Goal: Task Accomplishment & Management: Manage account settings

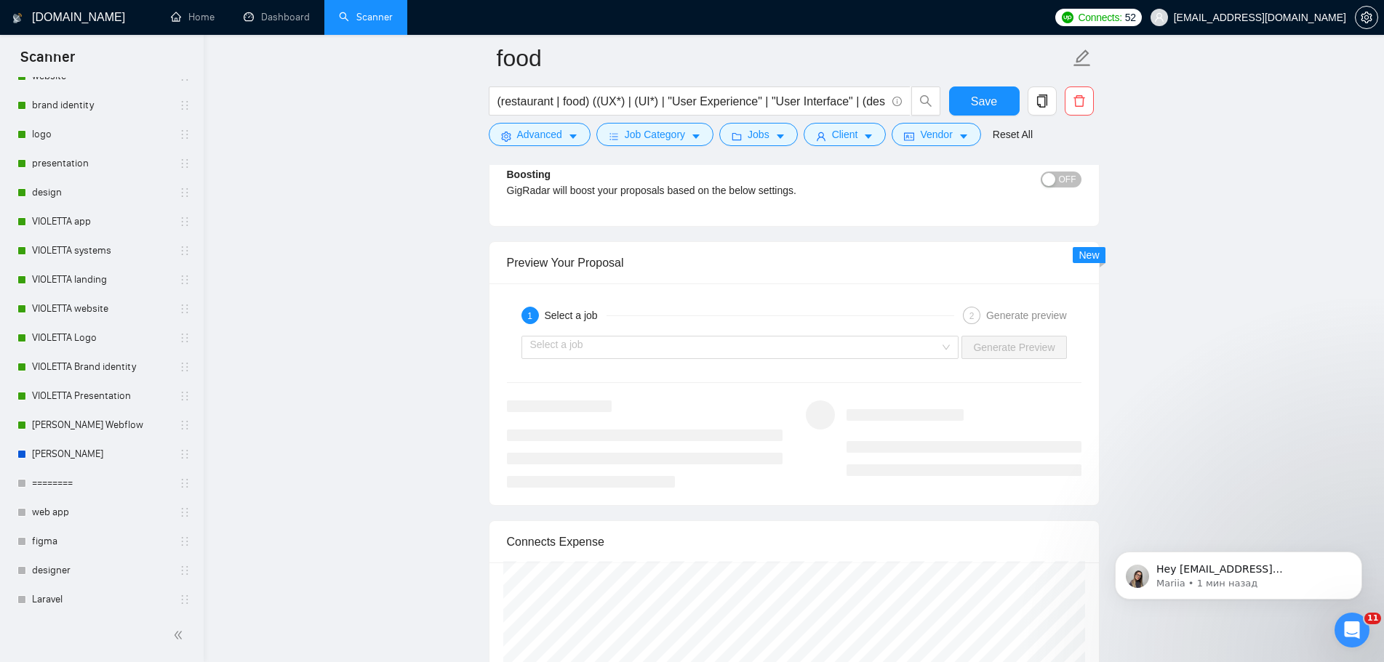
scroll to position [2866, 0]
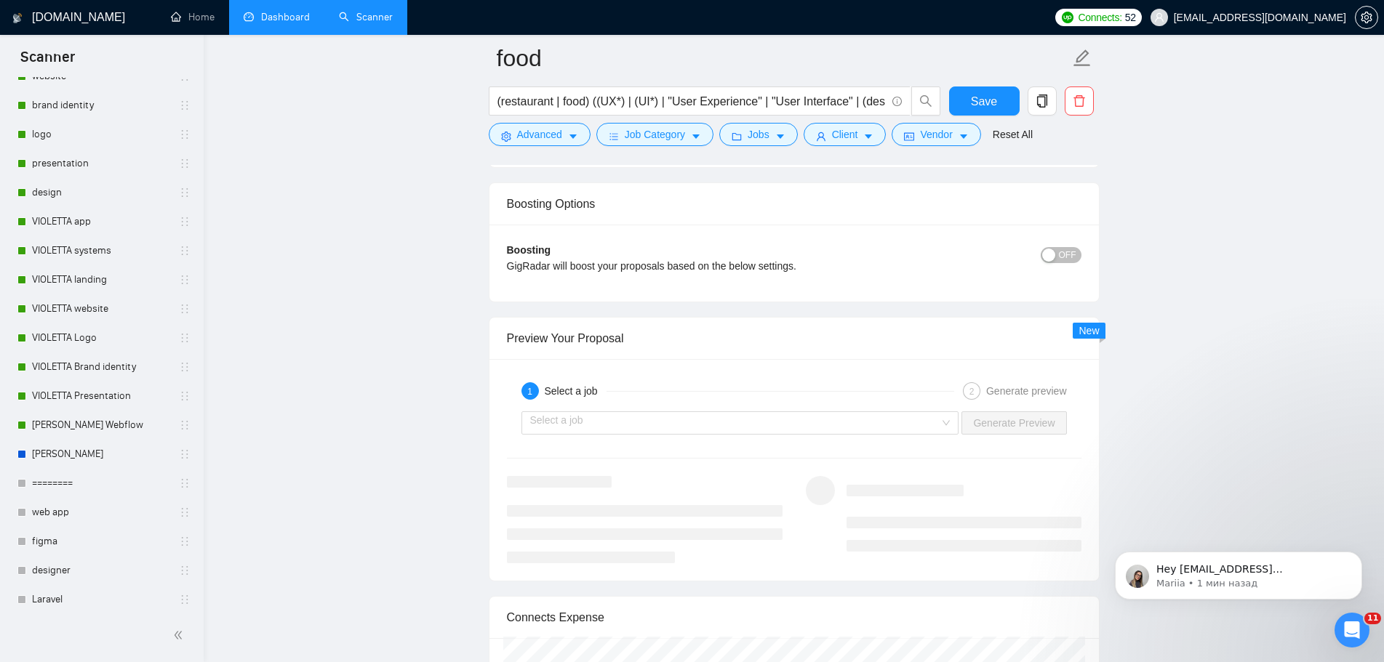
click at [288, 23] on link "Dashboard" at bounding box center [277, 17] width 66 height 12
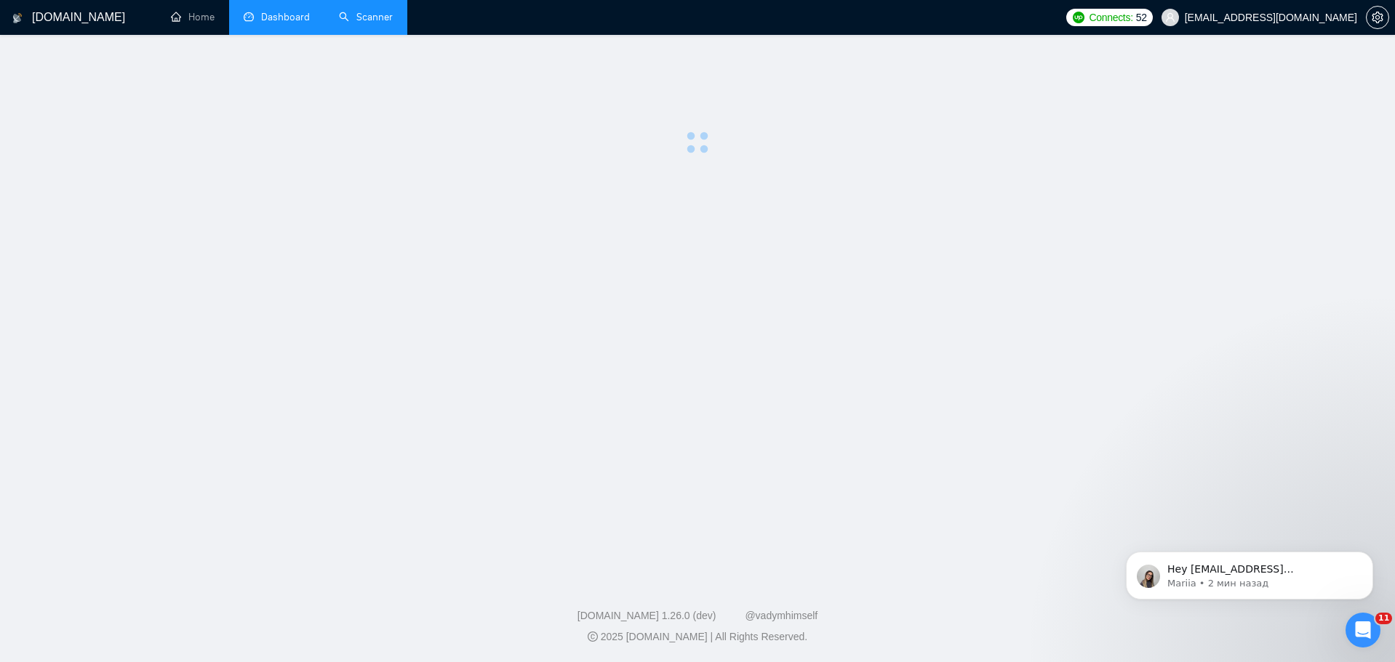
click at [373, 20] on link "Scanner" at bounding box center [366, 17] width 54 height 12
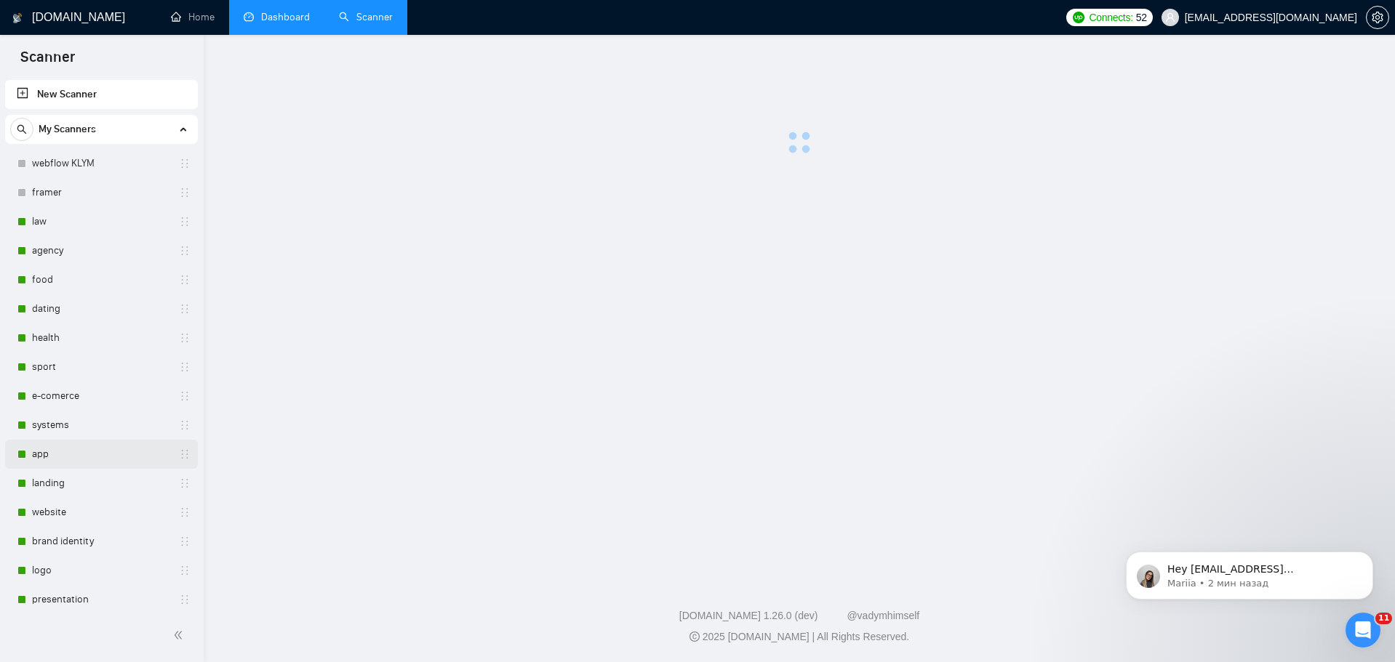
scroll to position [218, 0]
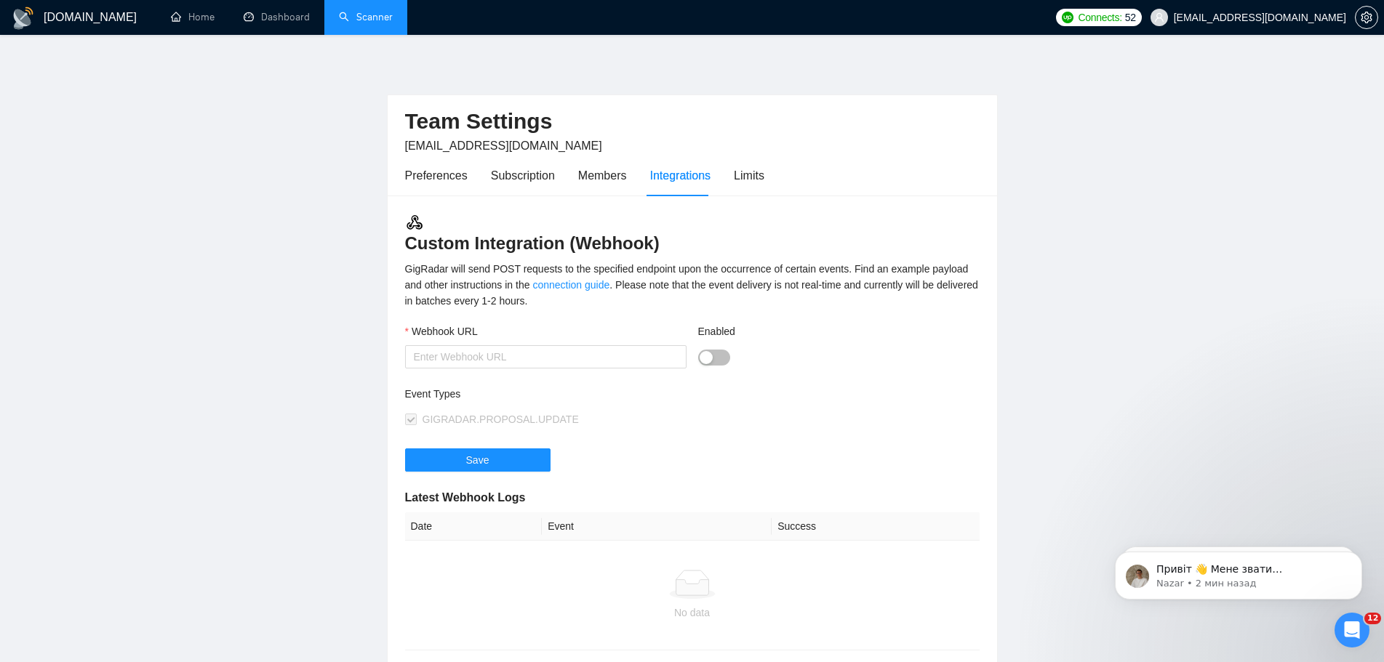
click at [364, 20] on link "Scanner" at bounding box center [366, 17] width 54 height 12
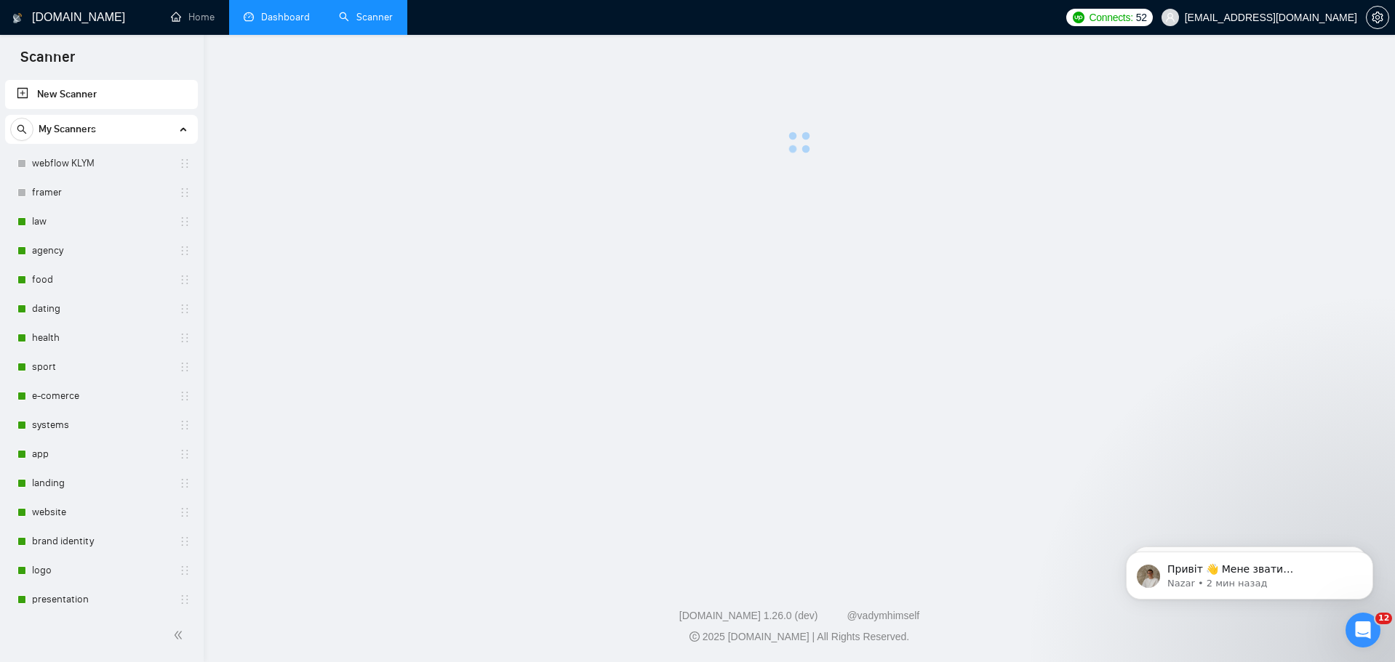
click at [284, 20] on link "Dashboard" at bounding box center [277, 17] width 66 height 12
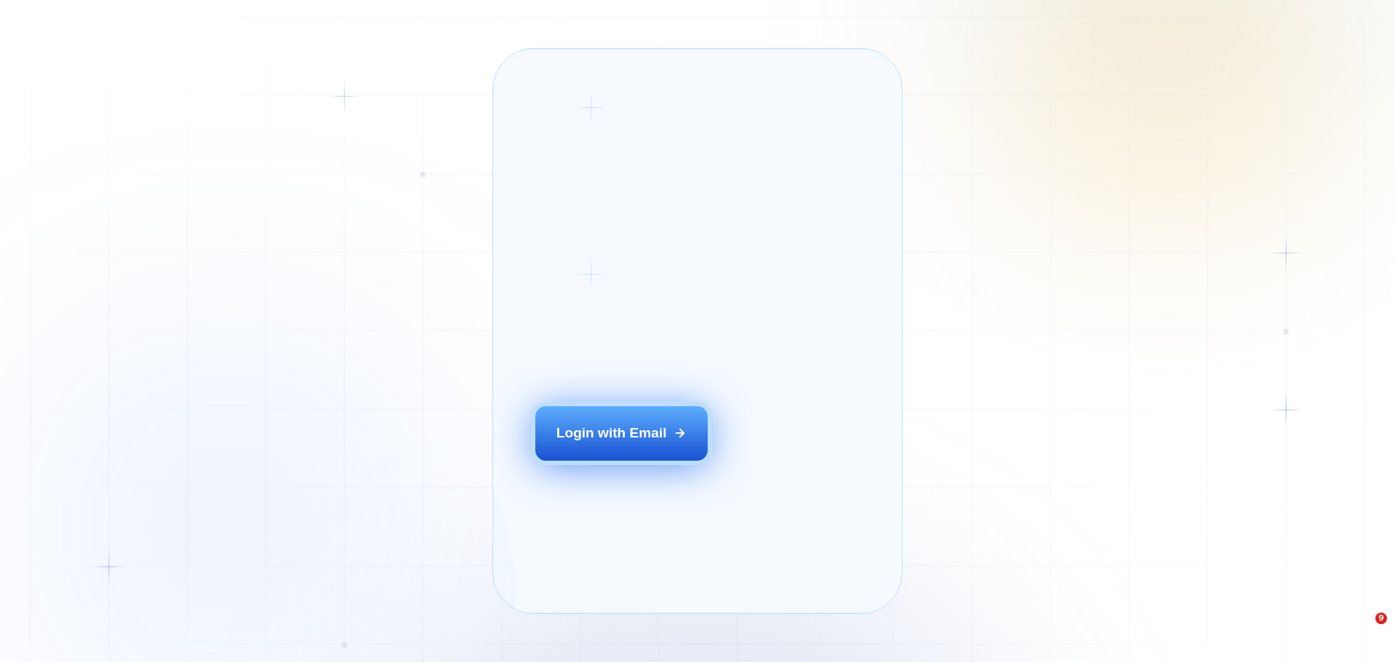
click at [624, 443] on div "Login with Email" at bounding box center [611, 433] width 111 height 19
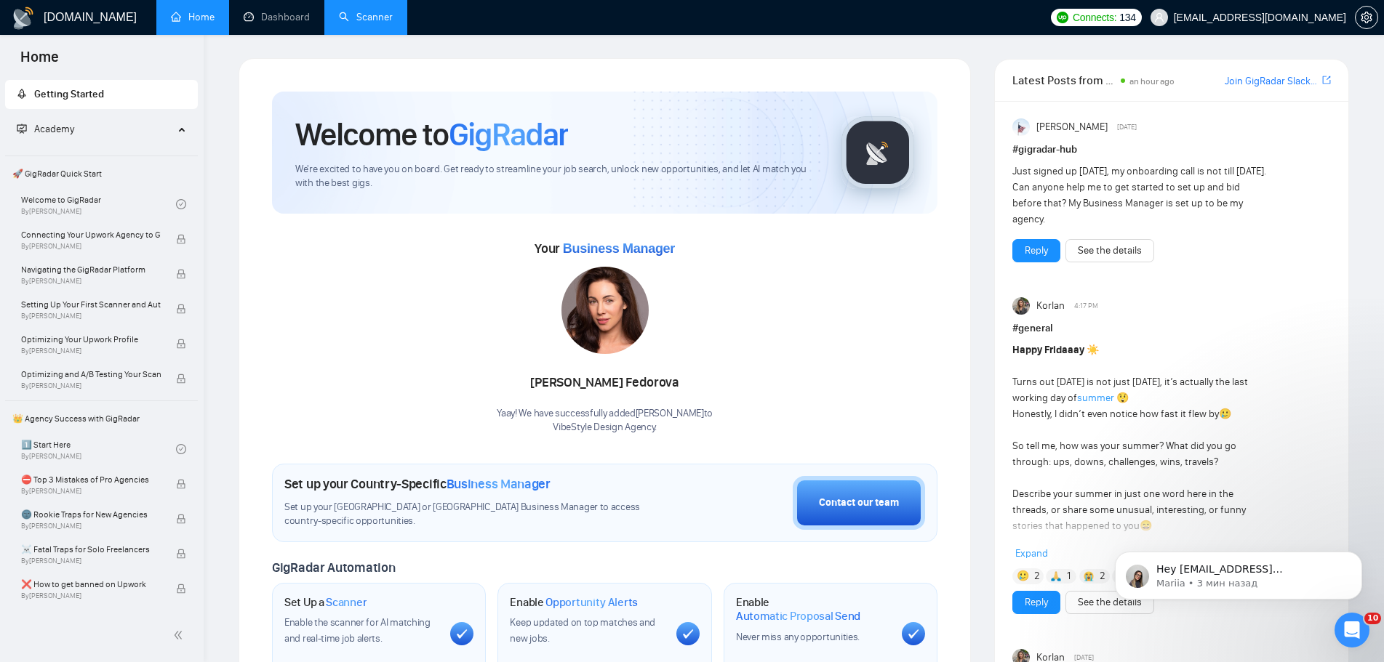
click at [393, 11] on link "Scanner" at bounding box center [366, 17] width 54 height 12
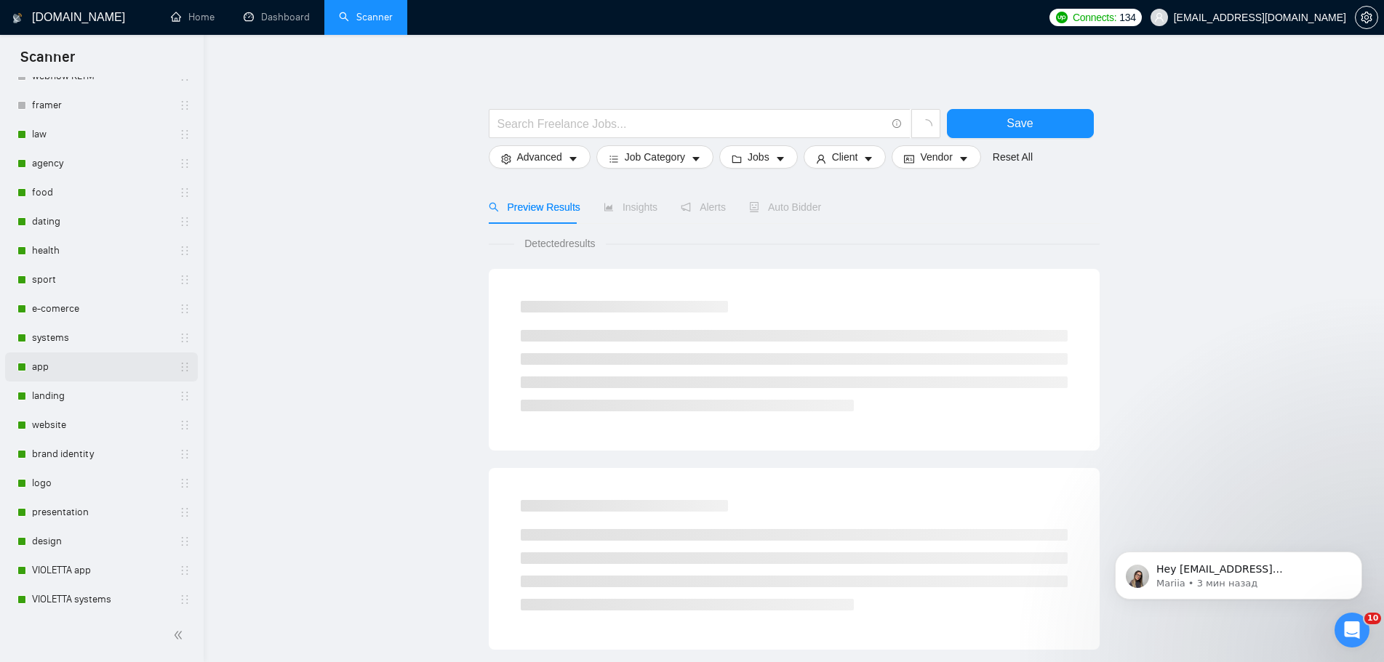
scroll to position [218, 0]
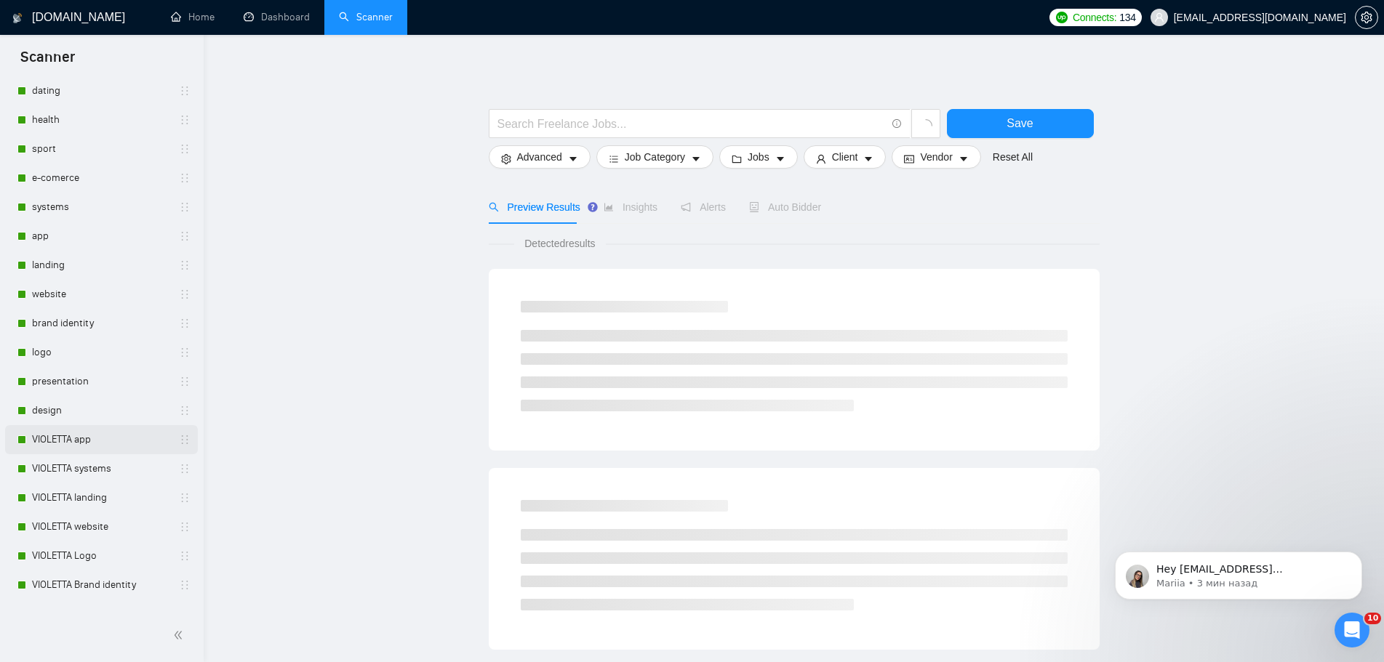
click at [86, 443] on link "VIOLETTA app" at bounding box center [101, 439] width 138 height 29
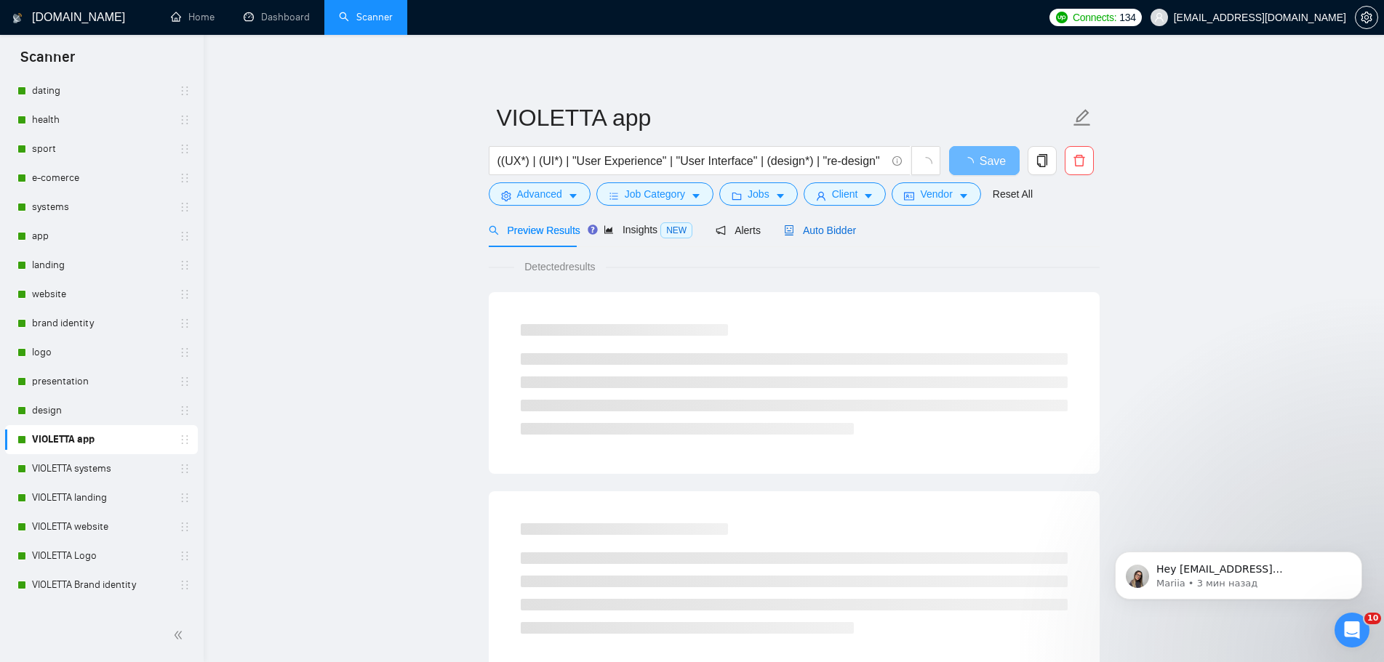
click at [834, 222] on div "Auto Bidder" at bounding box center [820, 230] width 72 height 16
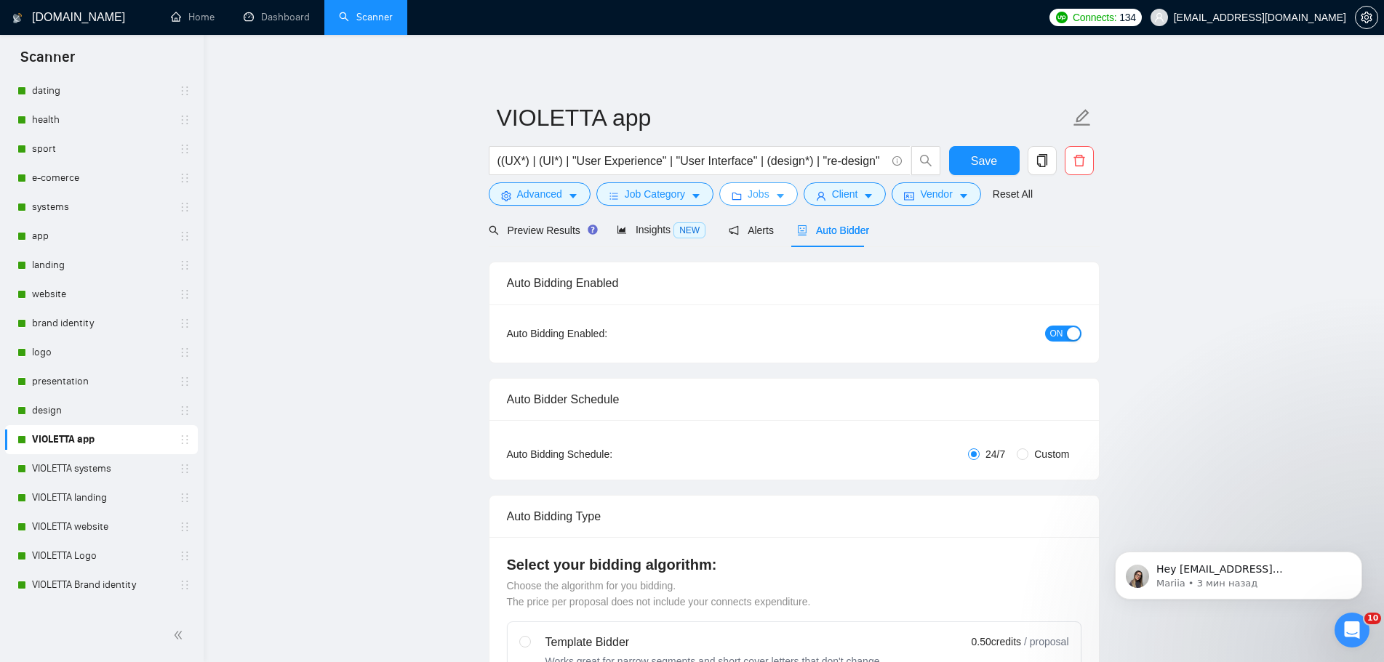
click at [760, 198] on span "Jobs" at bounding box center [758, 194] width 22 height 16
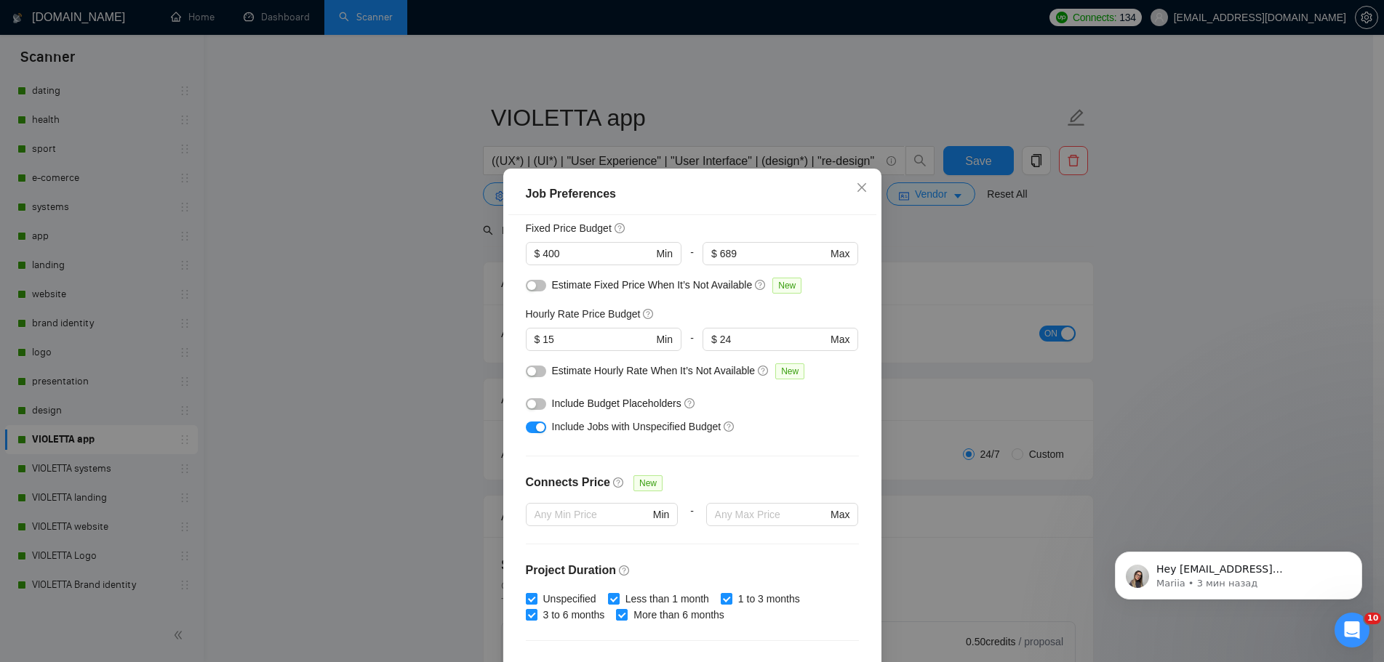
scroll to position [73, 0]
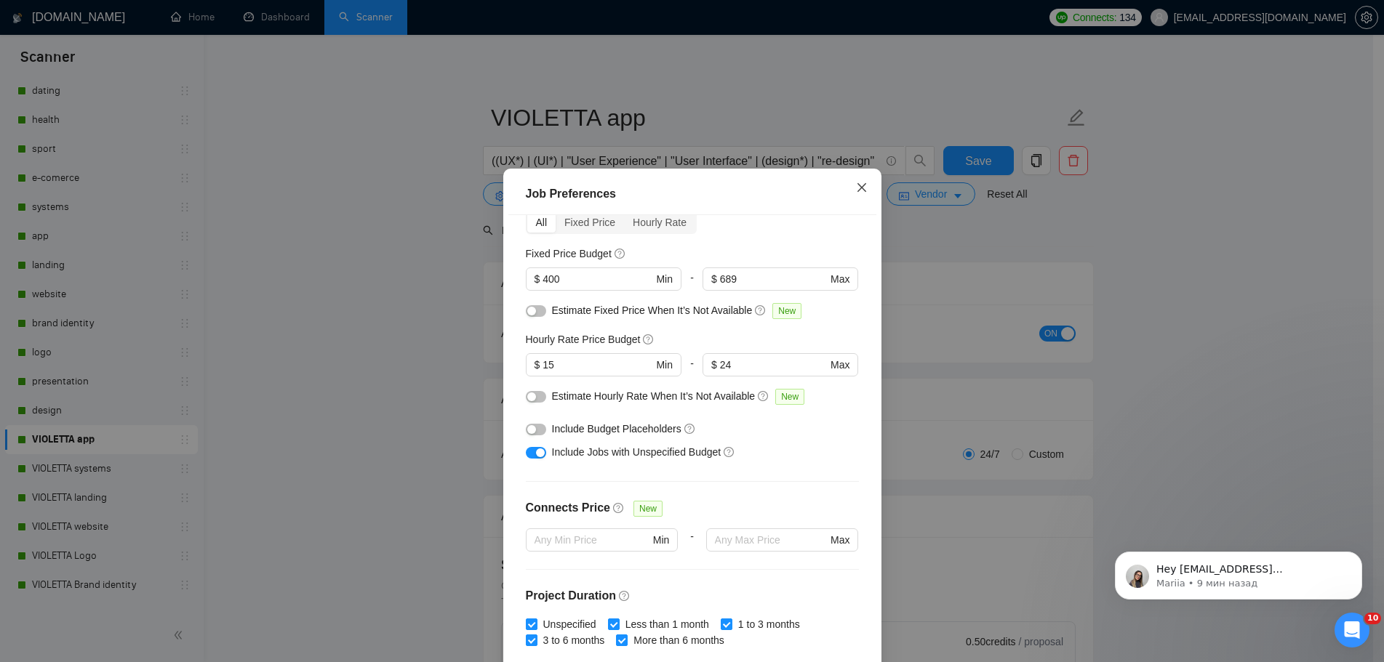
click at [852, 179] on span "Close" at bounding box center [861, 188] width 39 height 39
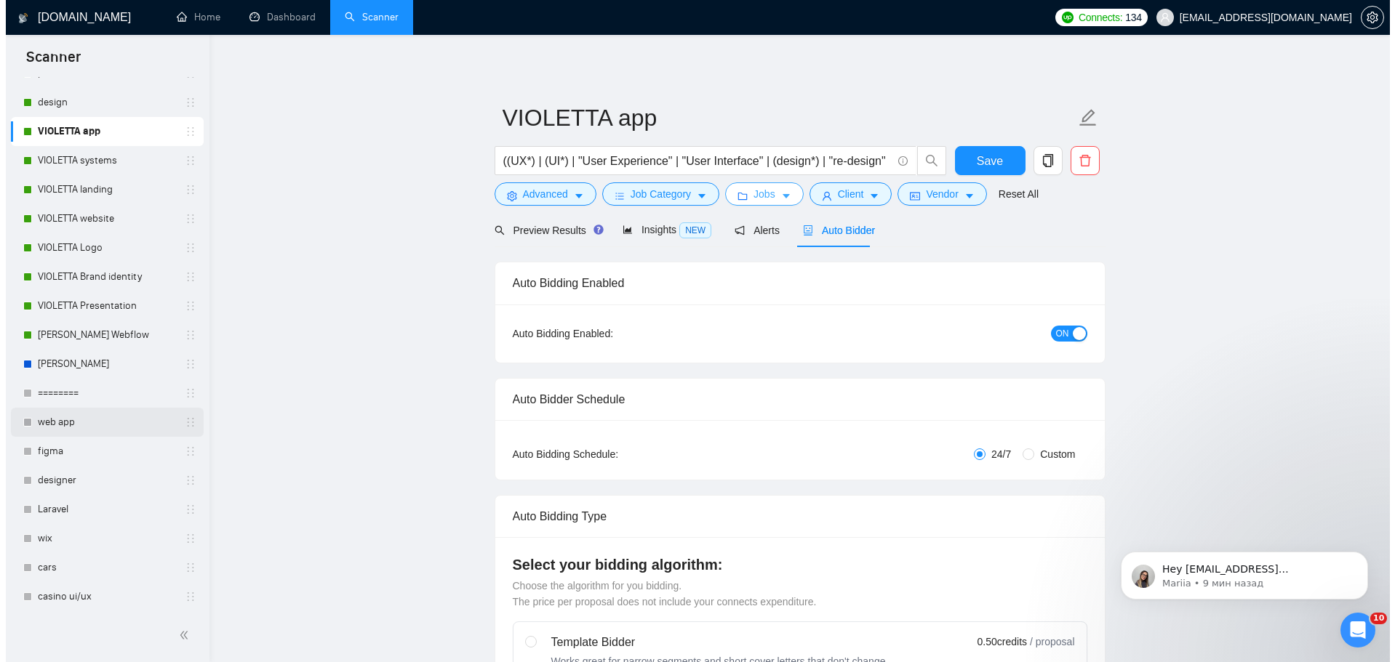
scroll to position [529, 0]
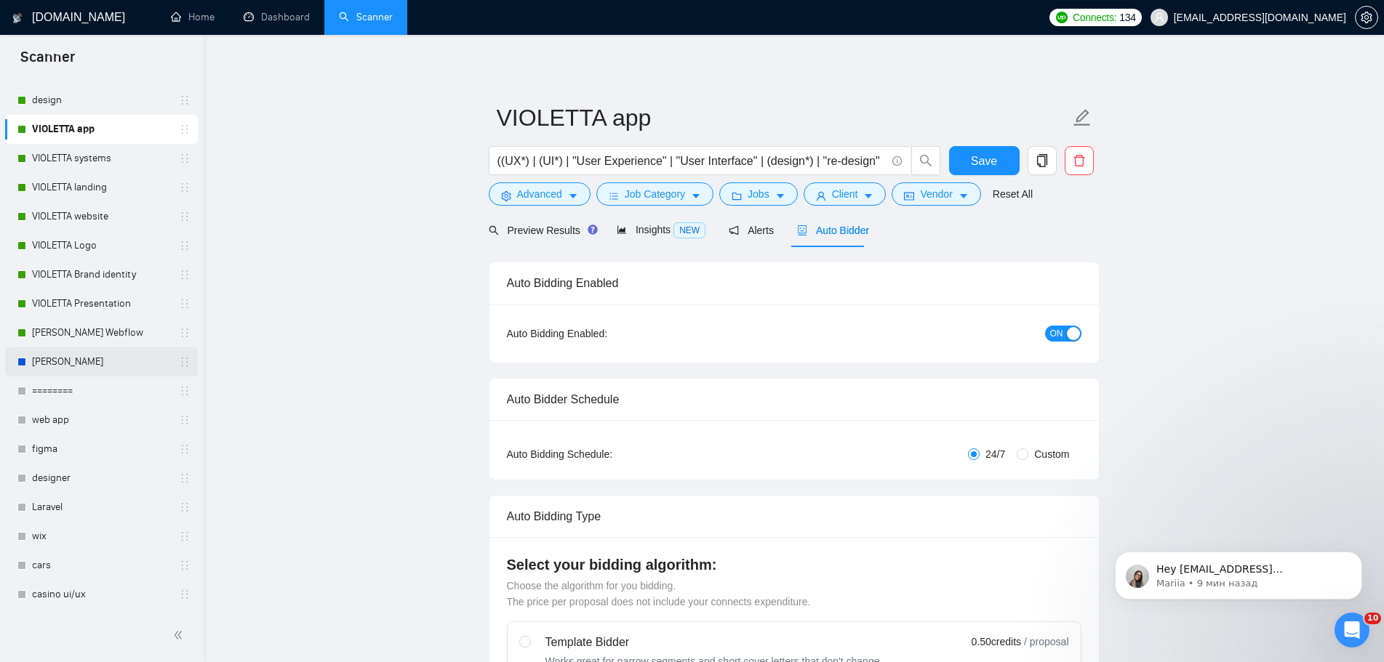
click at [83, 358] on link "ANNA WordPress" at bounding box center [101, 362] width 138 height 29
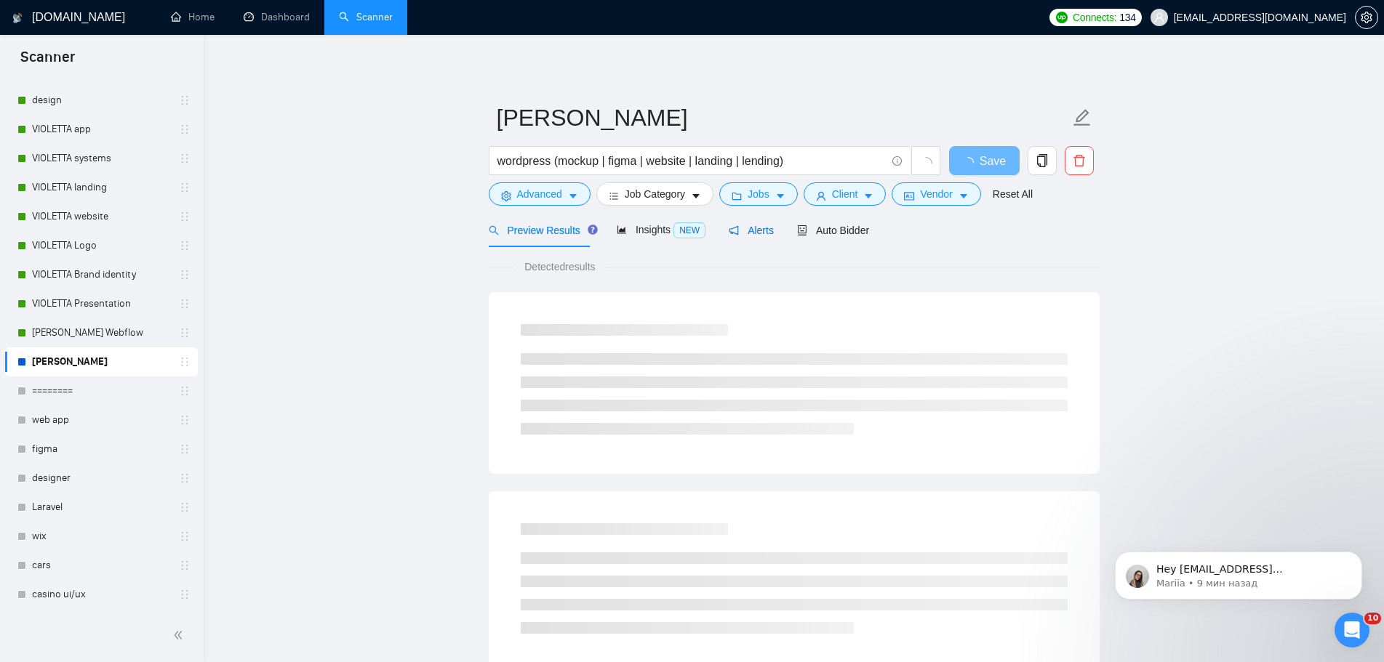
click at [750, 233] on span "Alerts" at bounding box center [751, 231] width 45 height 12
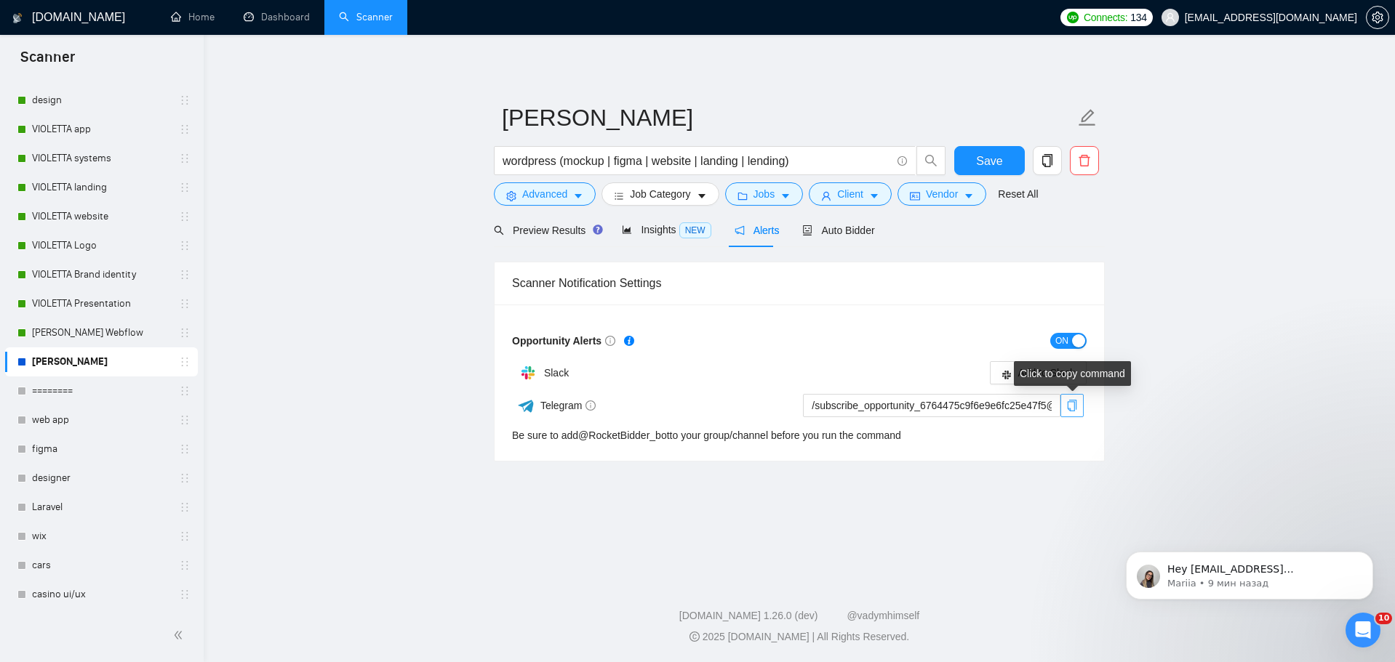
click at [1072, 407] on icon "copy" at bounding box center [1072, 406] width 12 height 12
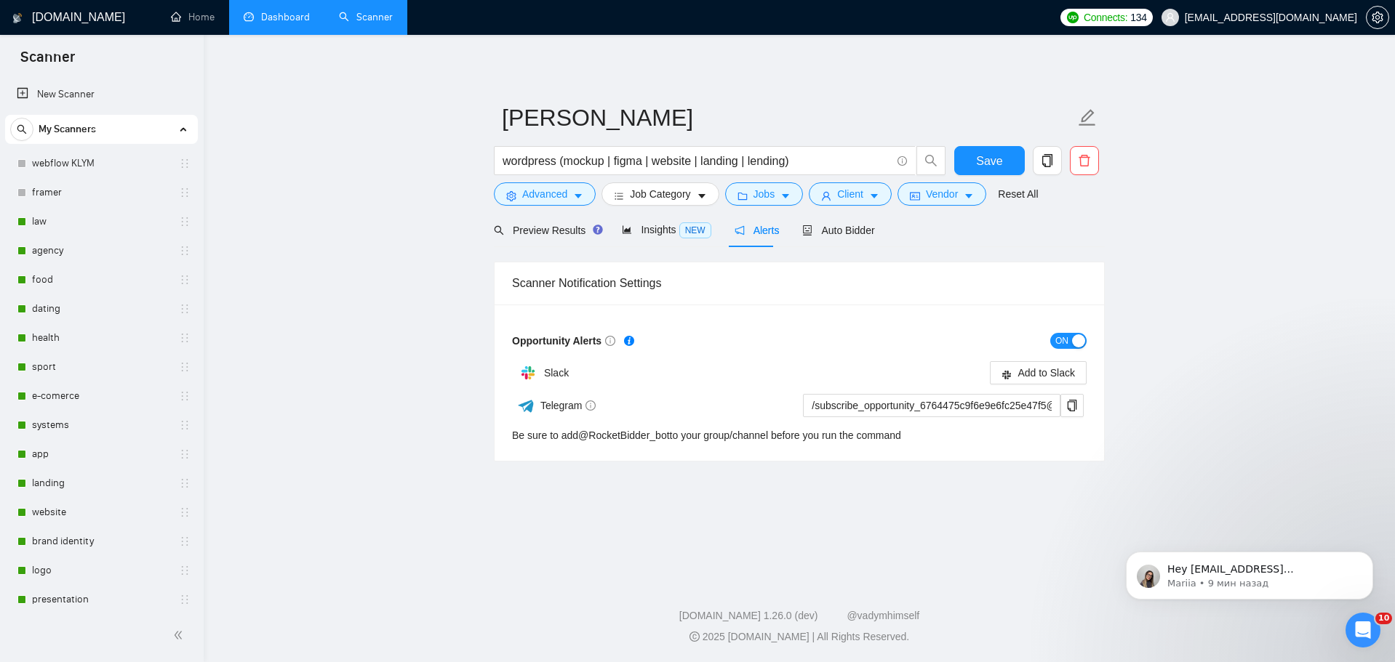
click at [278, 23] on link "Dashboard" at bounding box center [277, 17] width 66 height 12
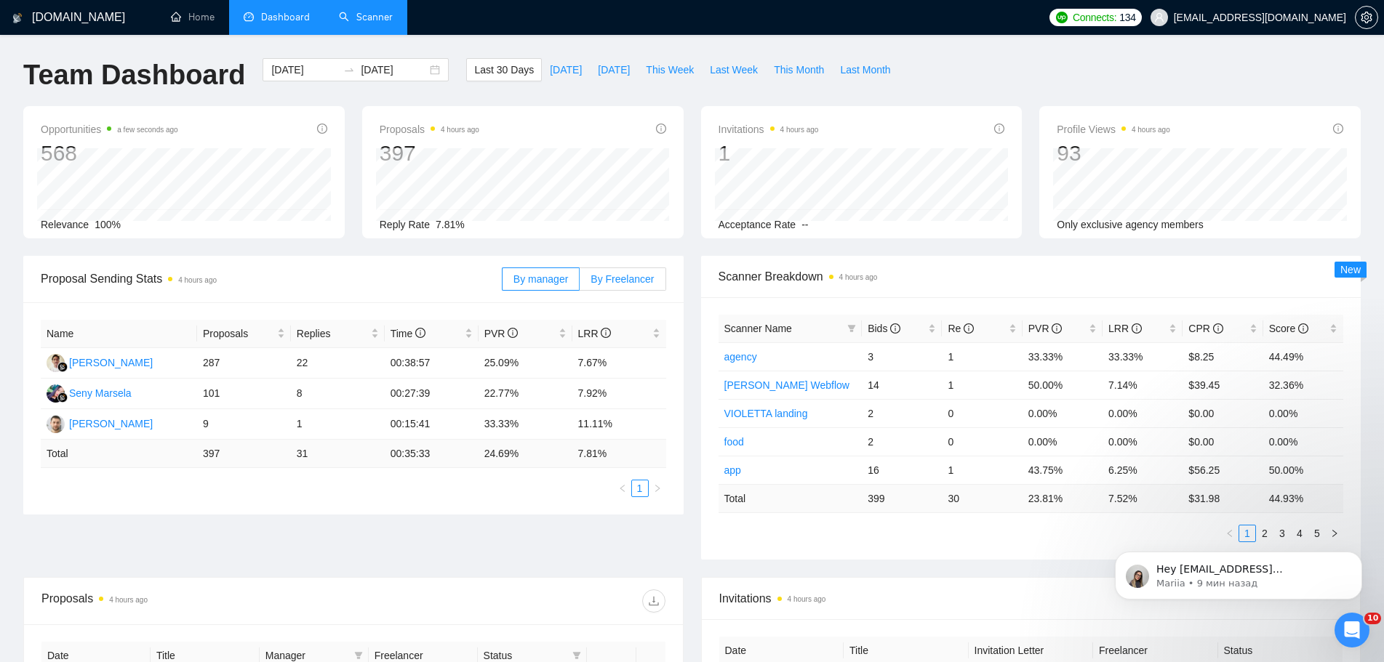
click at [612, 279] on span "By Freelancer" at bounding box center [621, 279] width 63 height 12
click at [579, 283] on input "By Freelancer" at bounding box center [579, 283] width 0 height 0
click at [675, 73] on span "This Week" at bounding box center [670, 70] width 48 height 16
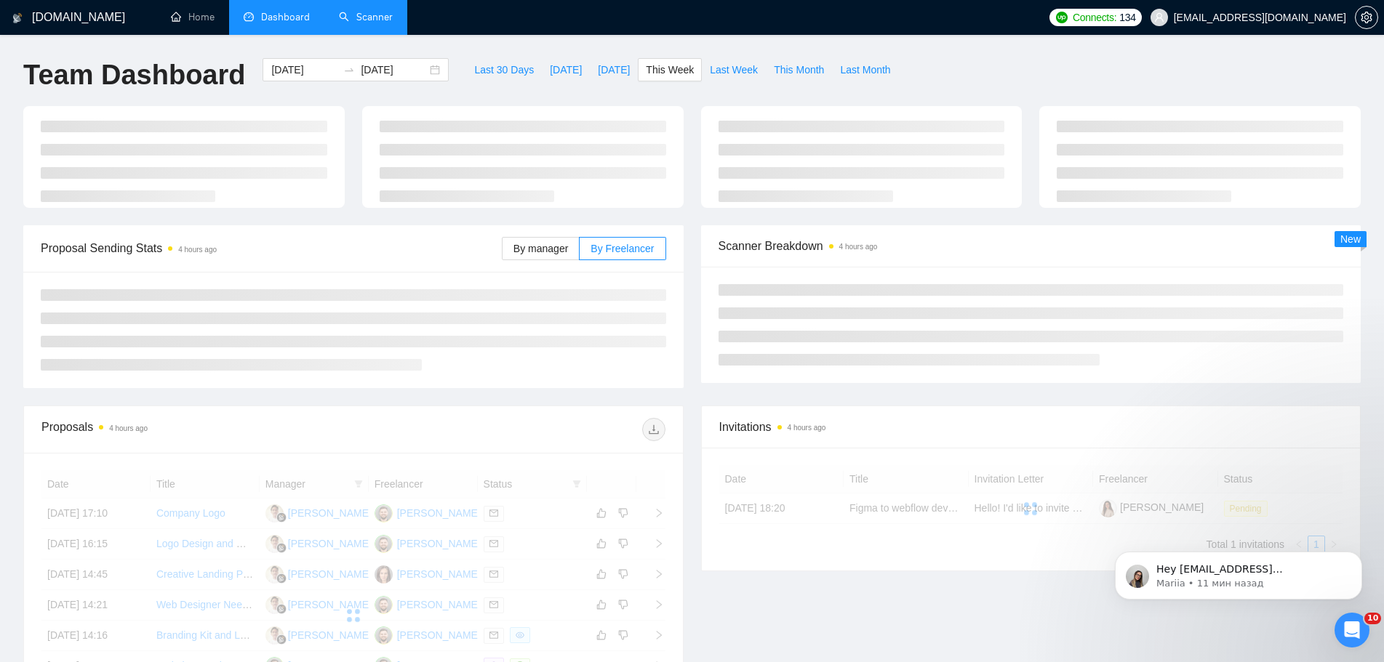
type input "2025-08-25"
type input "2025-08-31"
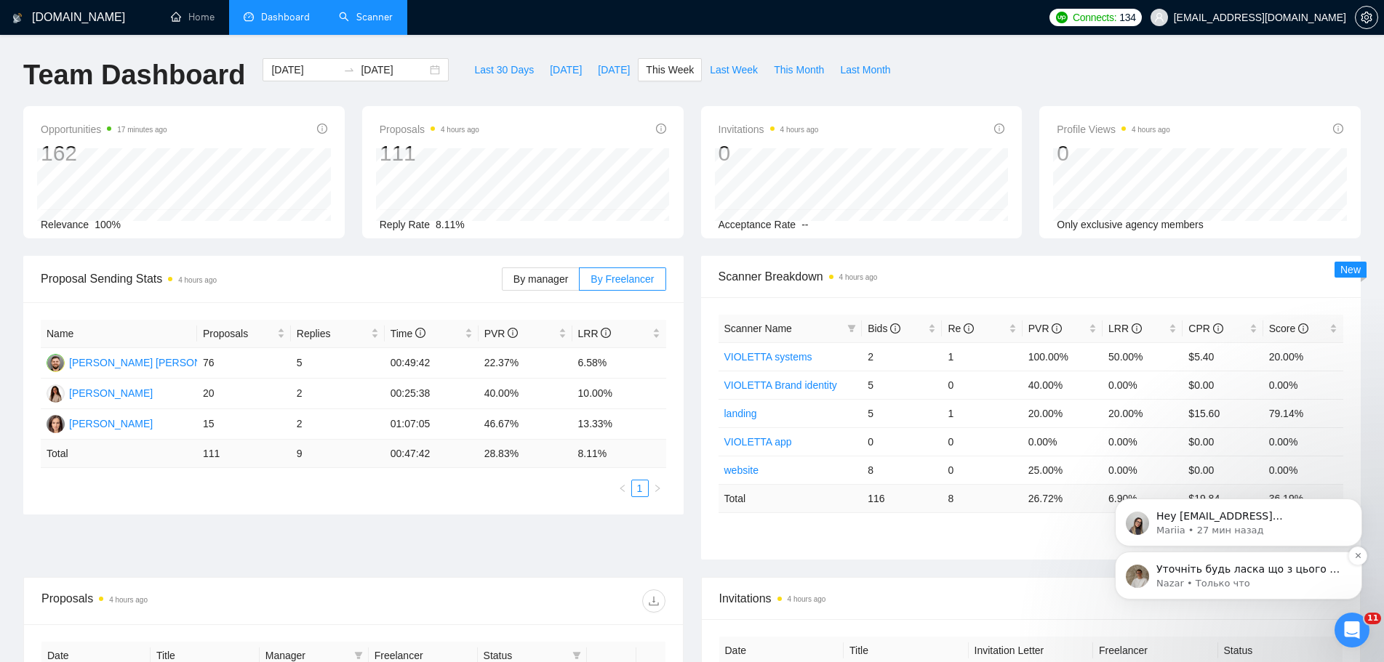
click at [1235, 572] on p "Уточніть будь ласка що з цього Ви обираєте? 💰 $50 off next month 🎁 100 bonus cr…" at bounding box center [1250, 570] width 188 height 15
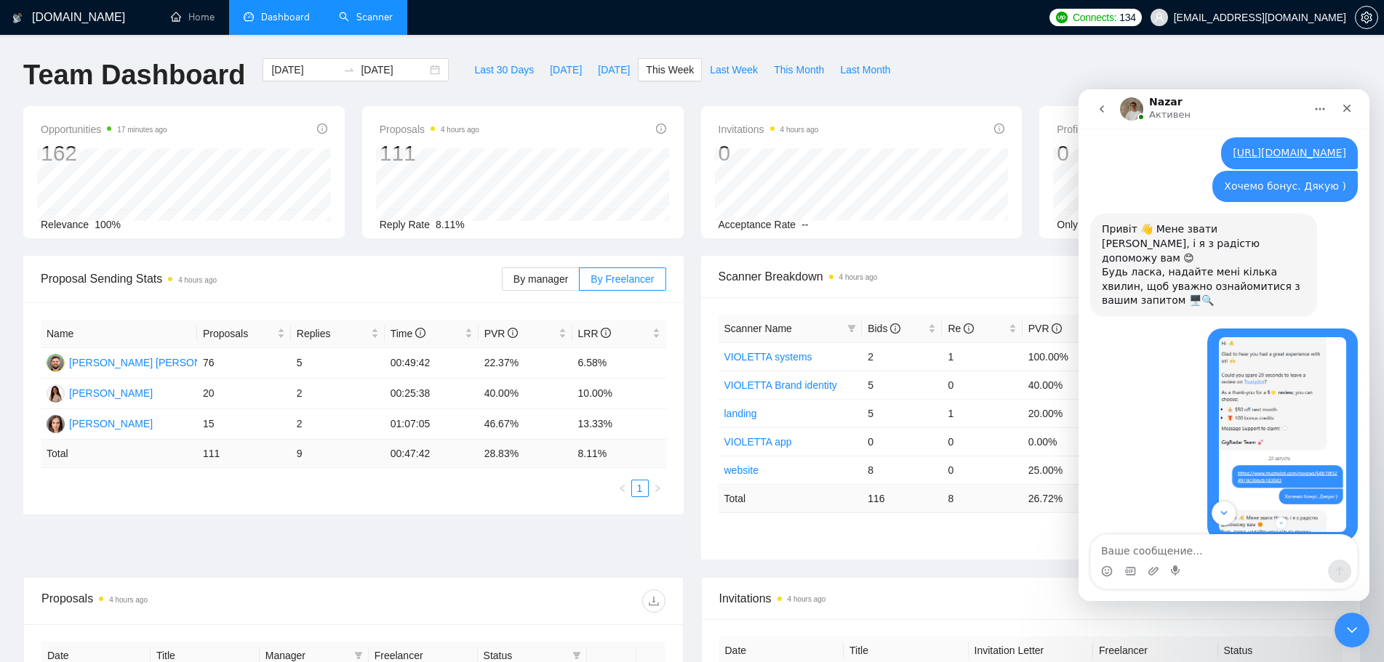
scroll to position [2947, 0]
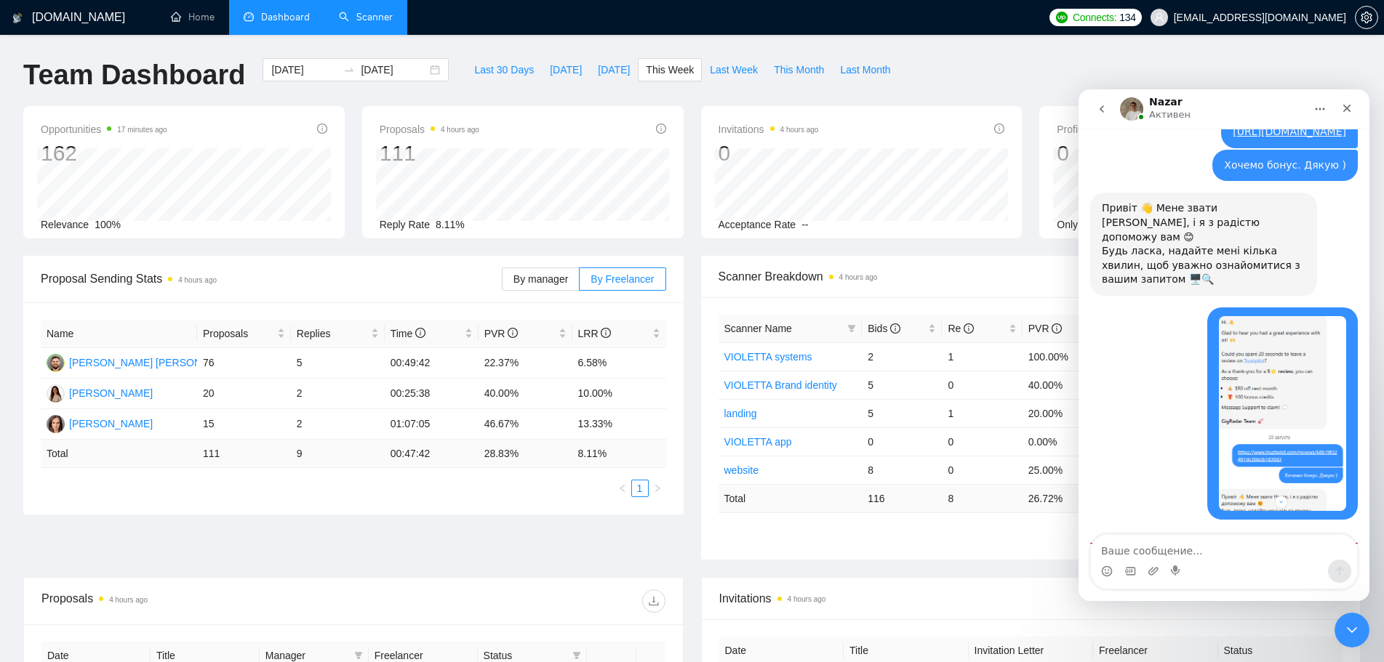
click at [1219, 556] on textarea "Ваше сообщение..." at bounding box center [1224, 547] width 266 height 25
click at [1216, 556] on textarea "Ваше сообщение..." at bounding box center [1224, 547] width 266 height 25
type textarea "а яка різниця??"
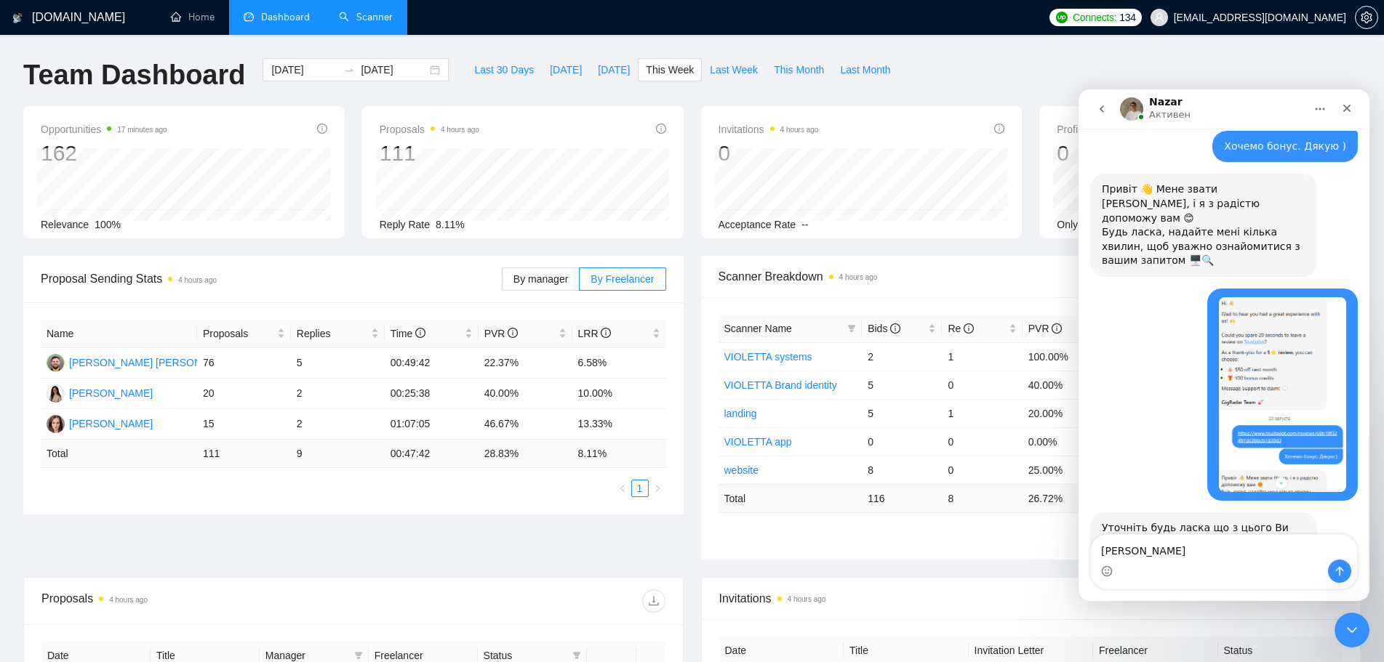
type textarea "а"
click at [1265, 561] on div "Мессенджер Intercom" at bounding box center [1224, 571] width 266 height 23
click at [715, 72] on span "Last Week" at bounding box center [734, 70] width 48 height 16
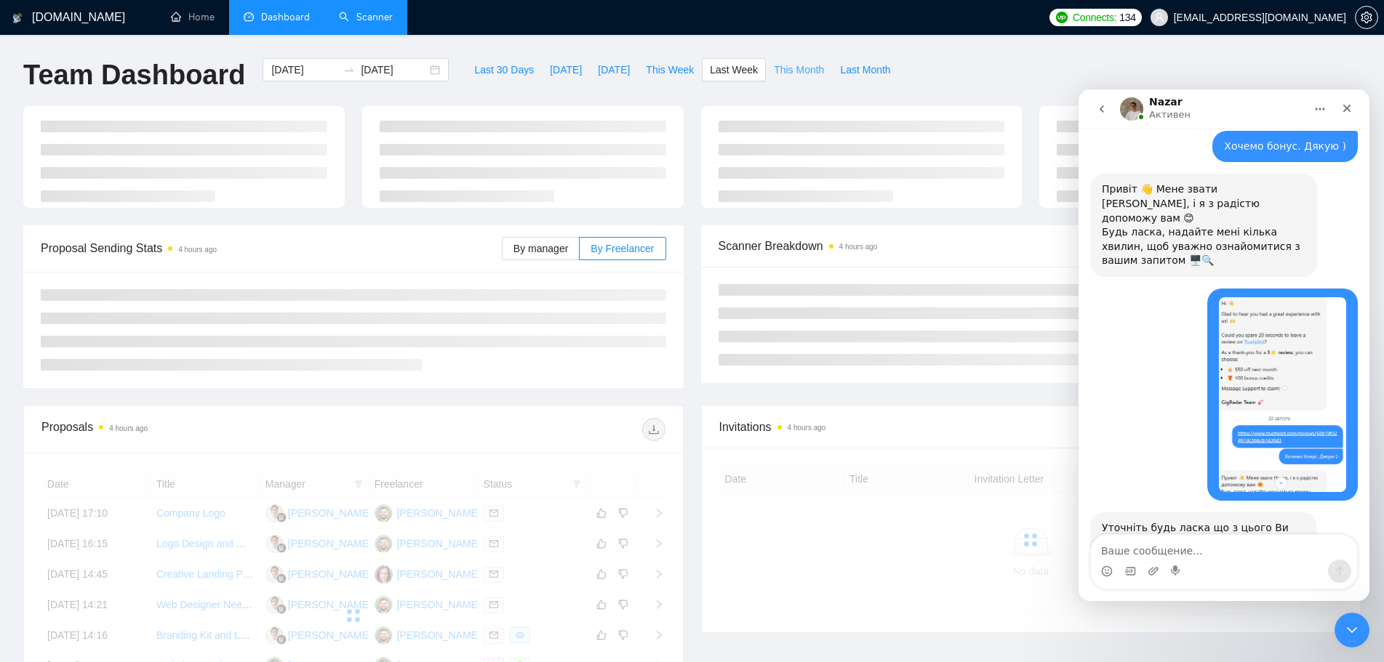
type input "2025-08-18"
type input "2025-08-24"
click at [798, 73] on span "This Month" at bounding box center [799, 70] width 50 height 16
type input "2025-08-01"
type input "2025-08-31"
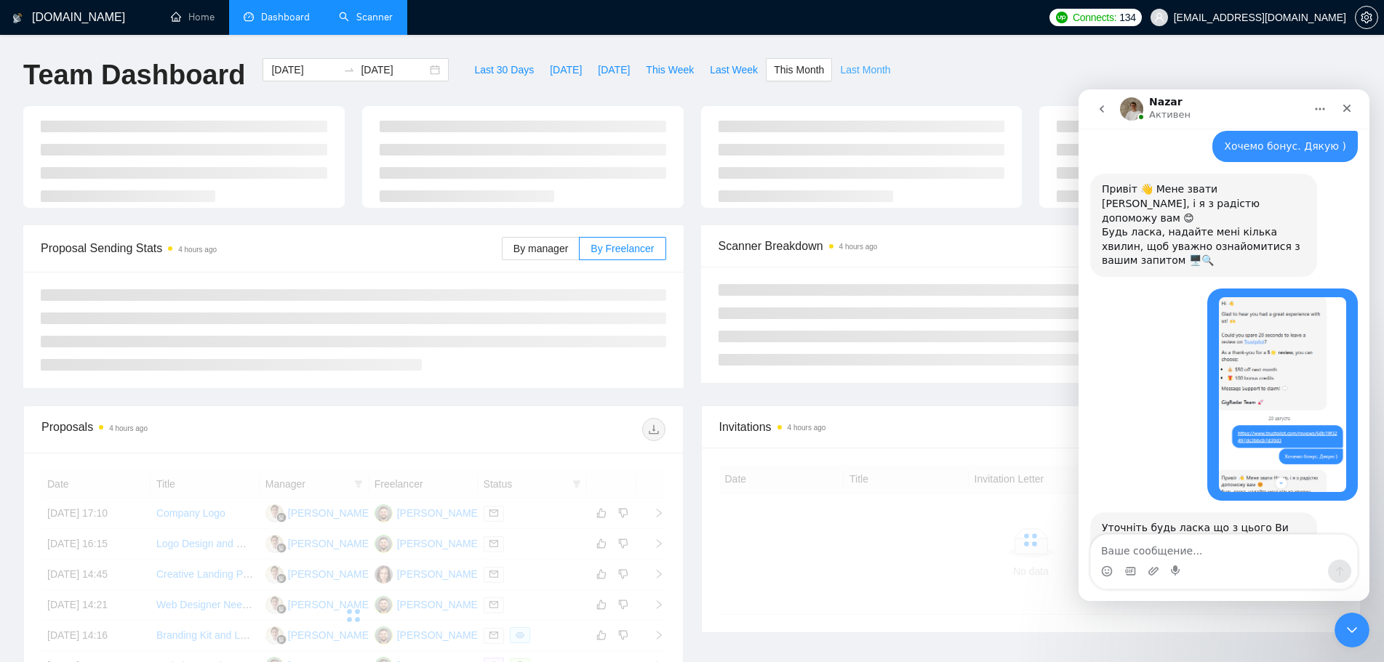
click at [869, 73] on span "Last Month" at bounding box center [865, 70] width 50 height 16
type input "2025-07-01"
type input "2025-07-31"
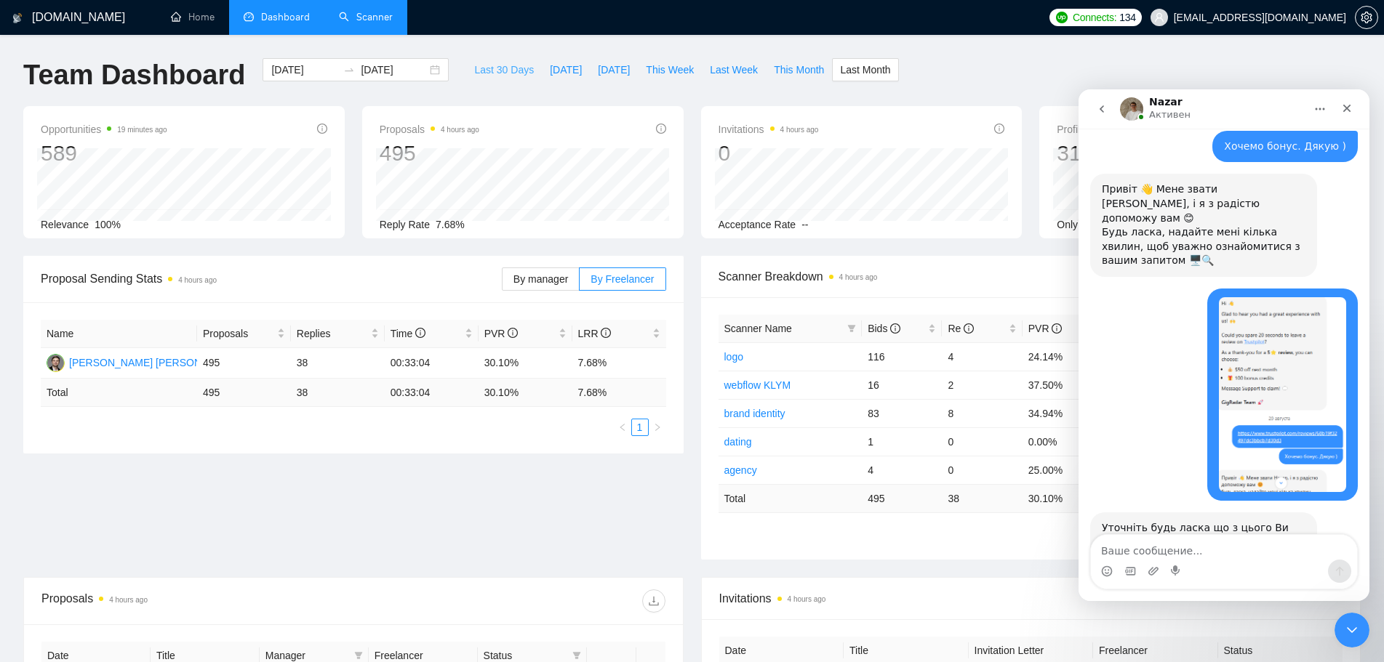
click at [489, 62] on span "Last 30 Days" at bounding box center [504, 70] width 60 height 16
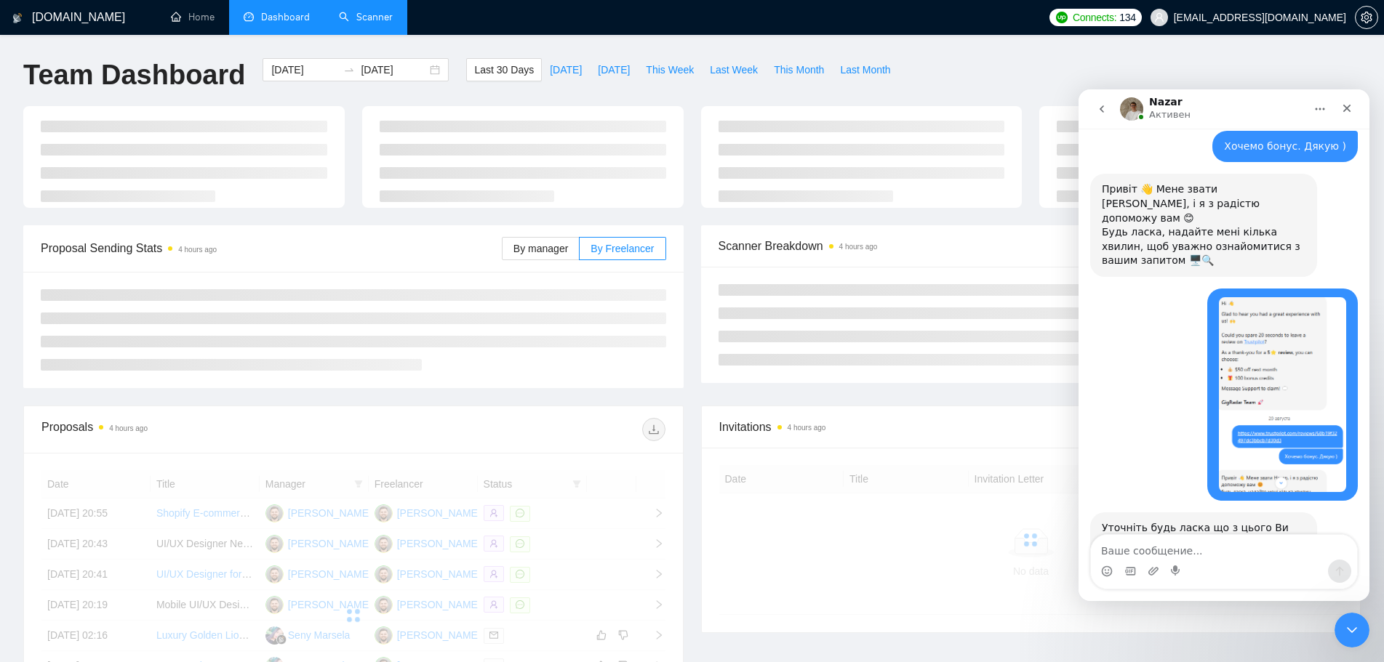
type input "2025-07-30"
type input "2025-08-29"
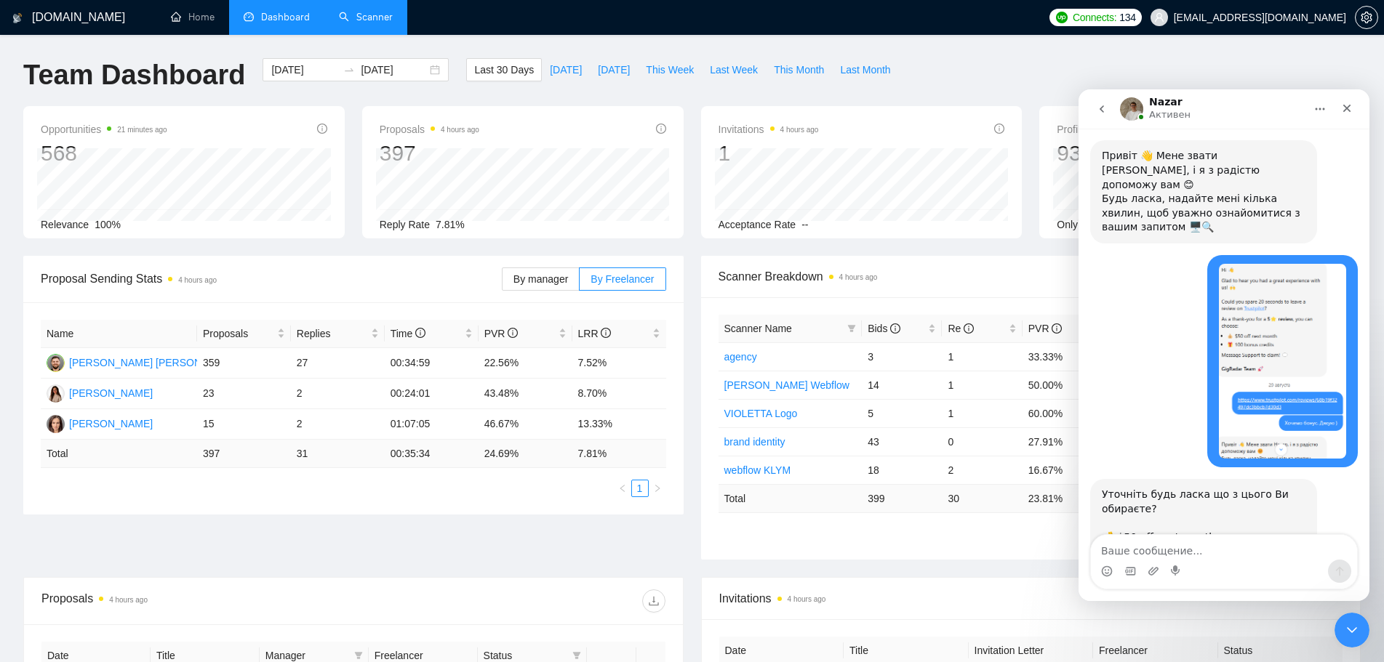
scroll to position [3032, 0]
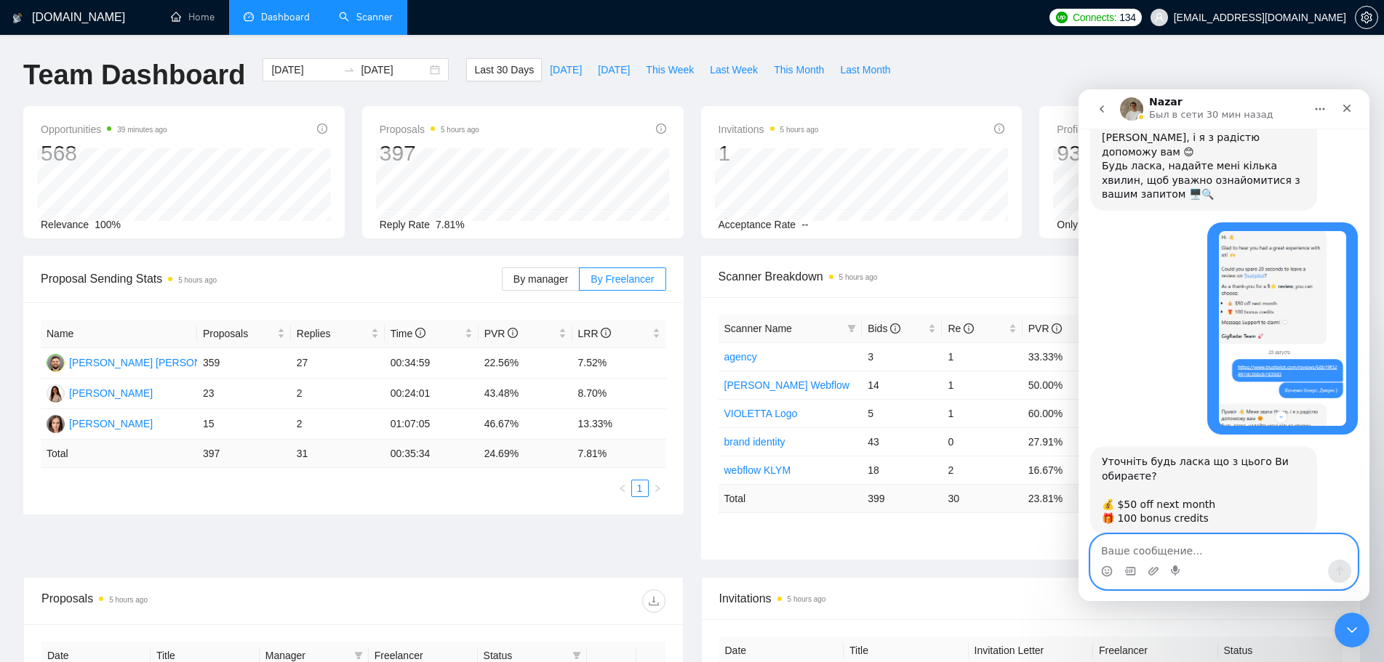
click at [1293, 550] on textarea "Ваше сообщение..." at bounding box center [1224, 547] width 266 height 25
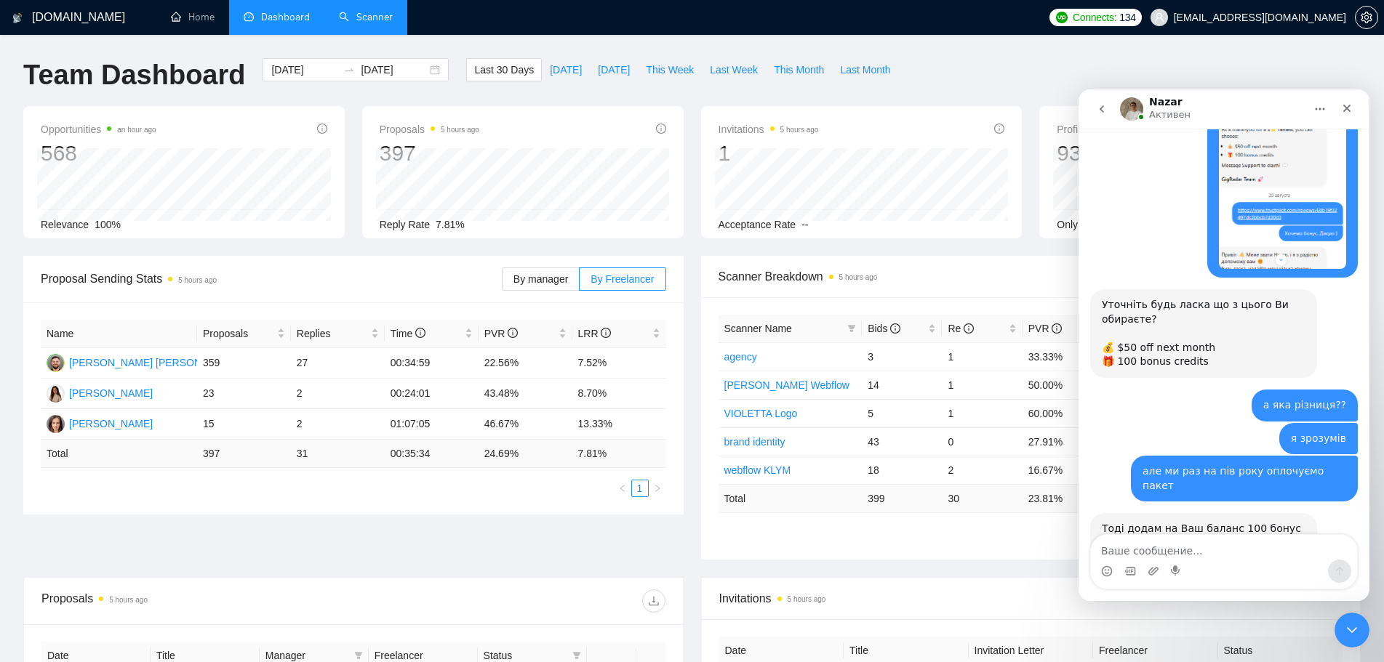
scroll to position [3190, 0]
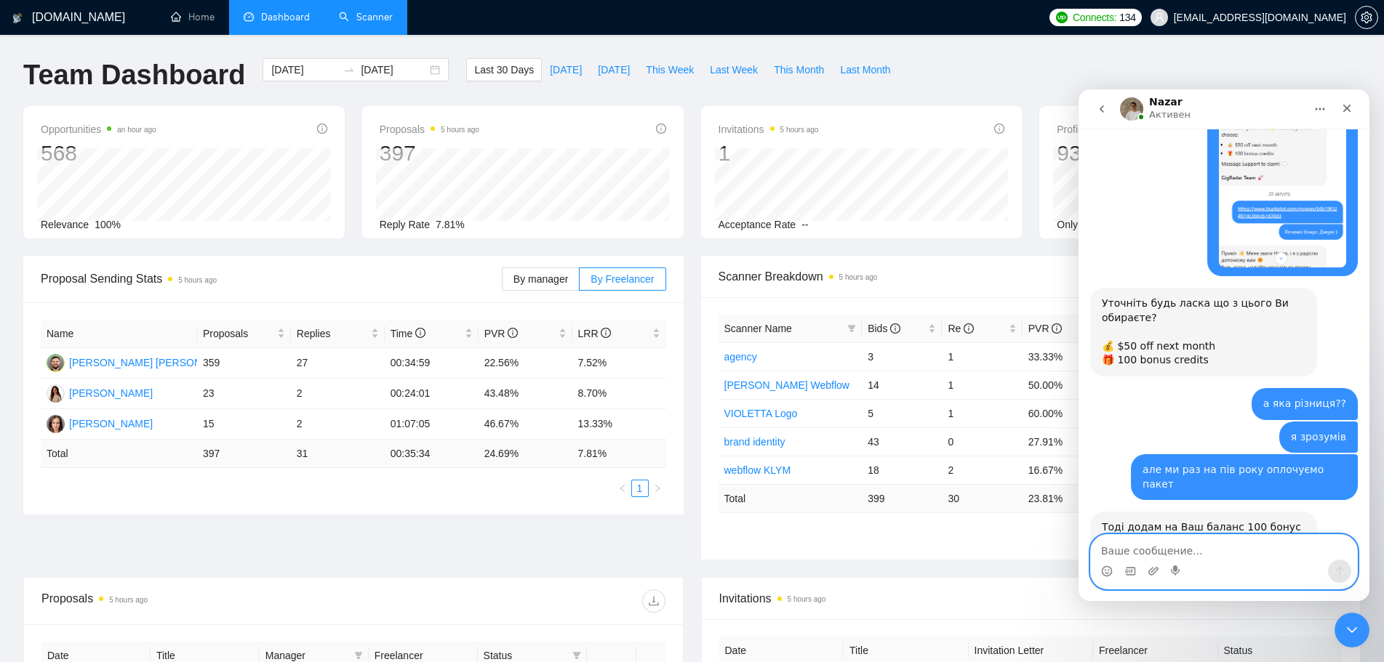
click at [1218, 553] on textarea "Ваше сообщение..." at bounding box center [1224, 547] width 266 height 25
type textarea "Дякую. Ні."
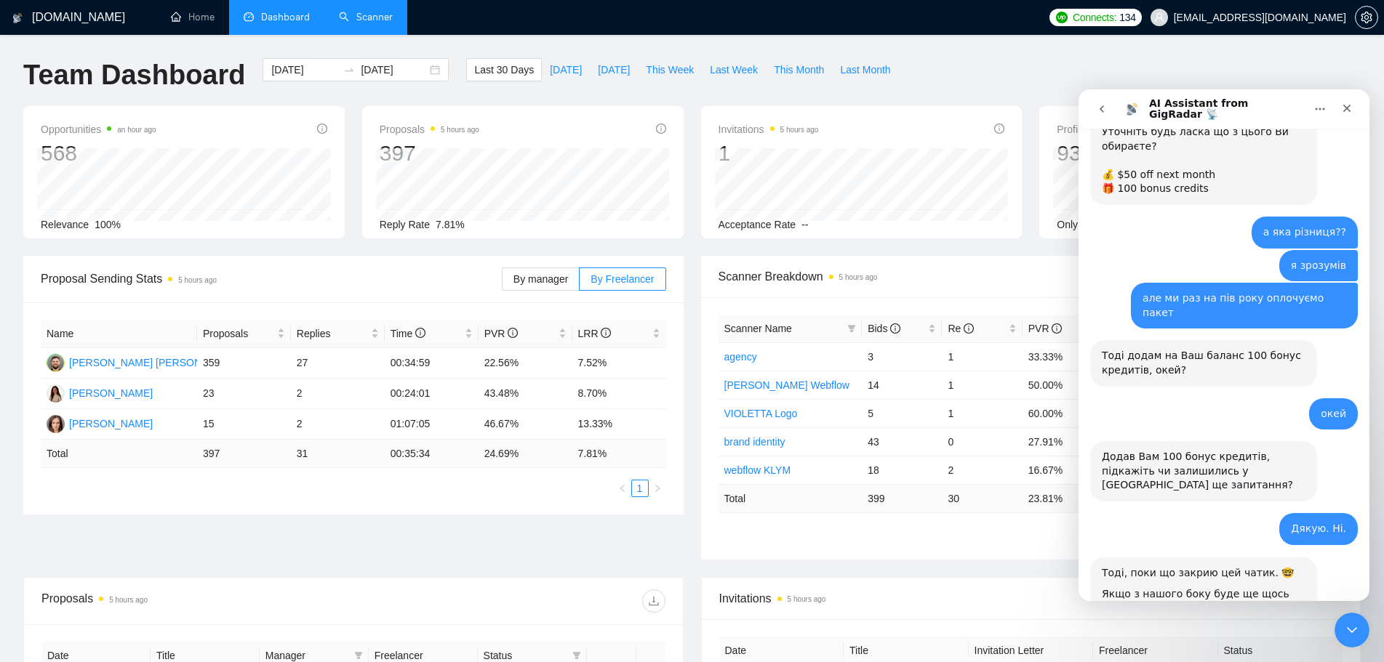
scroll to position [3369, 0]
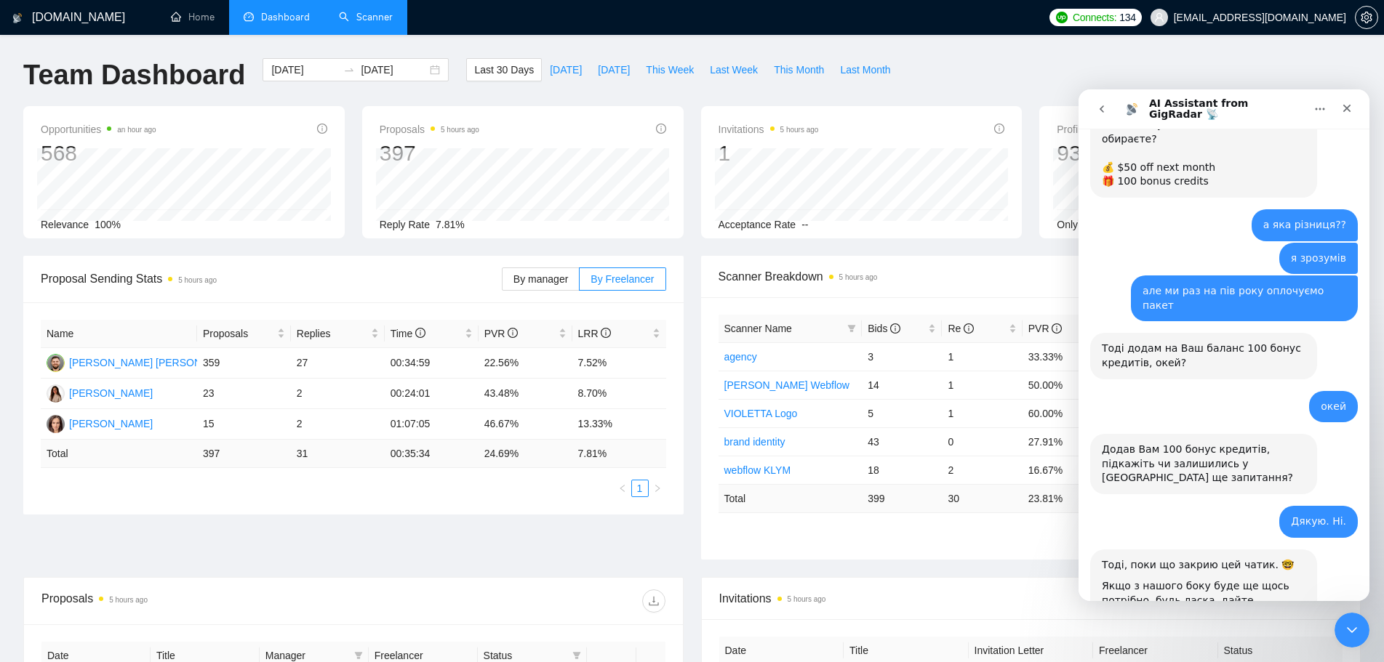
click at [370, 17] on link "Scanner" at bounding box center [366, 17] width 54 height 12
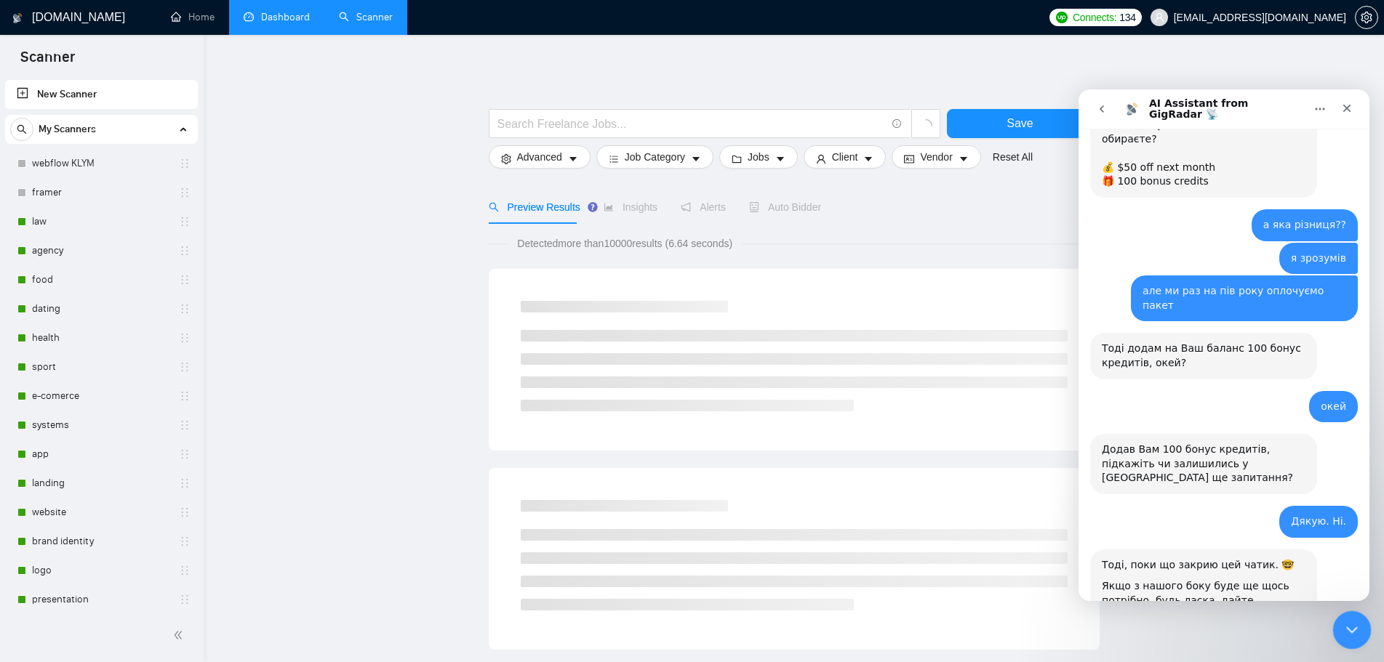
click at [1345, 618] on div "Закрыть службу сообщений Intercom" at bounding box center [1349, 628] width 35 height 35
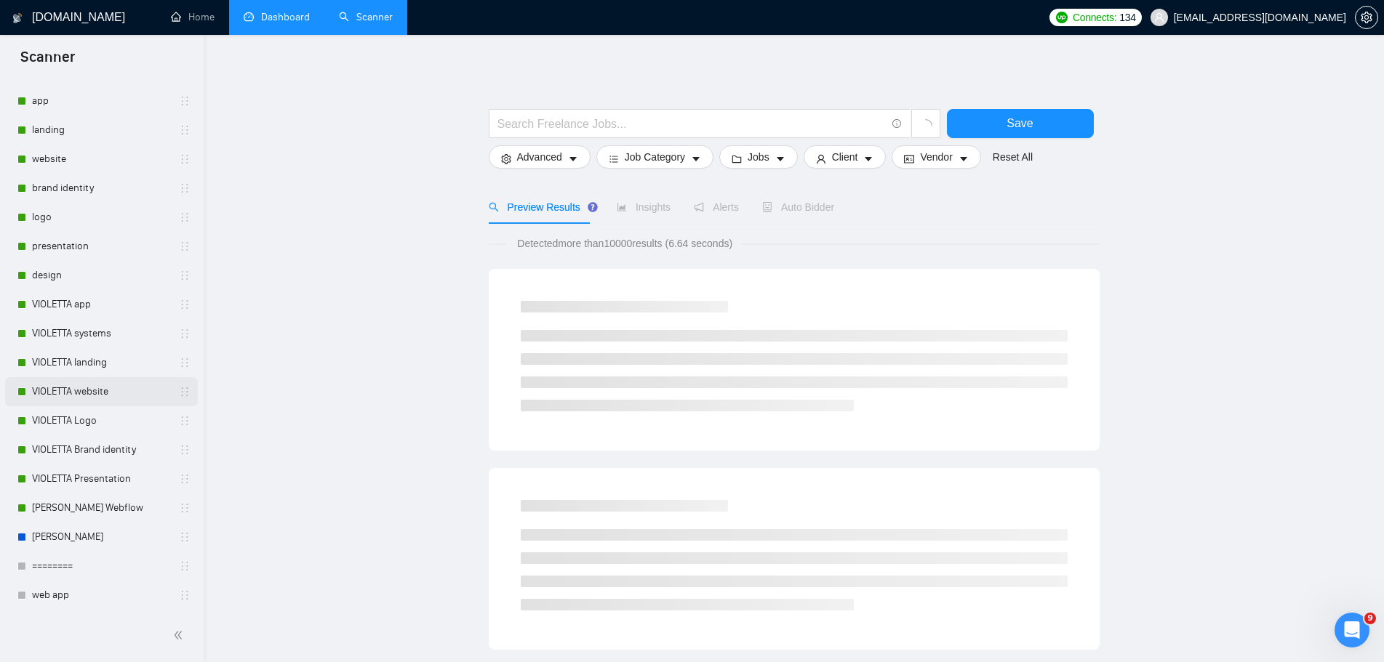
scroll to position [364, 0]
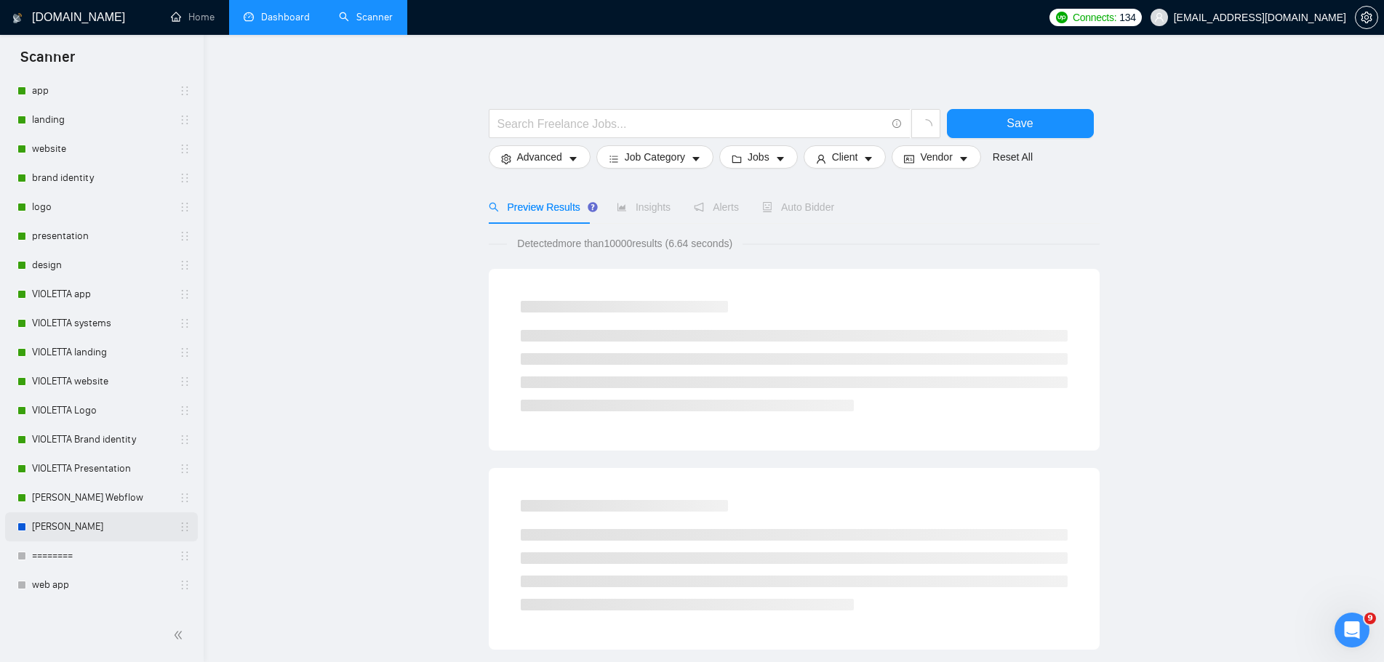
click at [103, 530] on link "[PERSON_NAME]" at bounding box center [101, 527] width 138 height 29
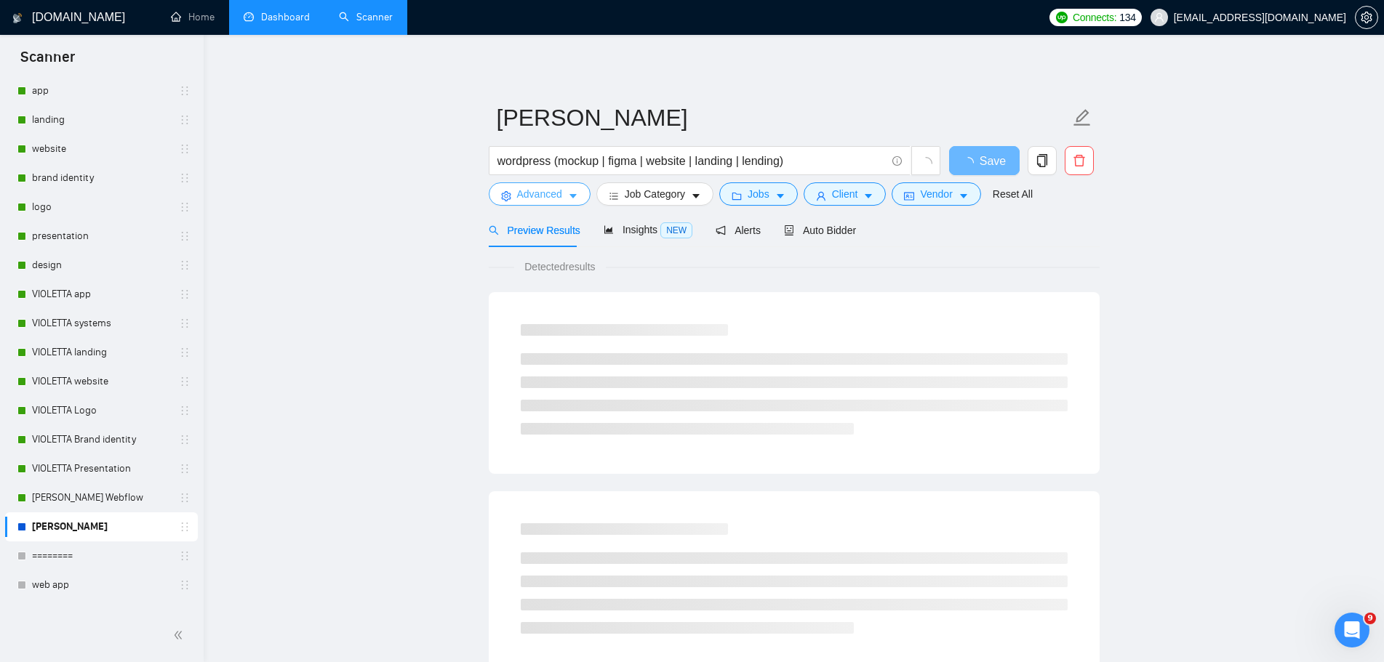
click at [569, 199] on icon "caret-down" at bounding box center [573, 196] width 10 height 10
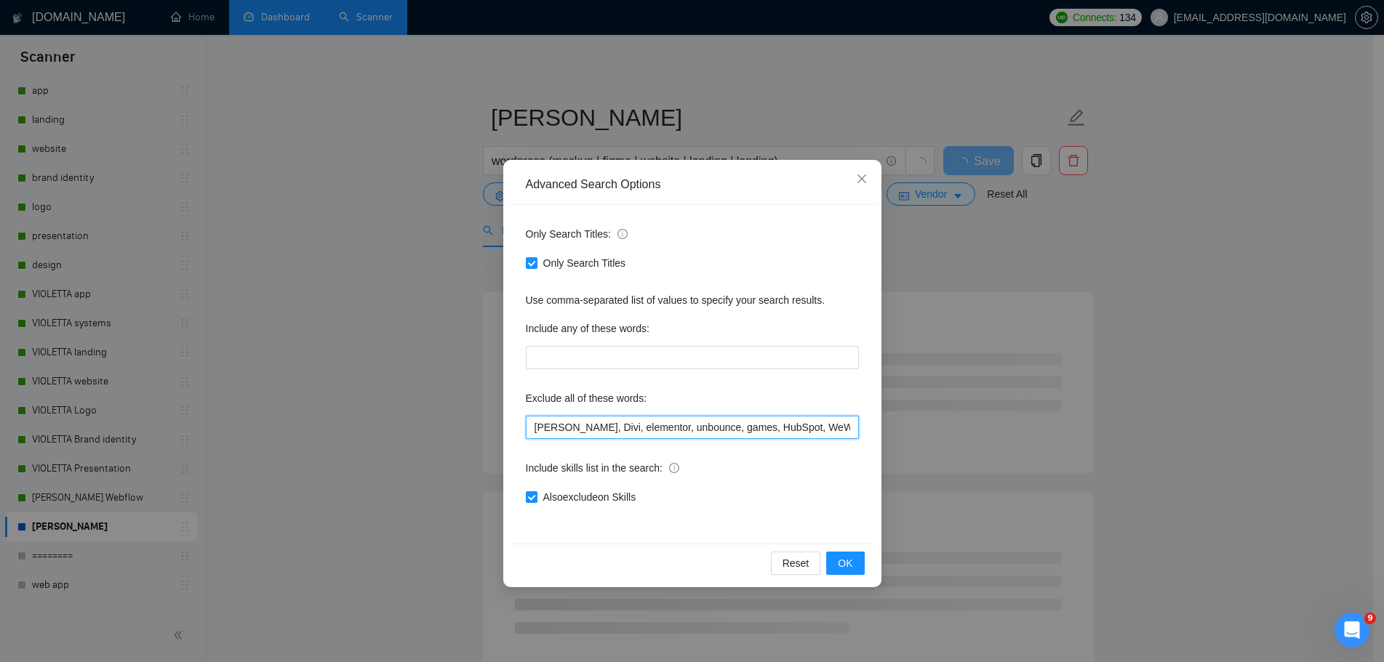
click at [537, 428] on input "Kadence, Divi, elementor, unbounce, games, HubSpot, WeWeb,XML, Ruby, Phyton, El…" at bounding box center [692, 427] width 333 height 23
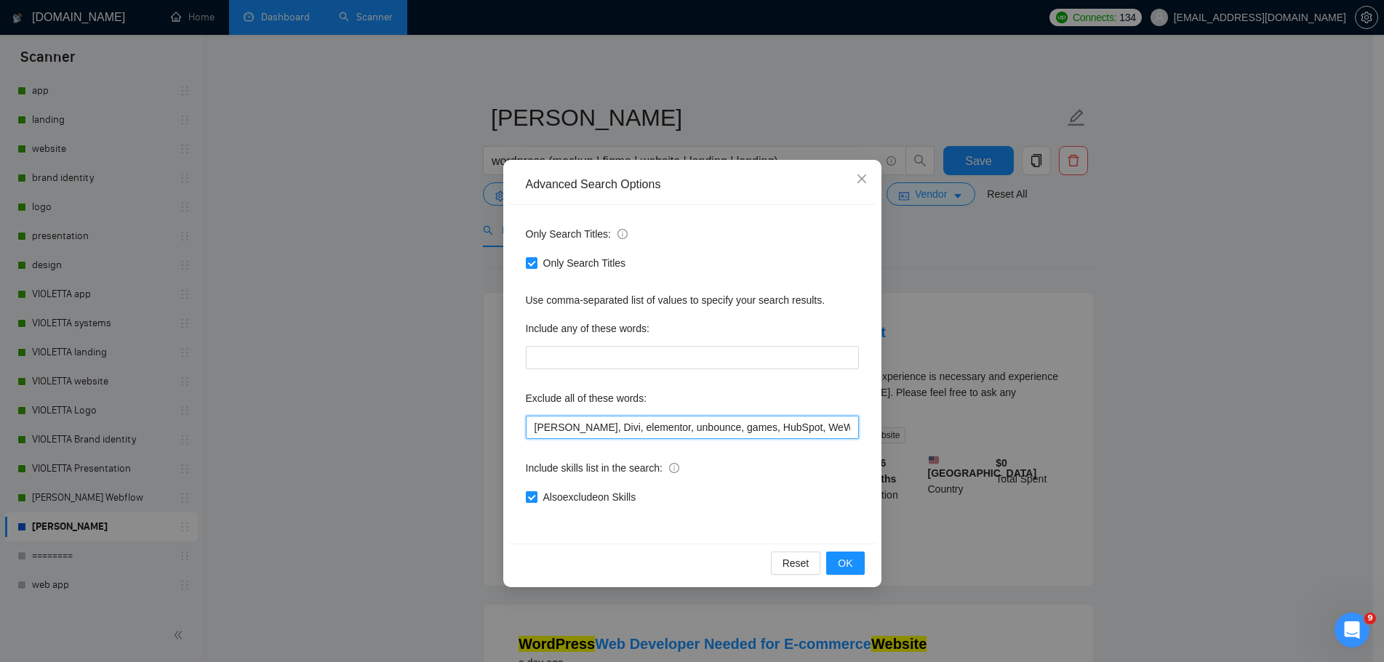
paste input "Brick"
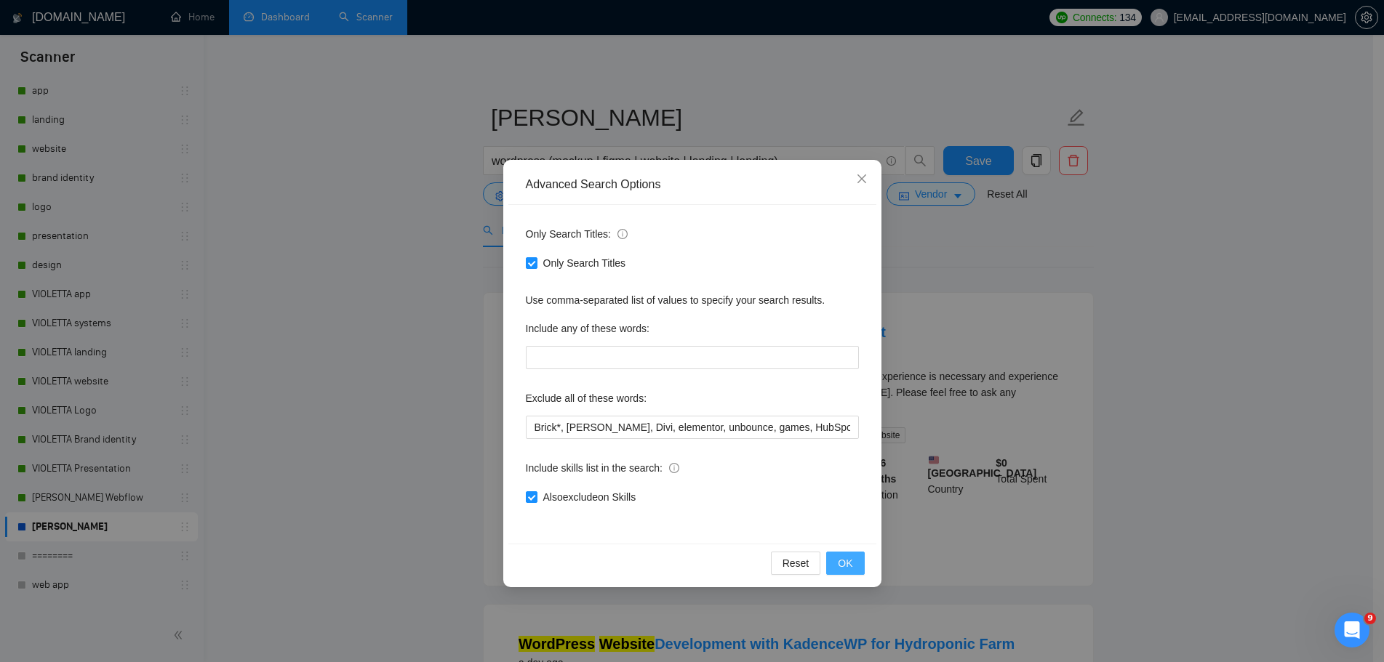
click at [857, 563] on button "OK" at bounding box center [845, 563] width 38 height 23
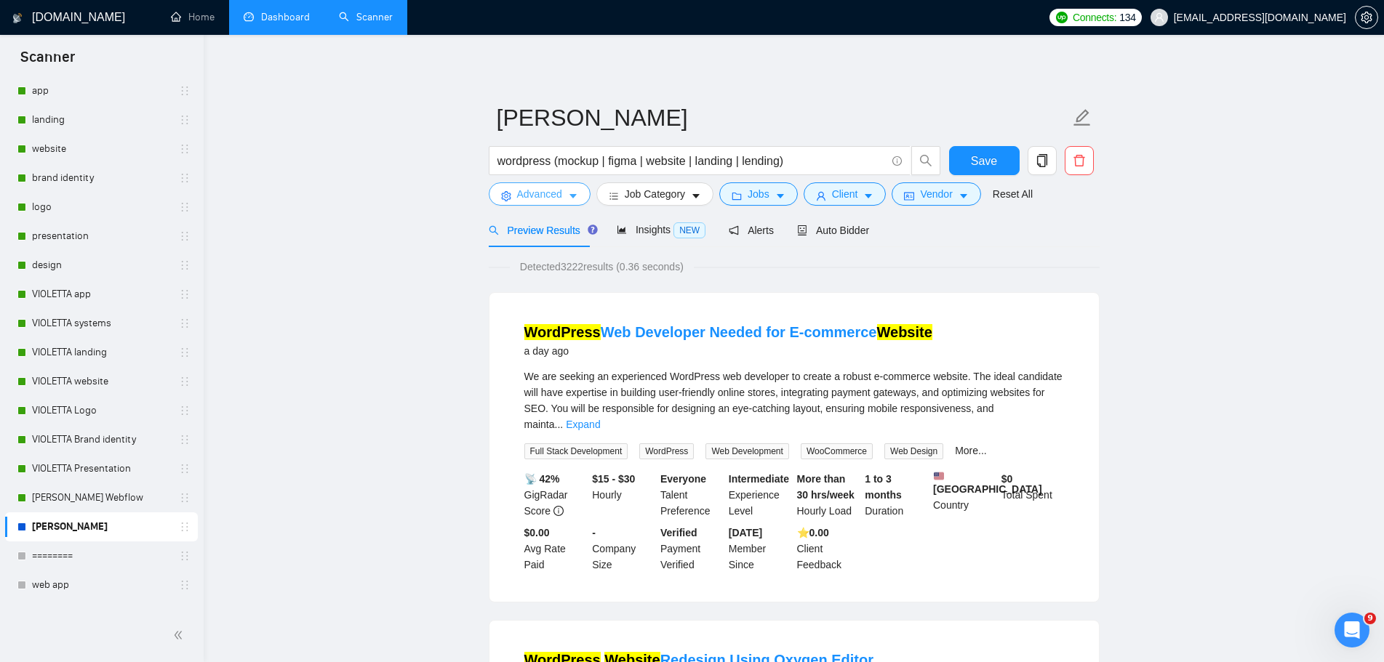
click at [574, 193] on icon "caret-down" at bounding box center [573, 196] width 10 height 10
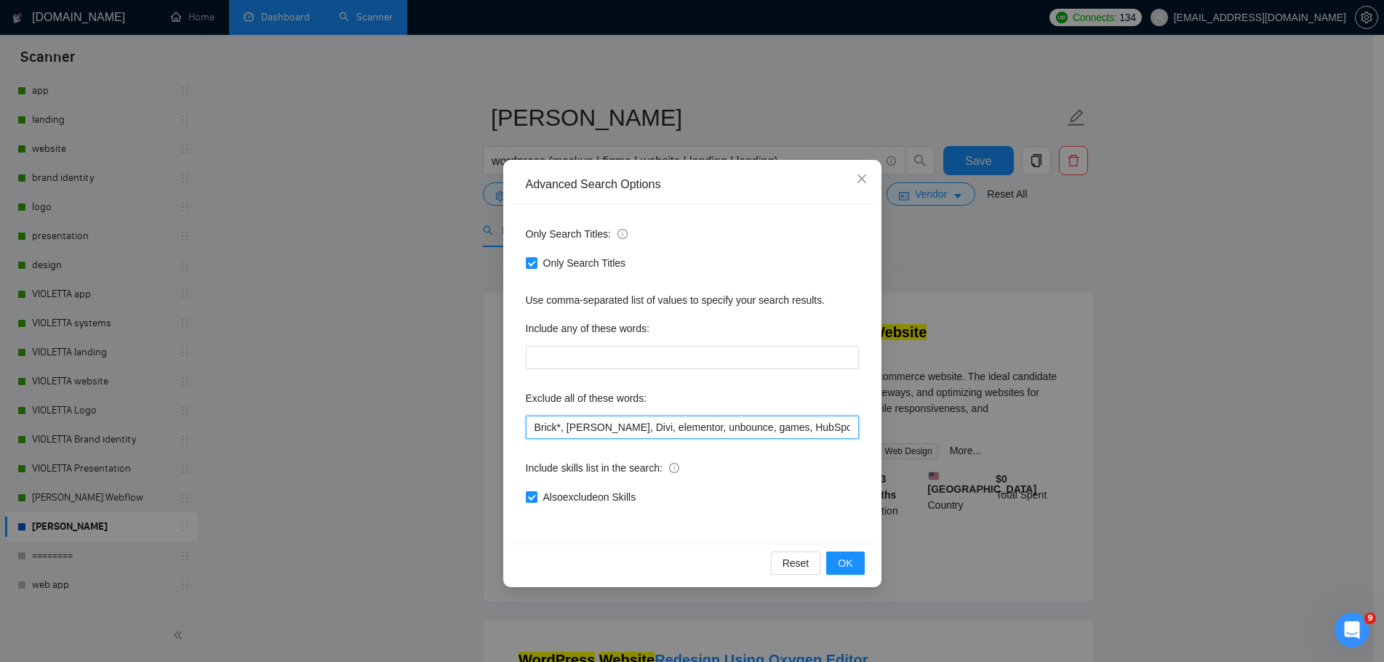
drag, startPoint x: 563, startPoint y: 431, endPoint x: 484, endPoint y: 434, distance: 79.3
click at [484, 434] on div "Advanced Search Options Only Search Titles: Only Search Titles Use comma-separa…" at bounding box center [692, 331] width 1384 height 662
click at [851, 567] on span "OK" at bounding box center [845, 563] width 15 height 16
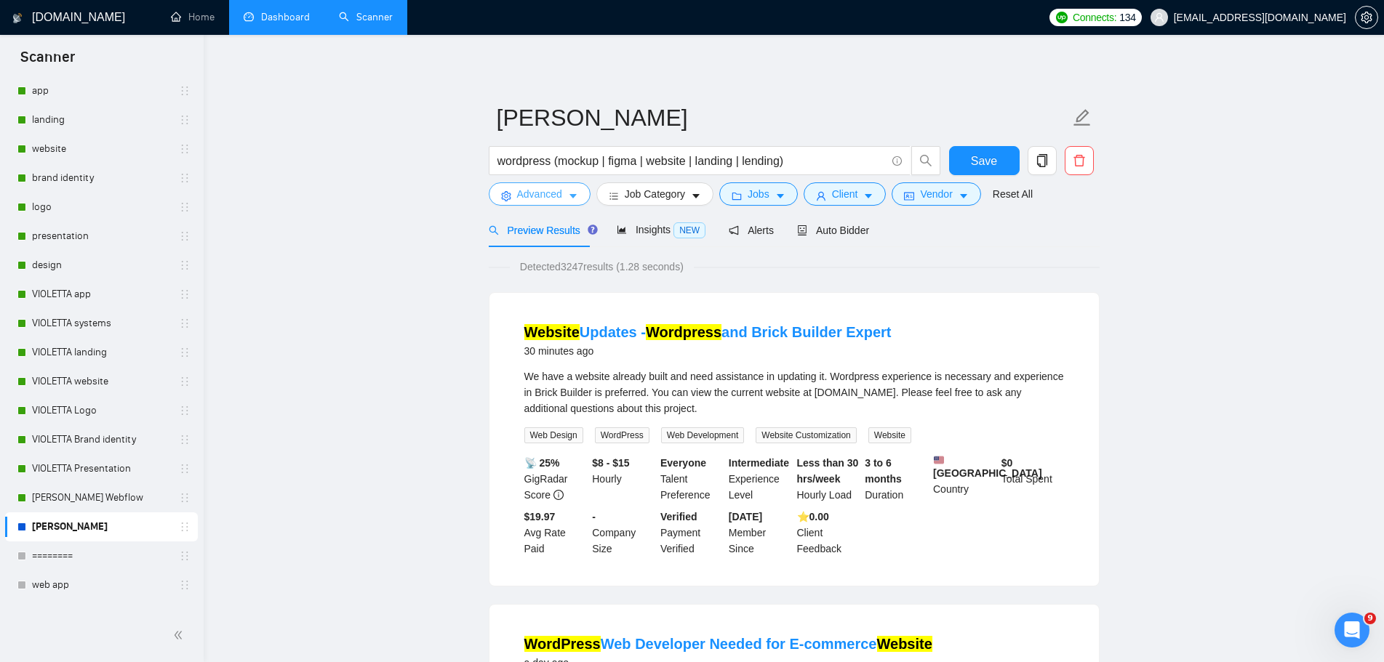
click at [561, 190] on span "Advanced" at bounding box center [539, 194] width 45 height 16
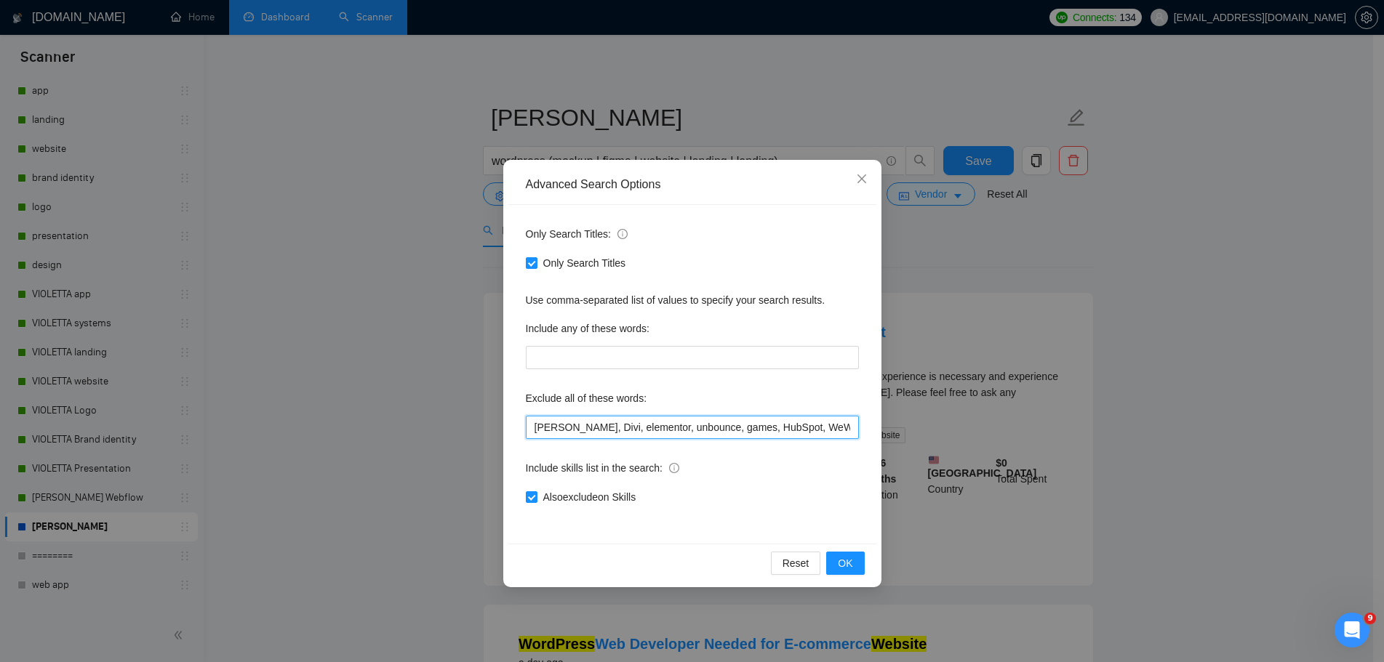
click at [533, 433] on input "Kadence, Divi, elementor, unbounce, games, HubSpot, WeWeb,XML, Ruby, Phyton, El…" at bounding box center [692, 427] width 333 height 23
paste input "Brick*,"
type input "Brick*, [PERSON_NAME], Divi, elementor, unbounce, games, HubSpot, WeWeb,XML, Ru…"
click at [846, 558] on span "OK" at bounding box center [845, 563] width 15 height 16
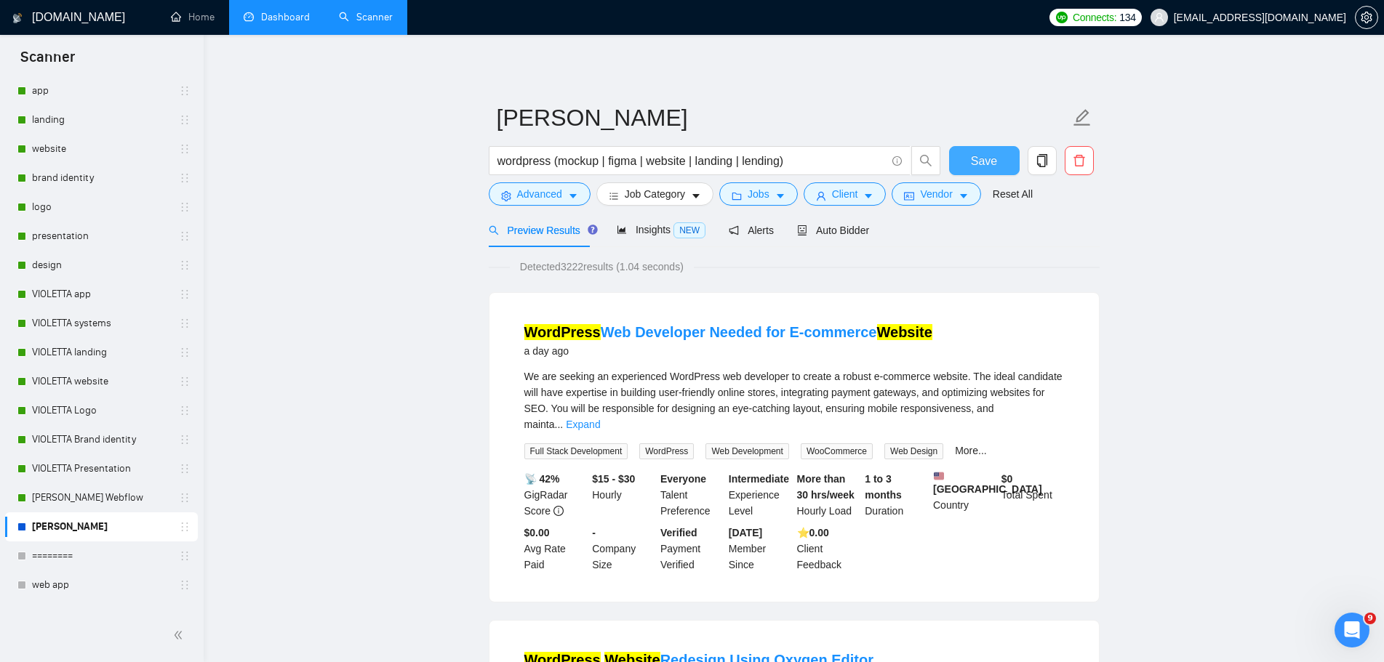
click at [977, 159] on span "Save" at bounding box center [984, 161] width 26 height 18
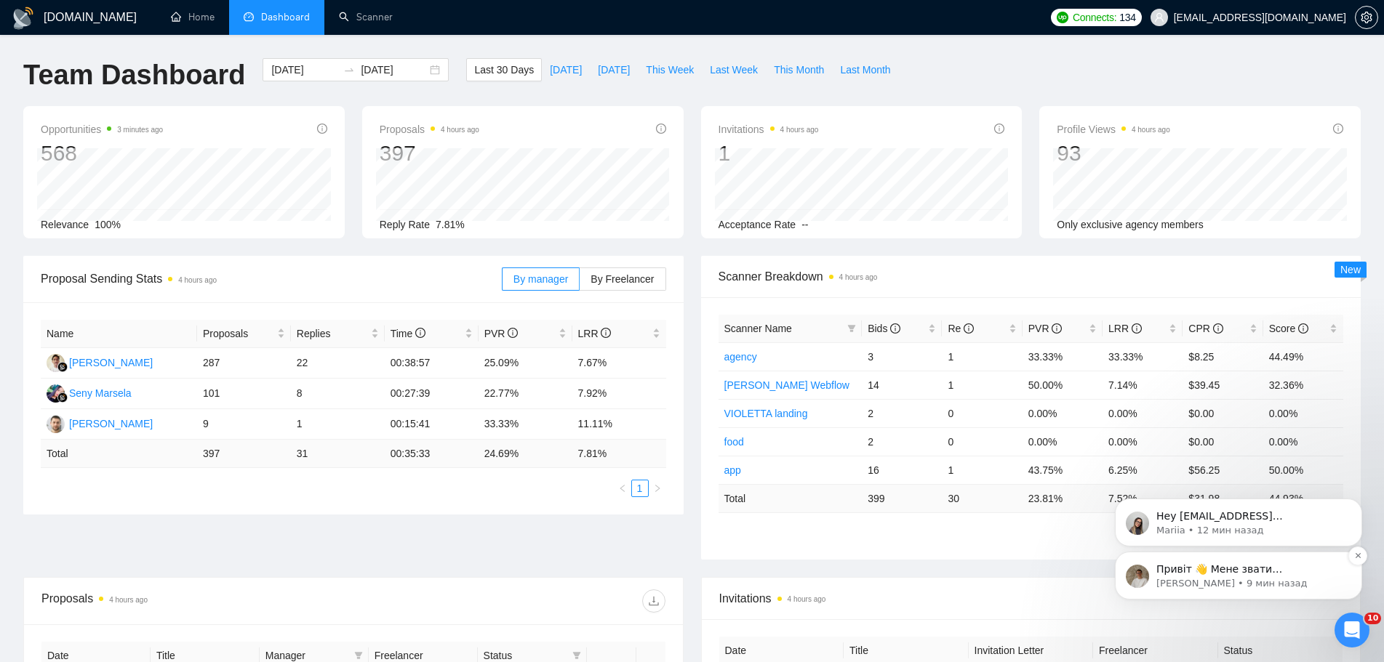
click at [1227, 571] on p "Привіт 👋 Мене звати Назар, і я з радістю допоможу вам 😊 Будь ласка, надайте мен…" at bounding box center [1250, 570] width 188 height 15
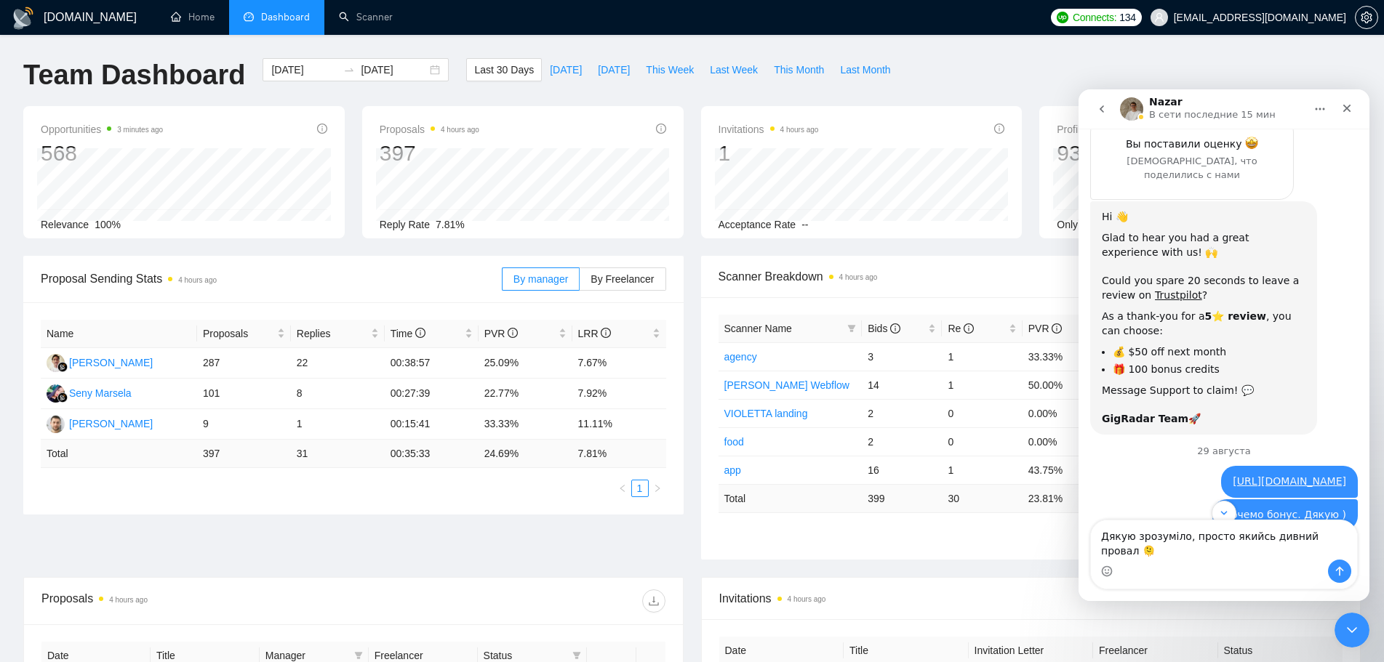
scroll to position [2599, 0]
click at [1255, 566] on div "Мессенджер Intercom" at bounding box center [1224, 571] width 266 height 23
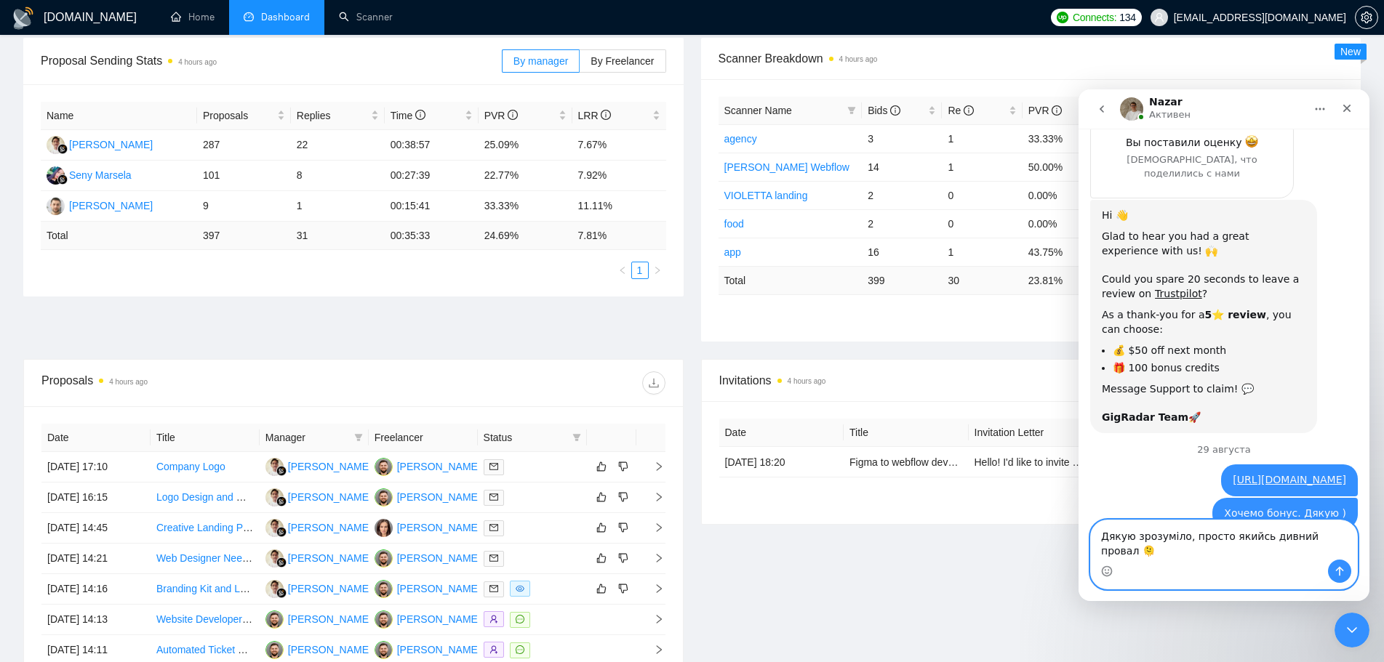
drag, startPoint x: 1255, startPoint y: 550, endPoint x: 1249, endPoint y: 556, distance: 8.2
click at [1253, 552] on textarea "Дякую зрозуміло, просто якийсь дивний провал 🫠" at bounding box center [1224, 540] width 266 height 39
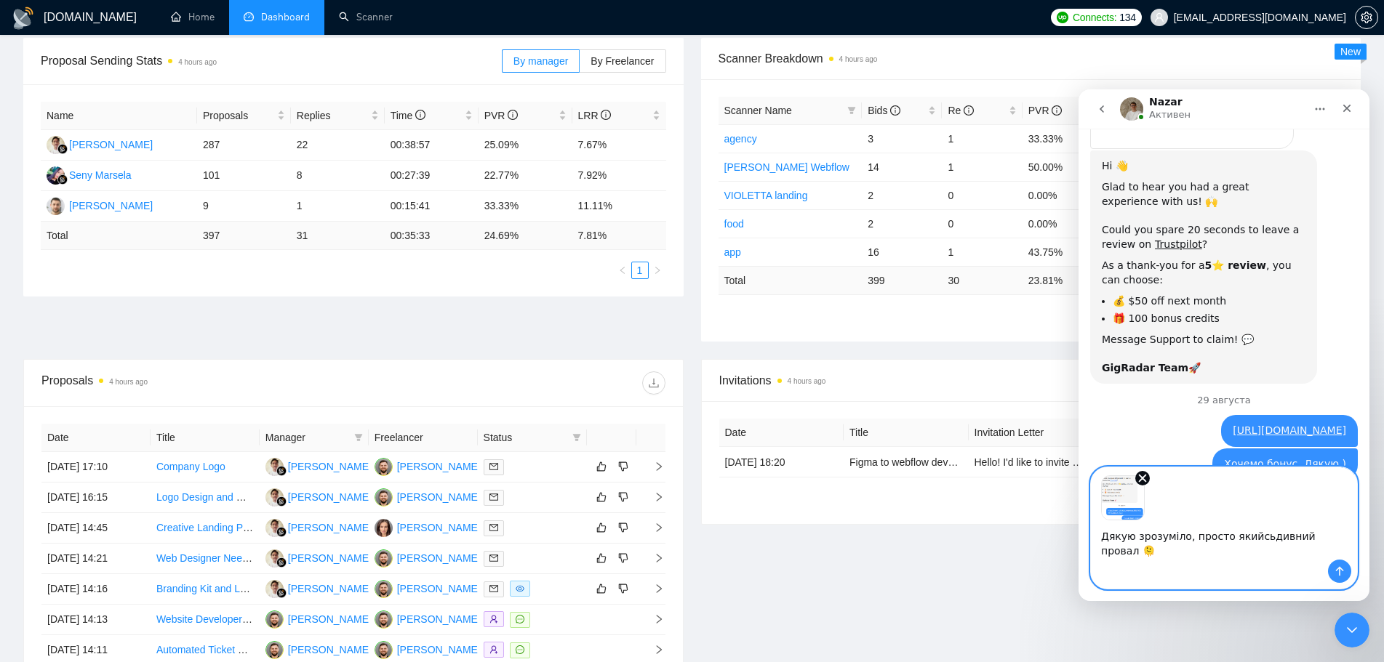
scroll to position [2652, 0]
click at [1243, 551] on textarea "Дякую зрозуміло, просто якийсьдивний провал 🫠" at bounding box center [1224, 540] width 266 height 39
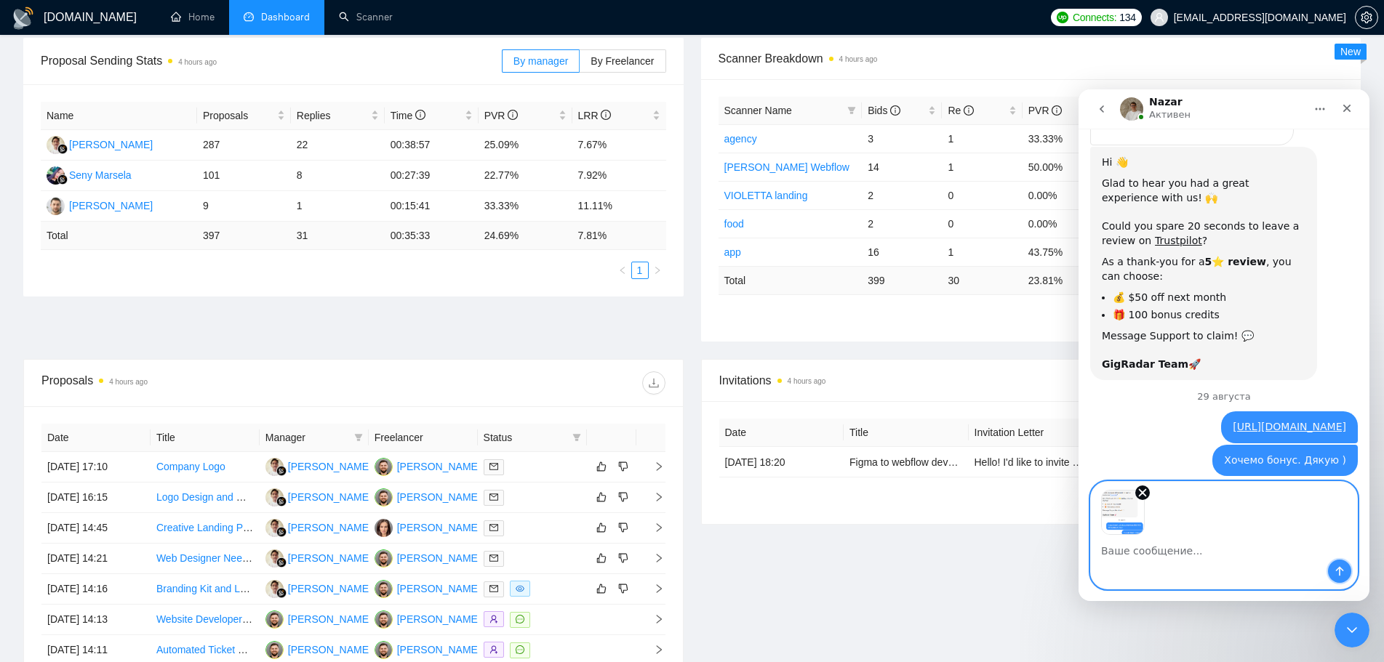
click at [1344, 576] on icon "Отправить сообщение…" at bounding box center [1339, 572] width 12 height 12
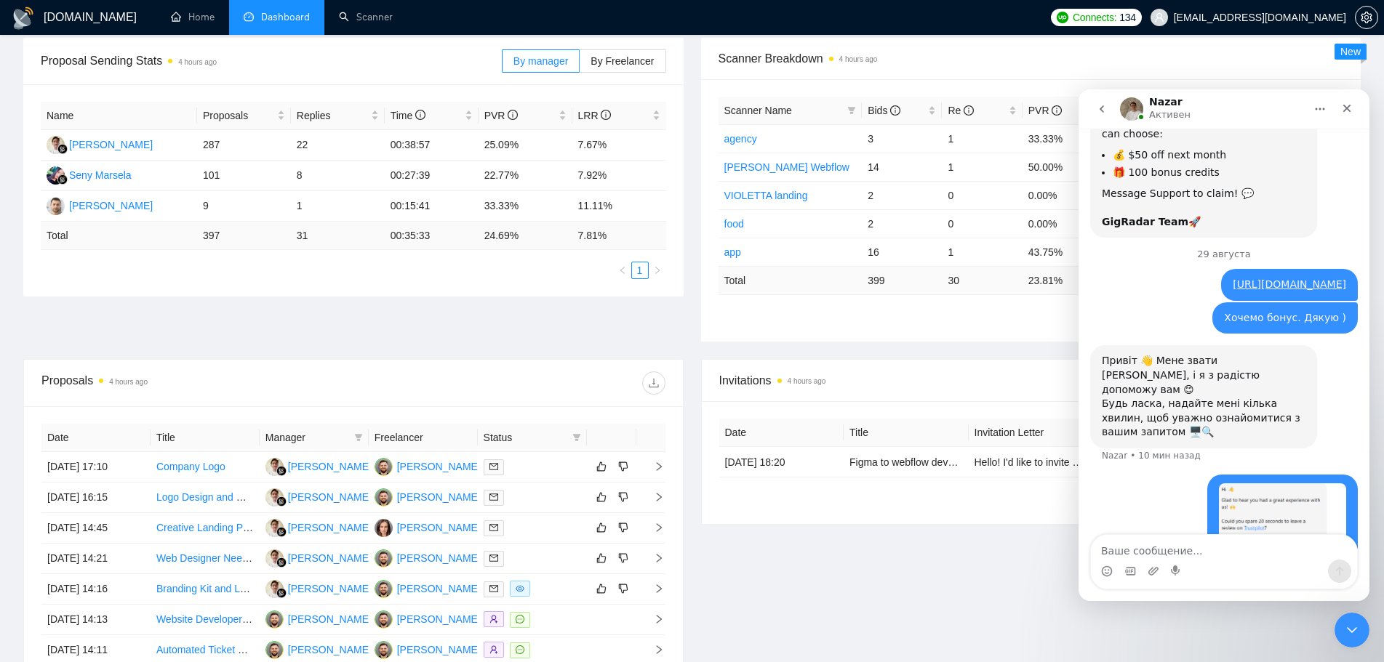
scroll to position [2823, 0]
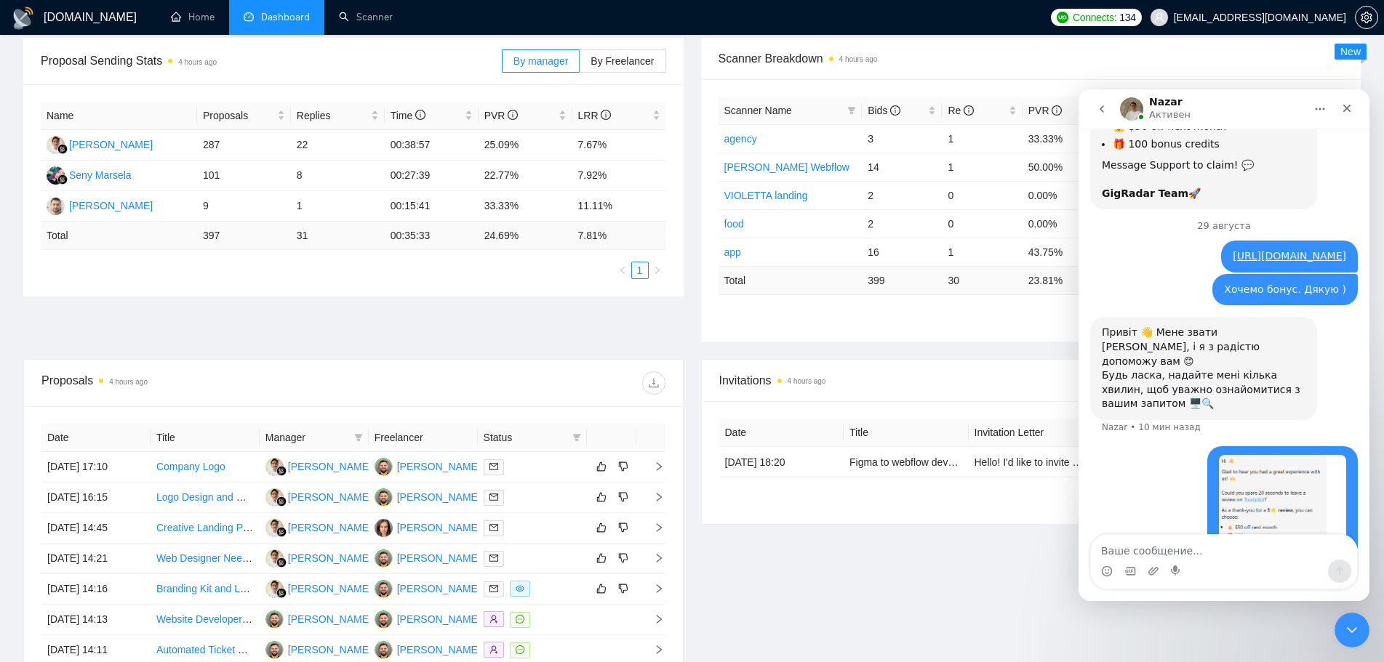
click at [1267, 455] on img "user говорит…" at bounding box center [1282, 552] width 127 height 195
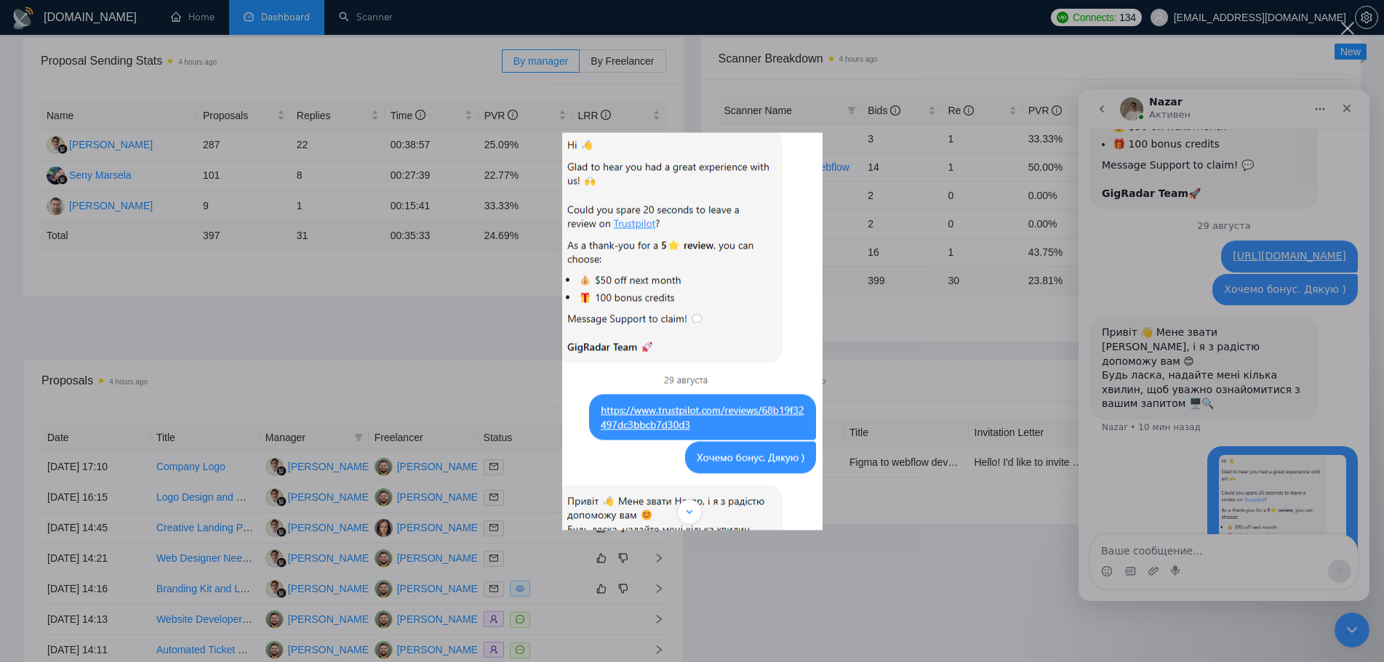
scroll to position [0, 0]
click at [960, 565] on div "Мессенджер Intercom" at bounding box center [692, 331] width 1384 height 662
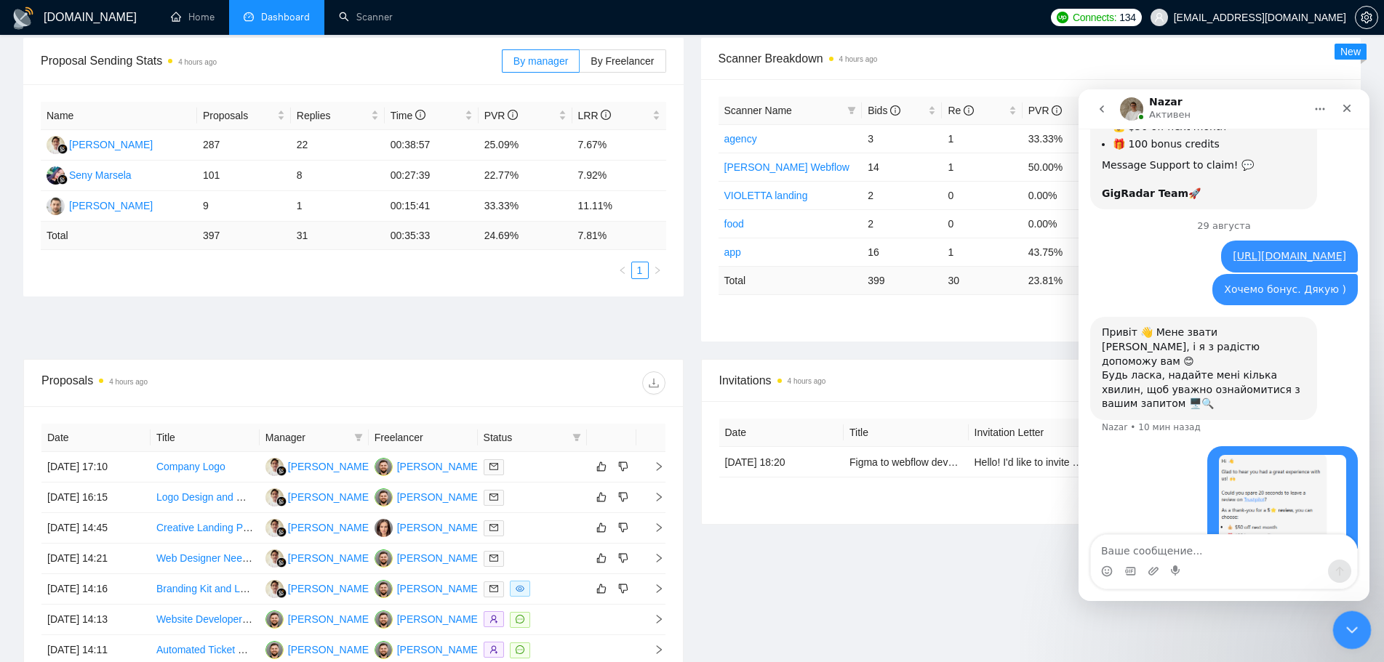
click at [1336, 629] on div "Закрыть службу сообщений Intercom" at bounding box center [1349, 628] width 35 height 35
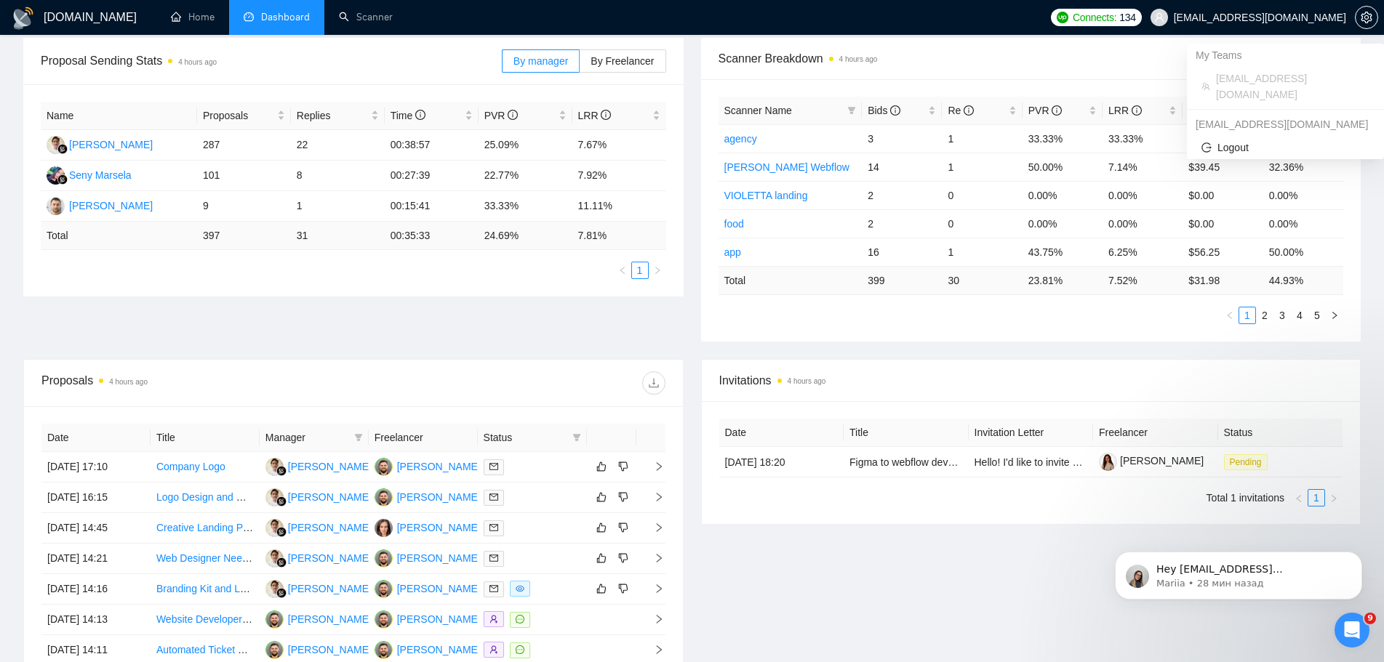
scroll to position [2966, 0]
click at [197, 23] on link "Home" at bounding box center [193, 17] width 44 height 12
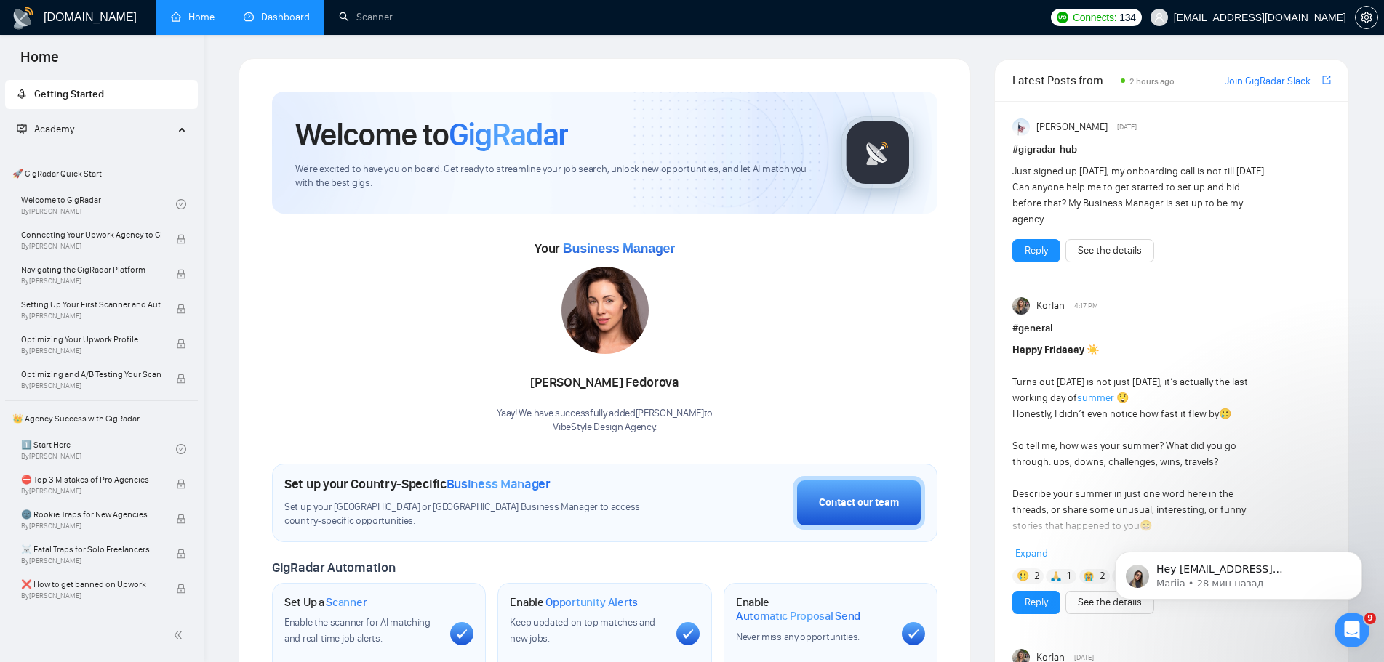
click at [270, 15] on link "Dashboard" at bounding box center [277, 17] width 66 height 12
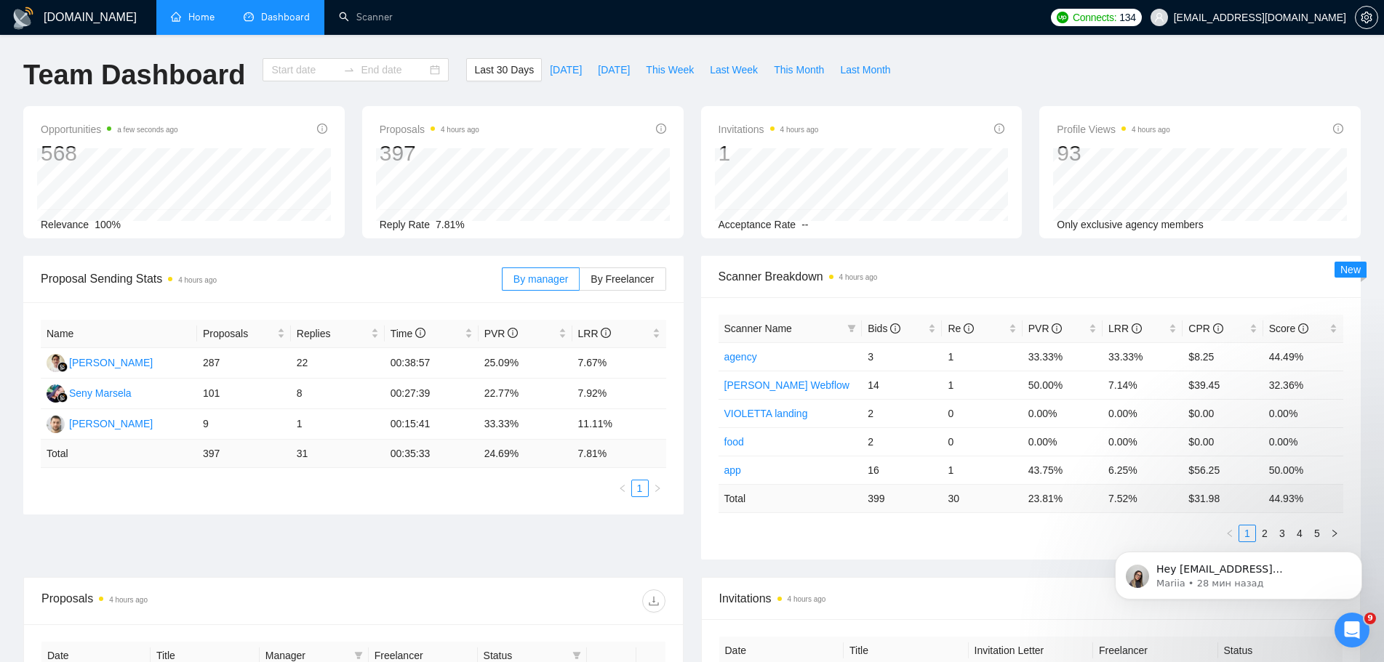
type input "2025-07-30"
type input "2025-08-29"
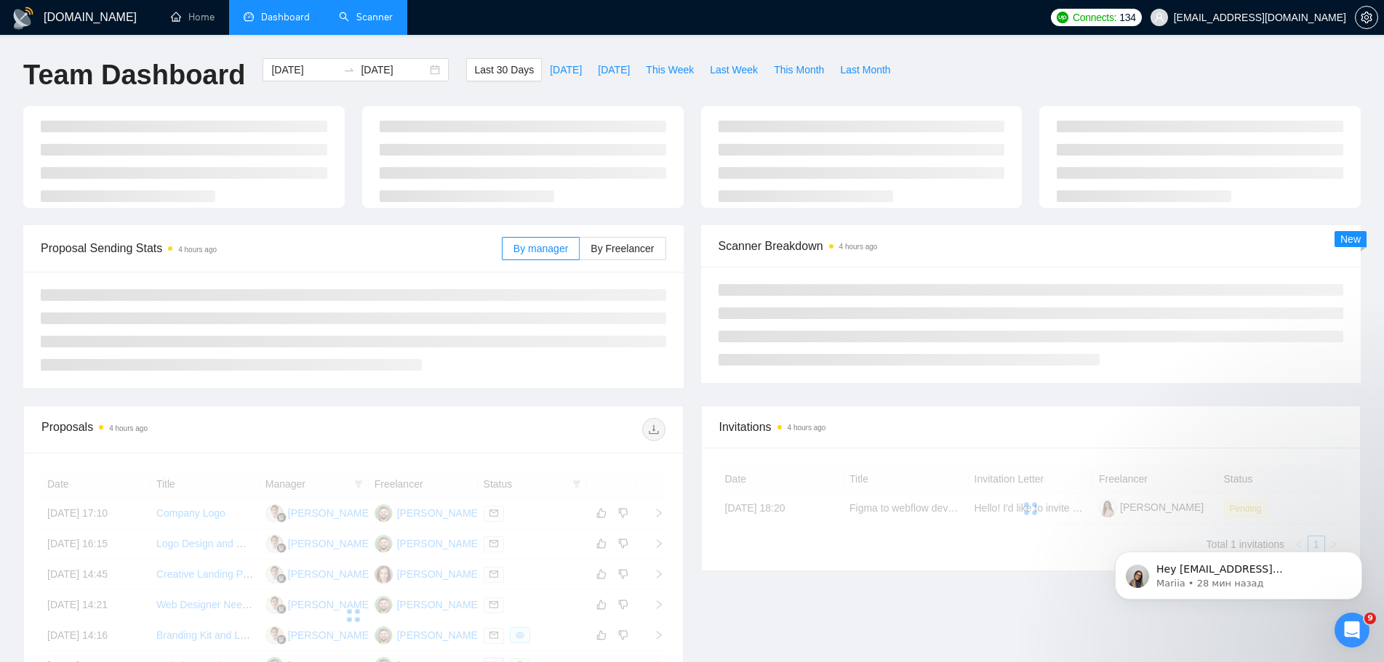
click at [373, 11] on link "Scanner" at bounding box center [366, 17] width 54 height 12
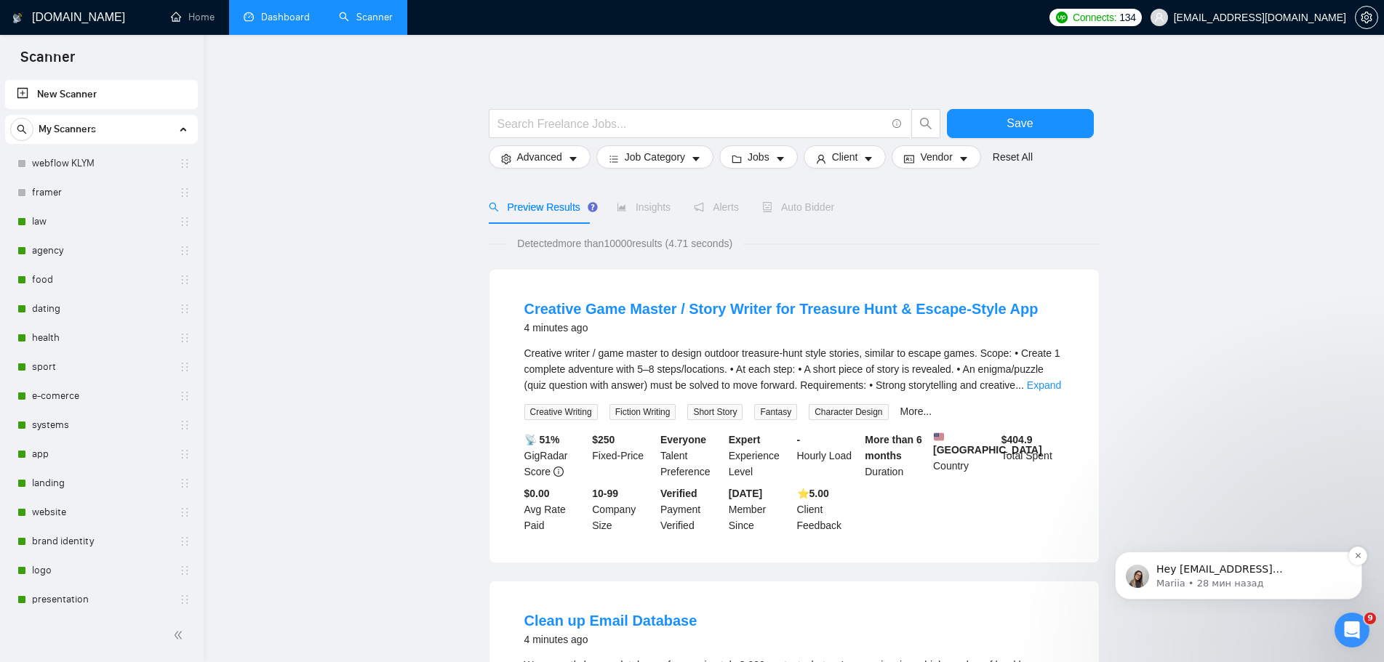
click at [1286, 585] on p "Mariia • 28 мин назад" at bounding box center [1250, 583] width 188 height 13
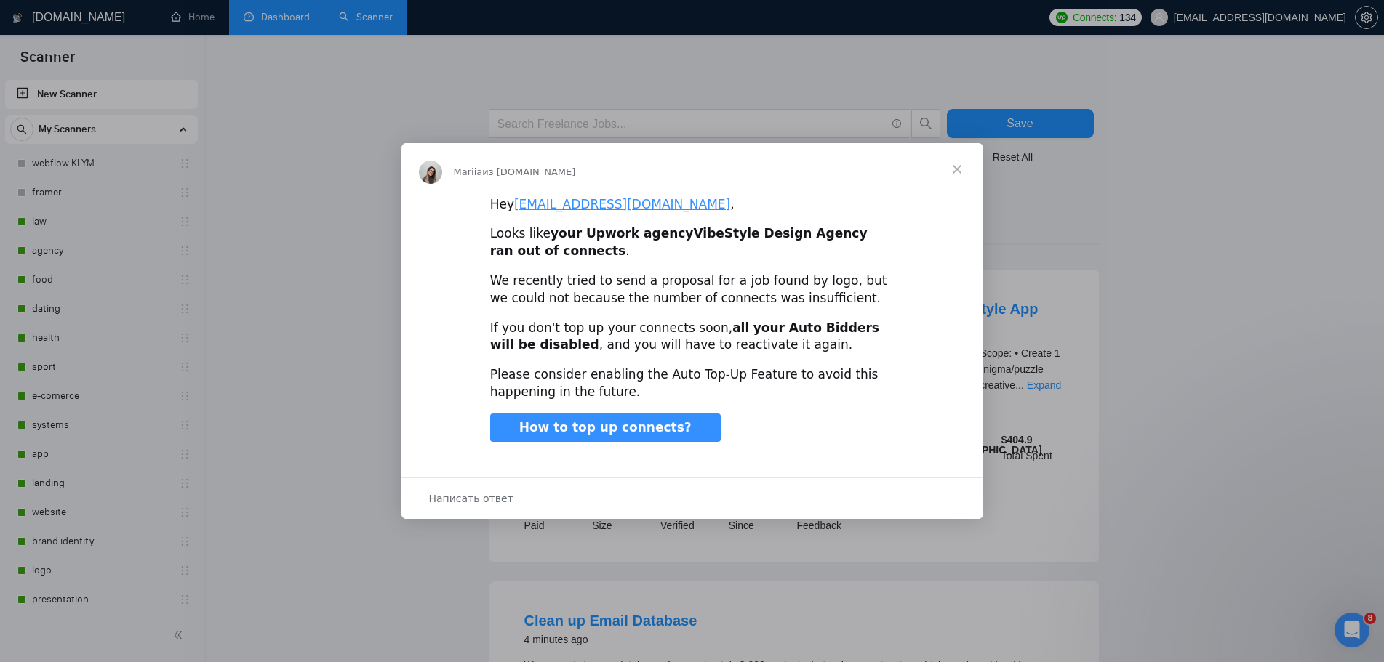
click at [1356, 627] on div "Мессенджер Intercom" at bounding box center [692, 331] width 1384 height 662
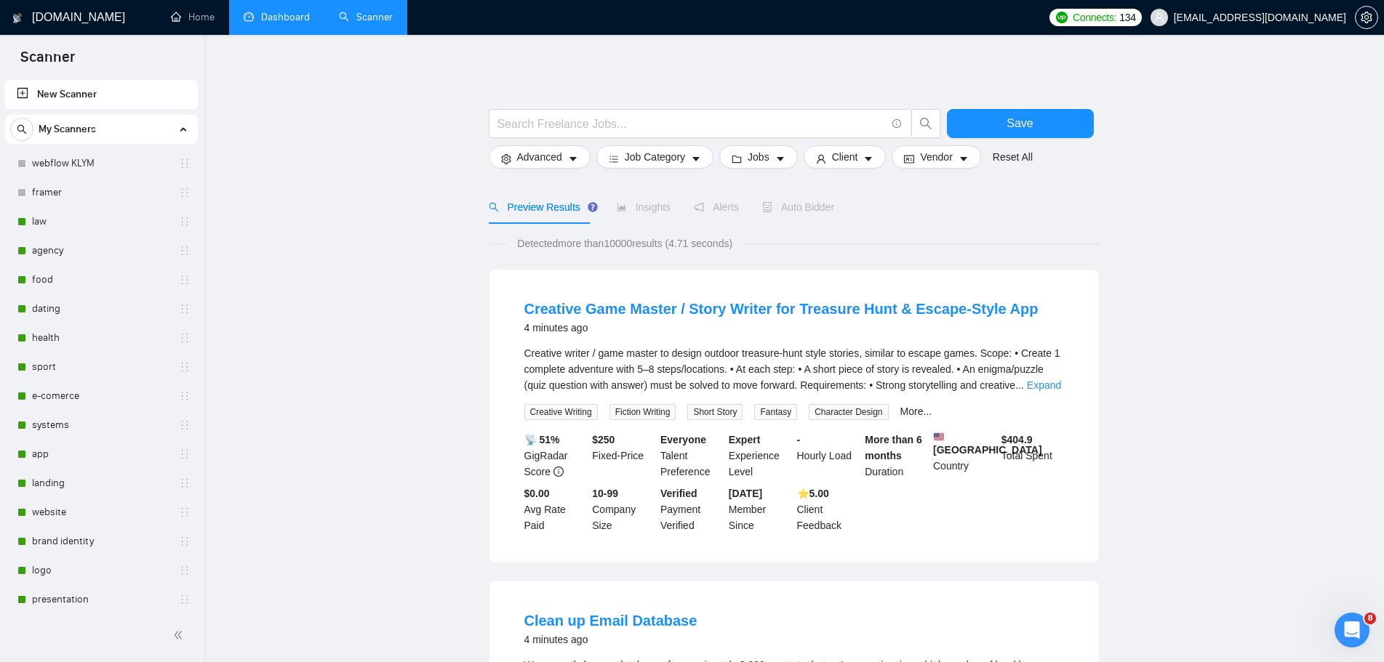
click at [276, 18] on link "Dashboard" at bounding box center [277, 17] width 66 height 12
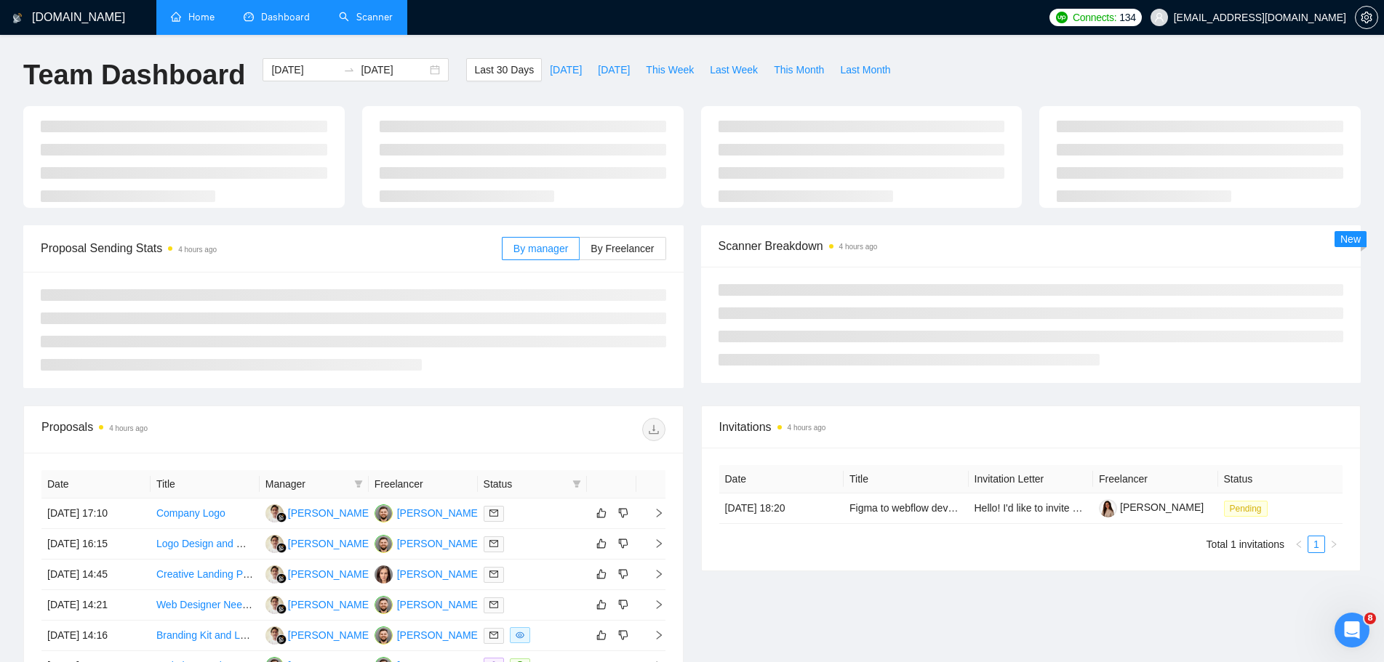
click at [211, 18] on link "Home" at bounding box center [193, 17] width 44 height 12
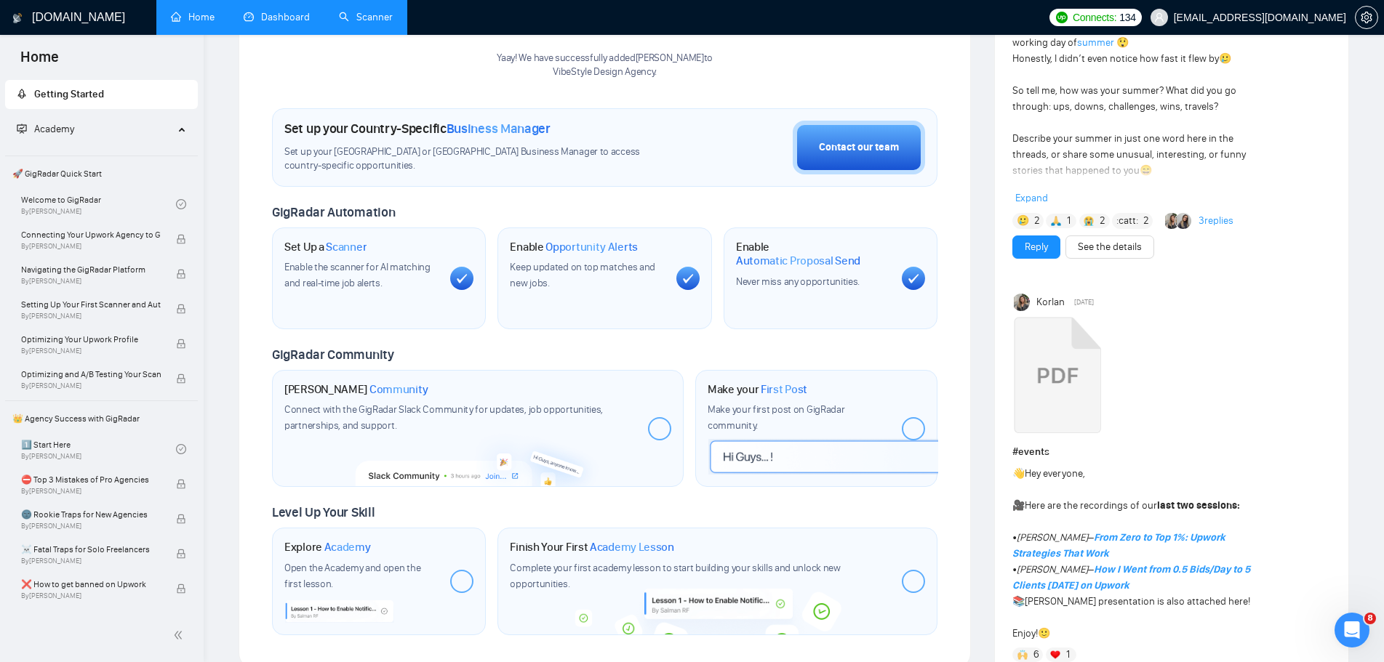
scroll to position [218, 0]
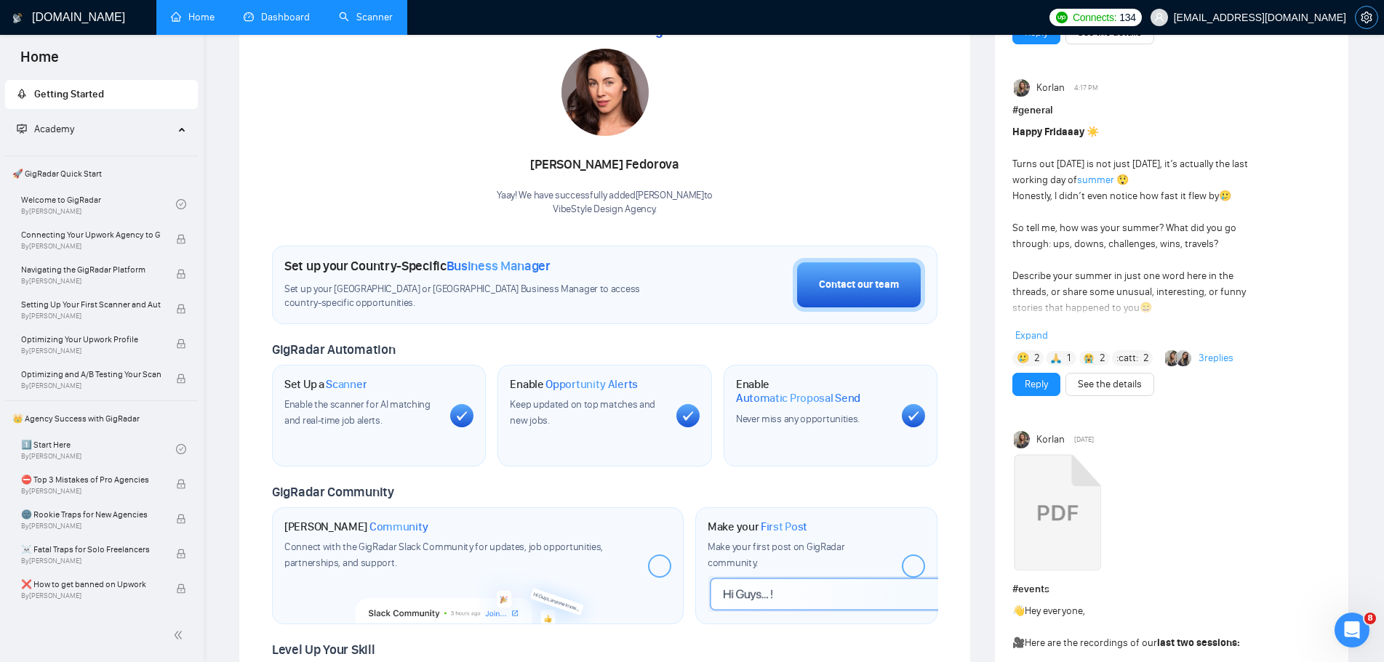
click at [1356, 20] on span "setting" at bounding box center [1366, 18] width 22 height 12
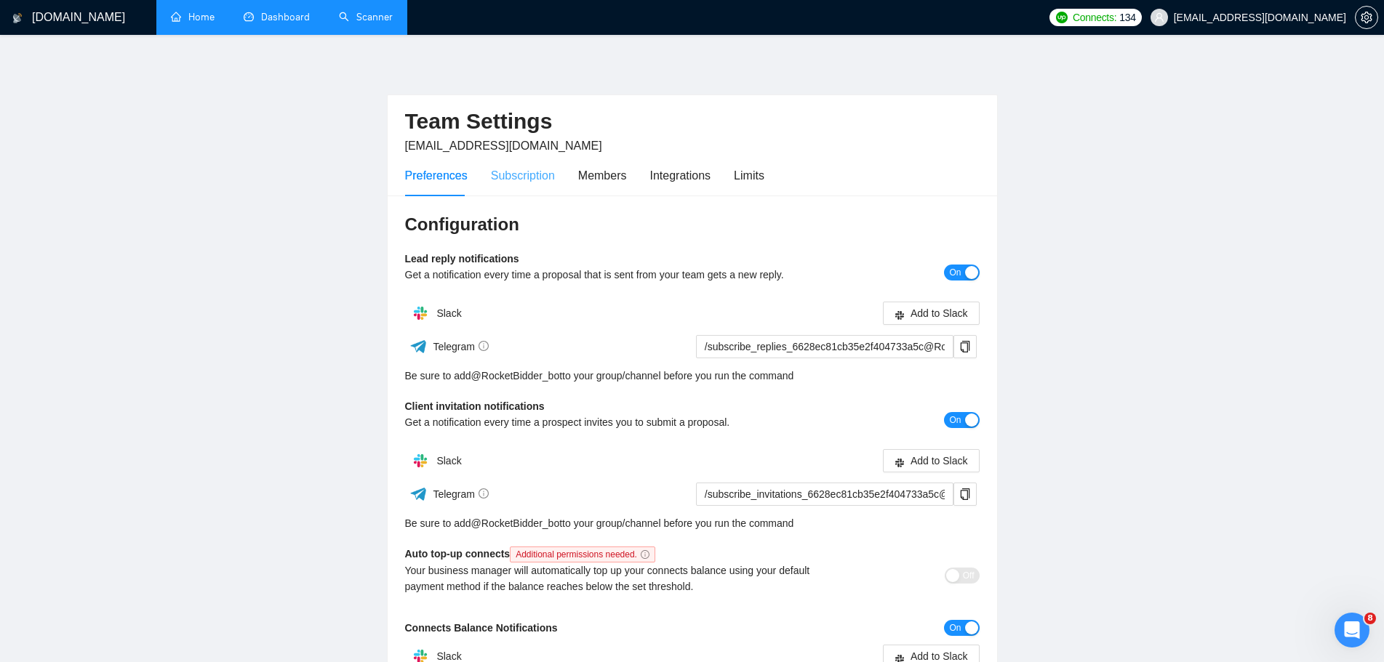
click at [533, 188] on div "Subscription" at bounding box center [523, 175] width 64 height 41
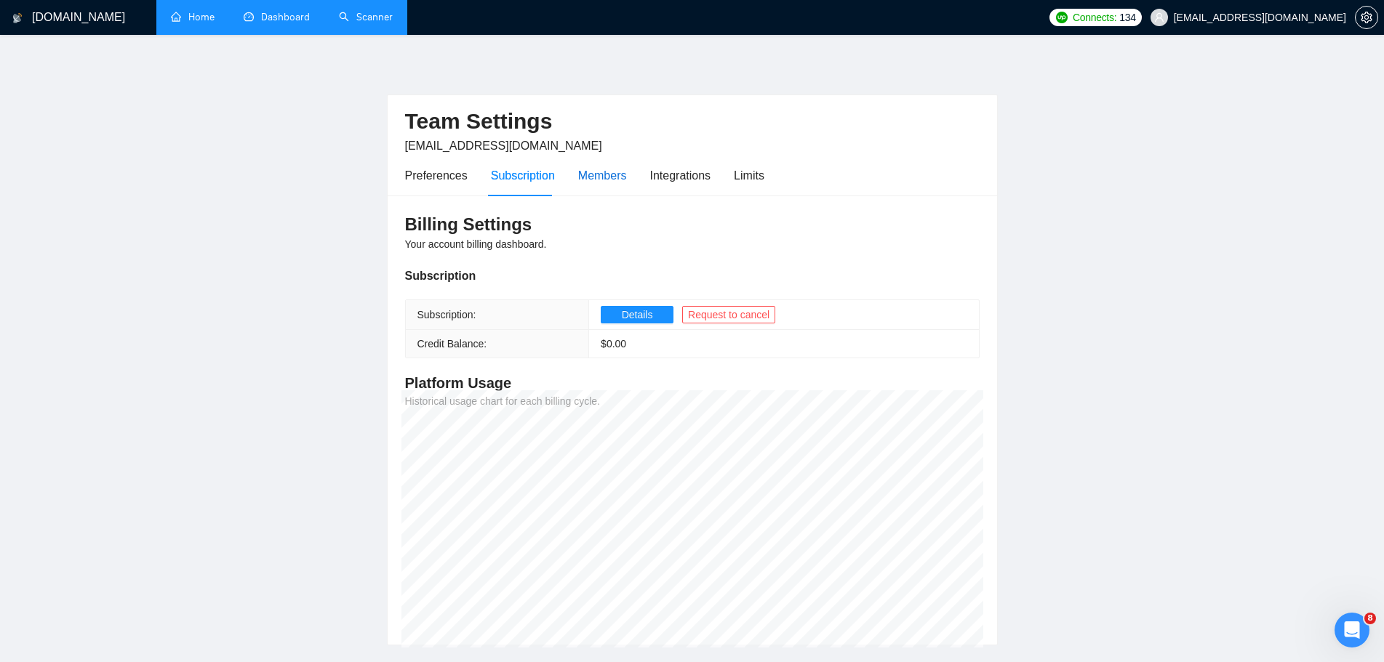
click at [618, 179] on div "Members" at bounding box center [602, 176] width 49 height 18
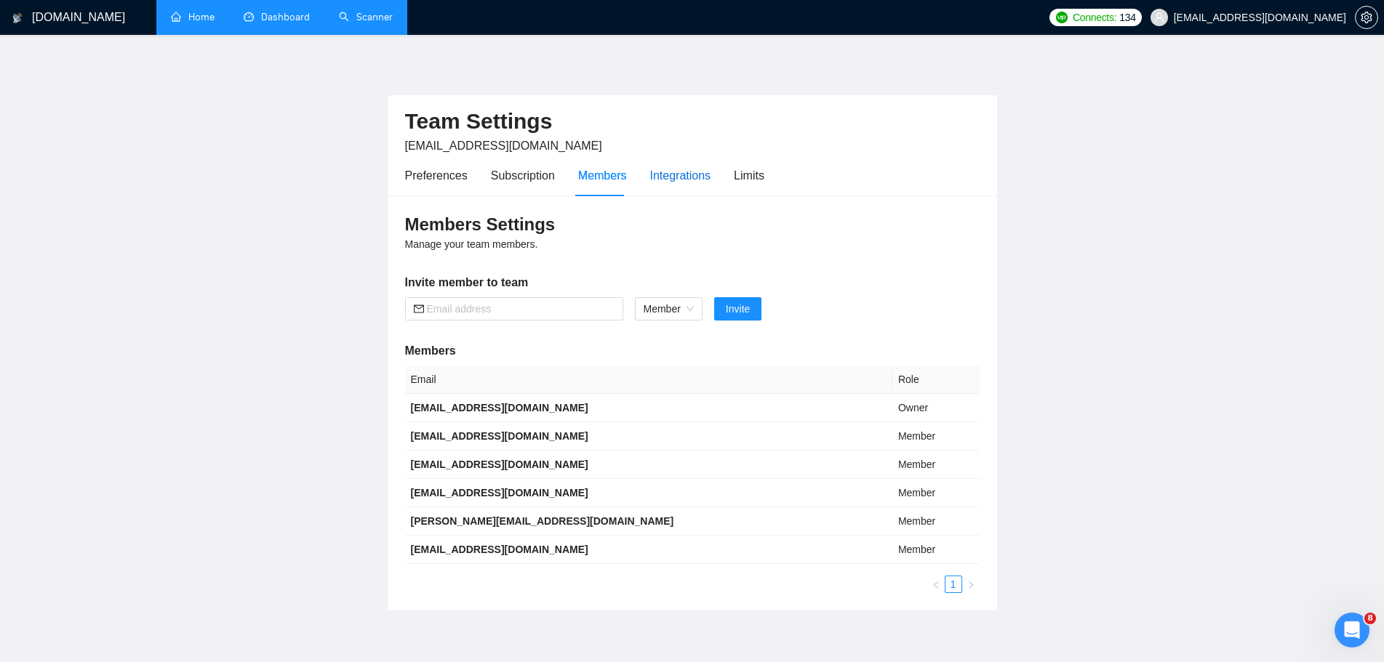
click at [671, 180] on div "Integrations" at bounding box center [680, 176] width 61 height 18
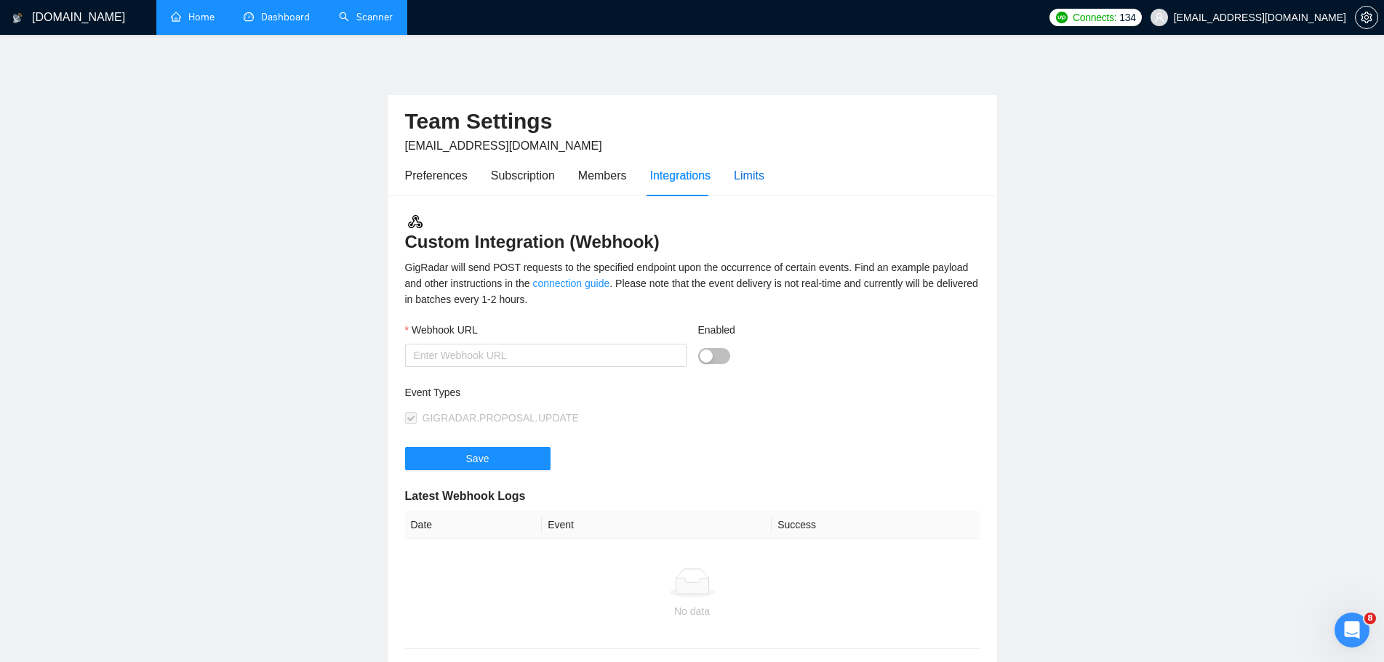
click at [755, 180] on div "Limits" at bounding box center [749, 176] width 31 height 18
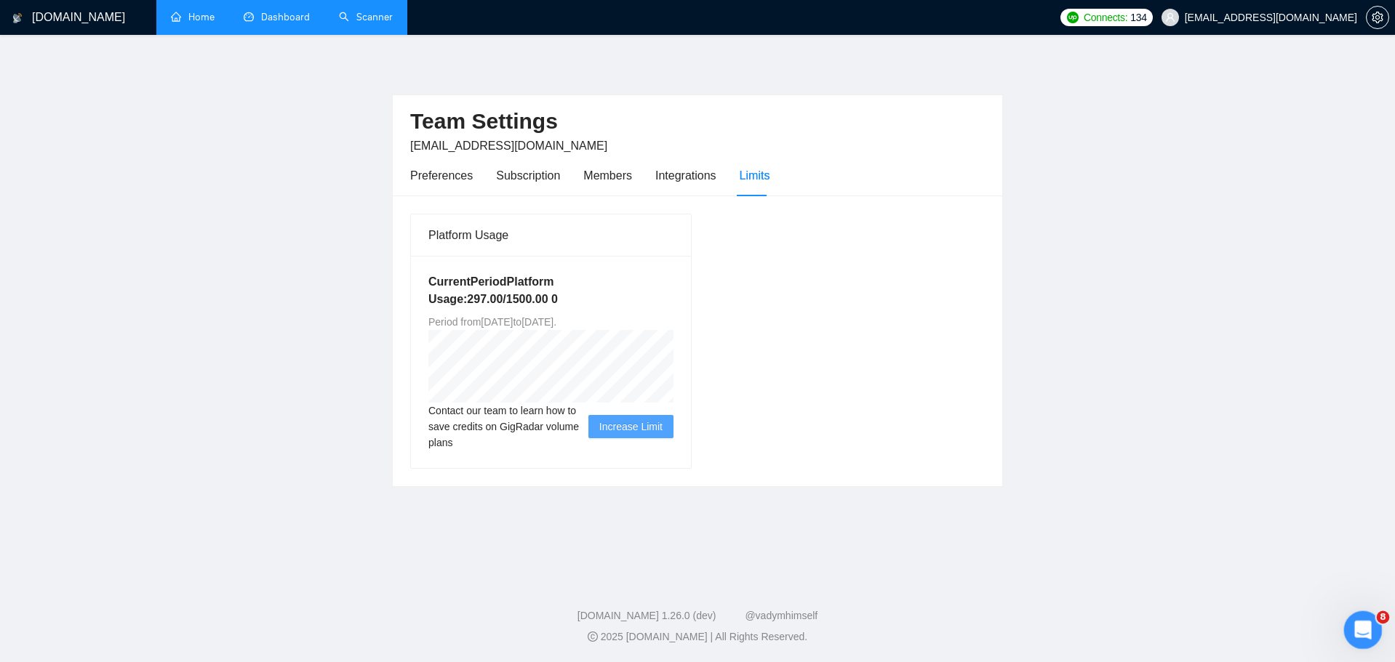
click at [1358, 624] on icon "Открыть службу сообщений Intercom" at bounding box center [1361, 629] width 24 height 24
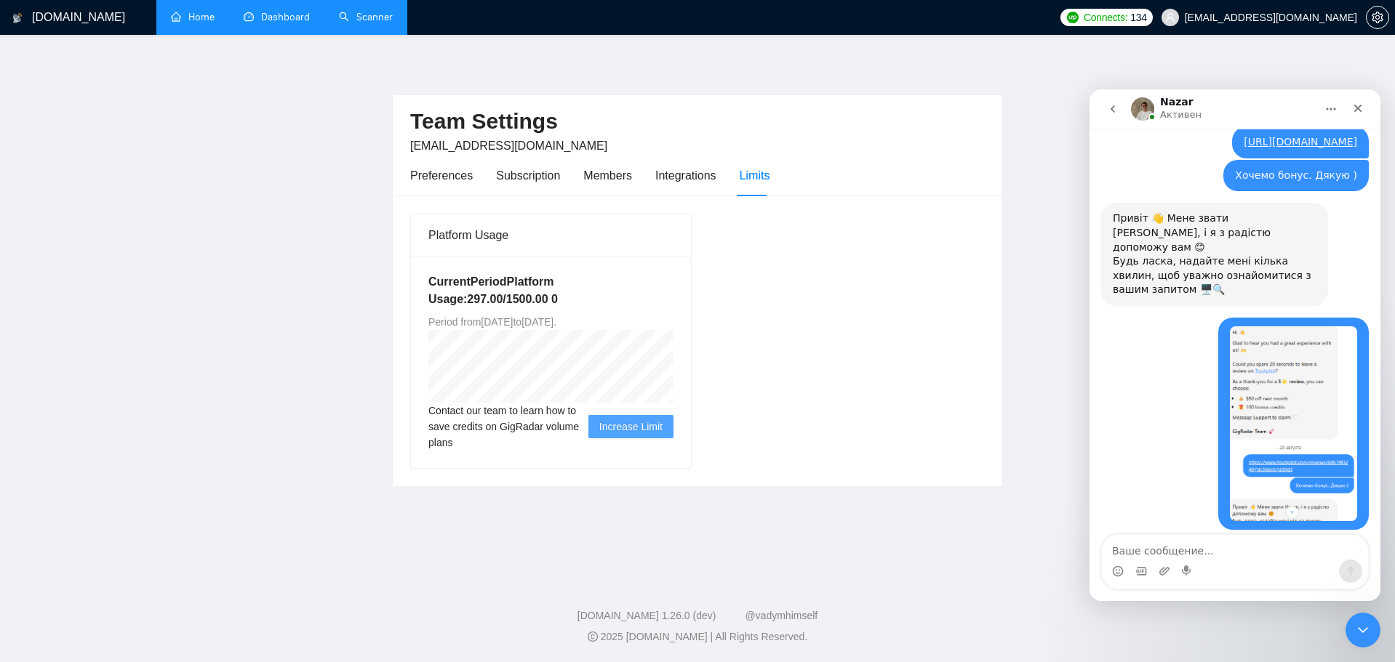
scroll to position [2966, 0]
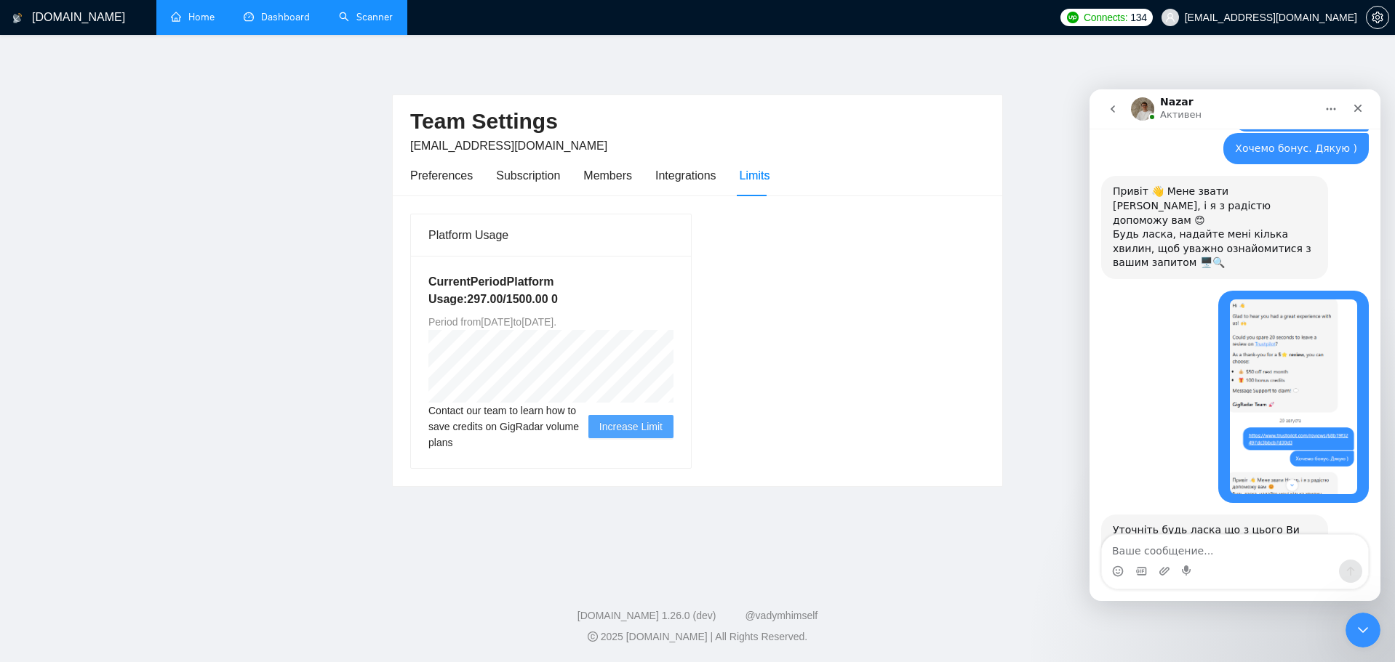
click at [1256, 551] on textarea "Ваше сообщение..." at bounding box center [1235, 547] width 266 height 25
click at [1261, 556] on textarea "Ваше сообщение..." at bounding box center [1235, 547] width 266 height 25
type textarea "ну ми якби раз в півроку оплочуємо"
type textarea "я зрозумів"
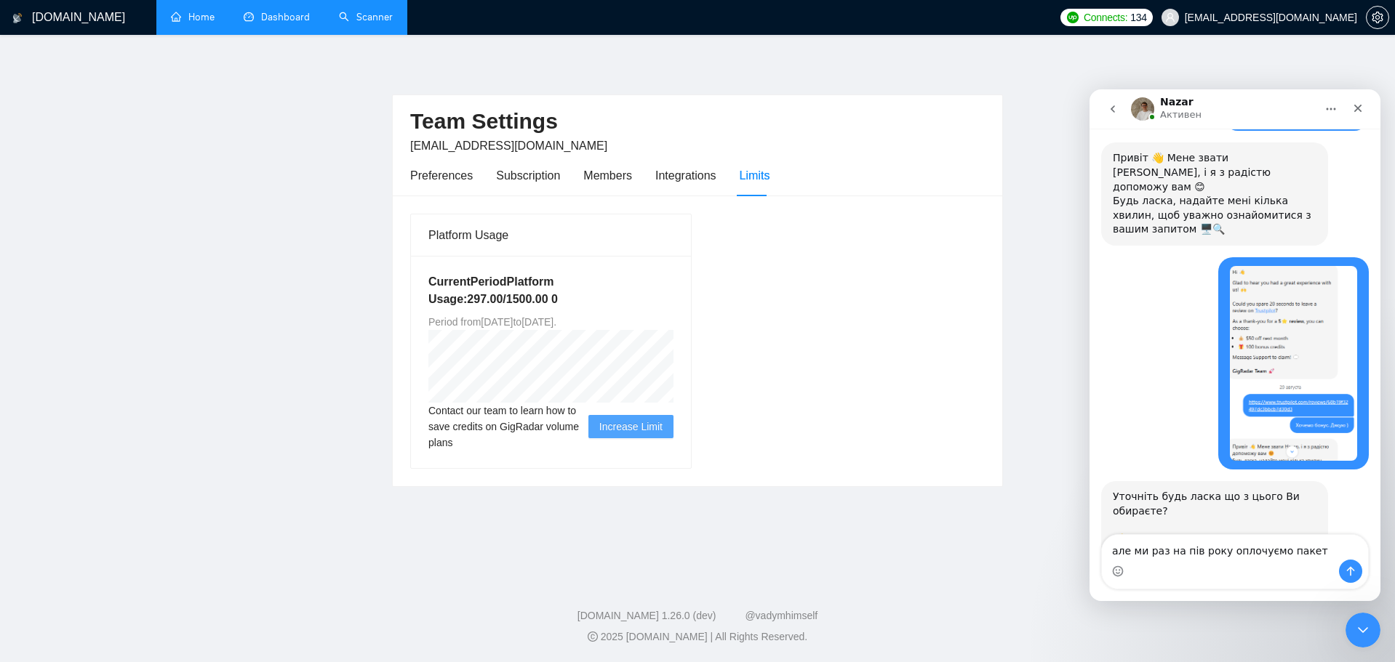
type textarea "але ми раз на пів року оплочуємо пакет"
click at [1349, 567] on icon "Отправить сообщение…" at bounding box center [1350, 572] width 12 height 12
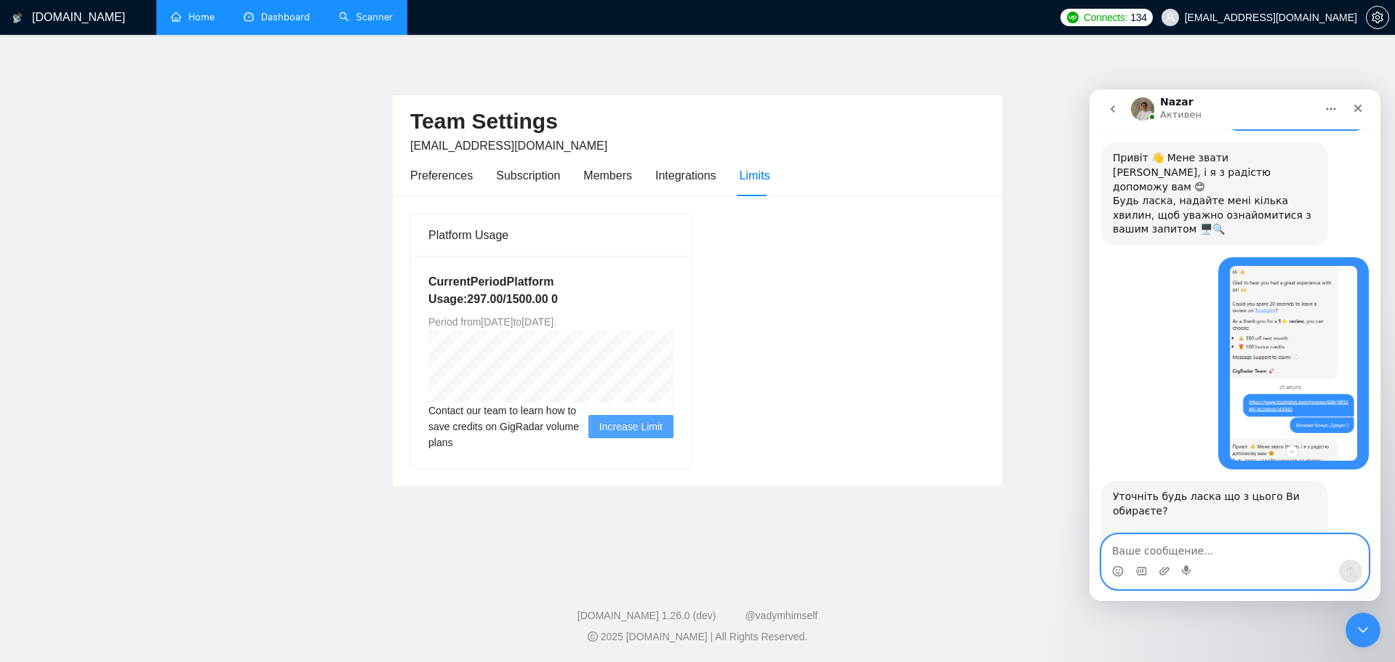
scroll to position [3032, 0]
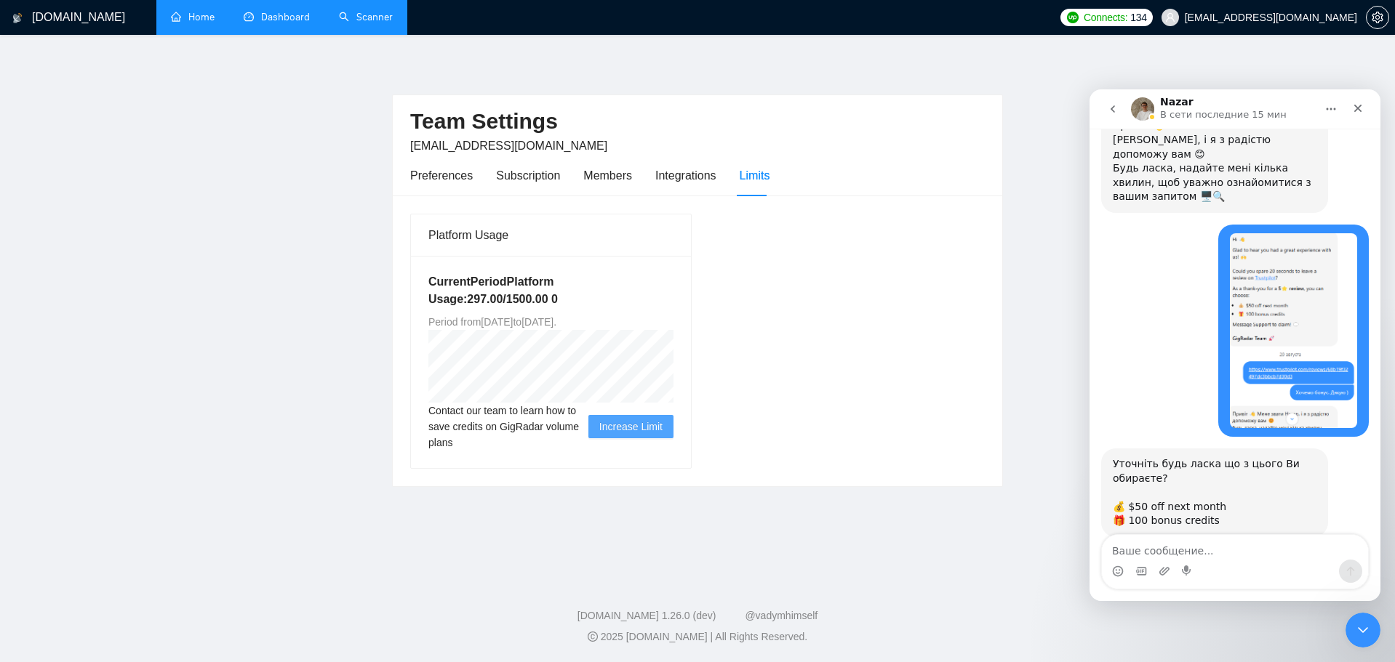
click at [590, 336] on div "Current Period Platform Usage: 297.00 / 1500.00 0 Period from Fri Aug 01 2025 t…" at bounding box center [551, 362] width 280 height 212
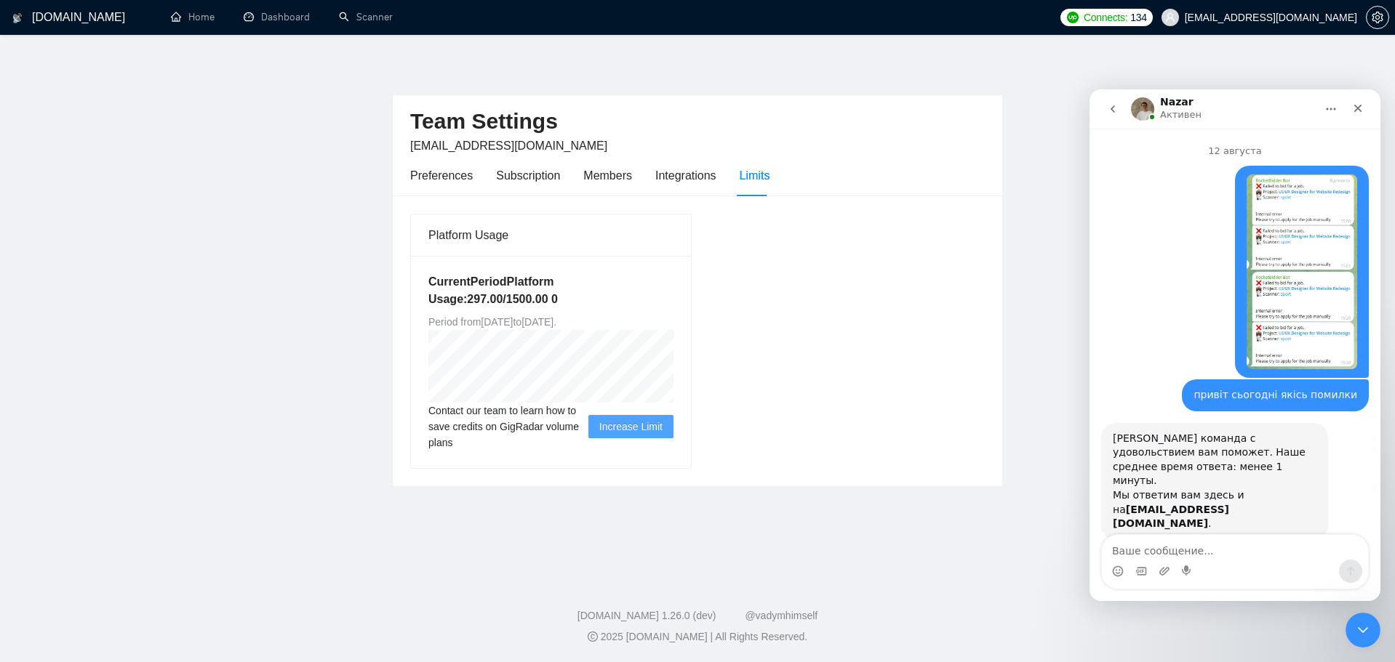
scroll to position [3090, 0]
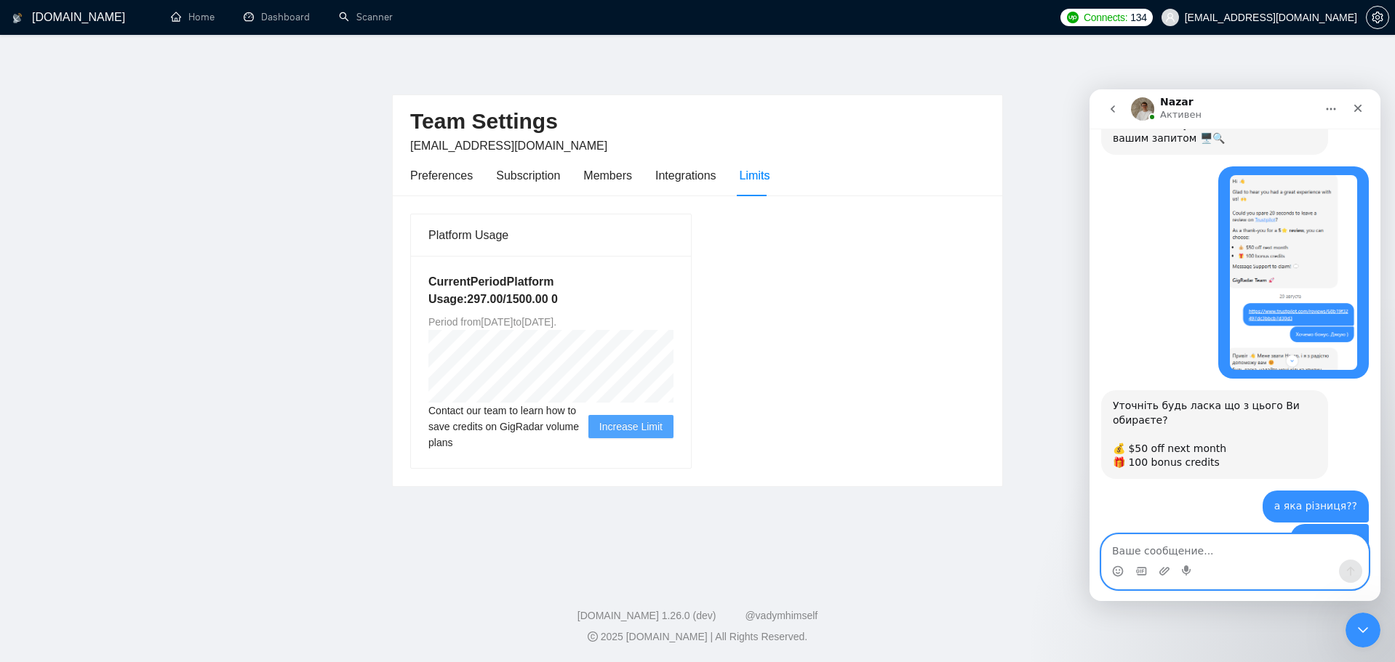
click at [1232, 555] on textarea "Ваше сообщение..." at bounding box center [1235, 547] width 266 height 25
type textarea "окей"
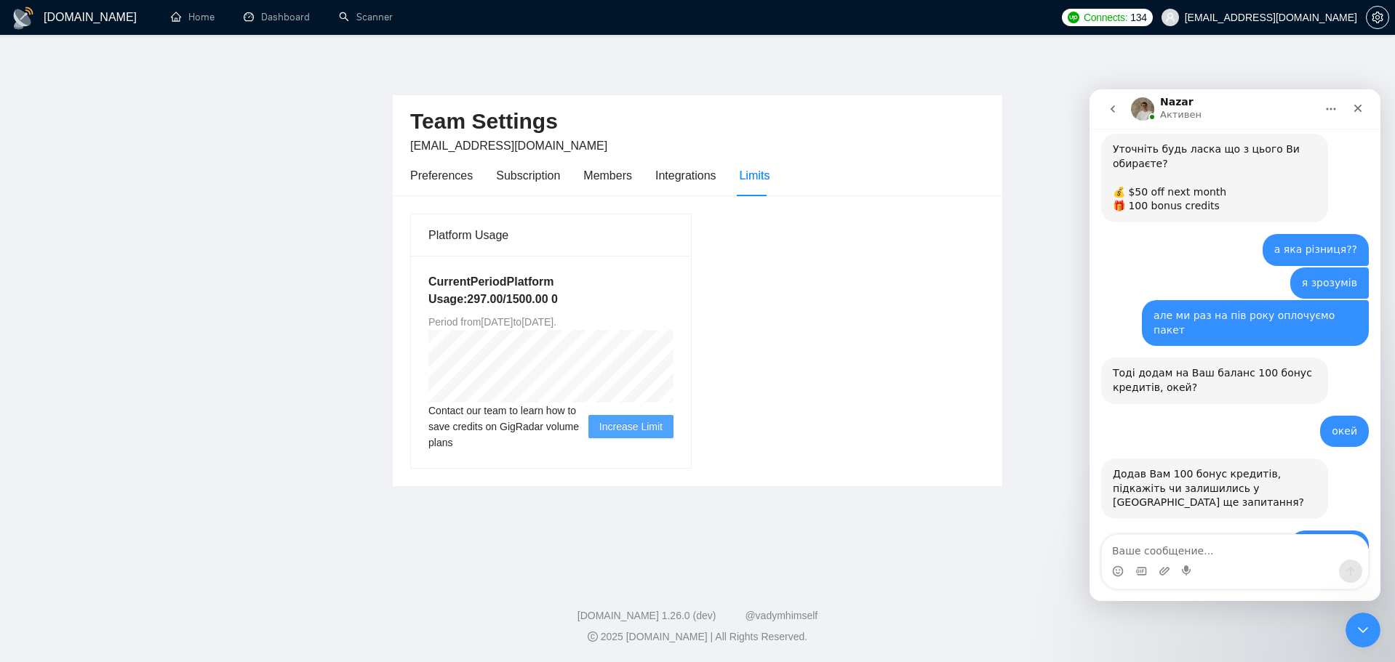
scroll to position [3356, 0]
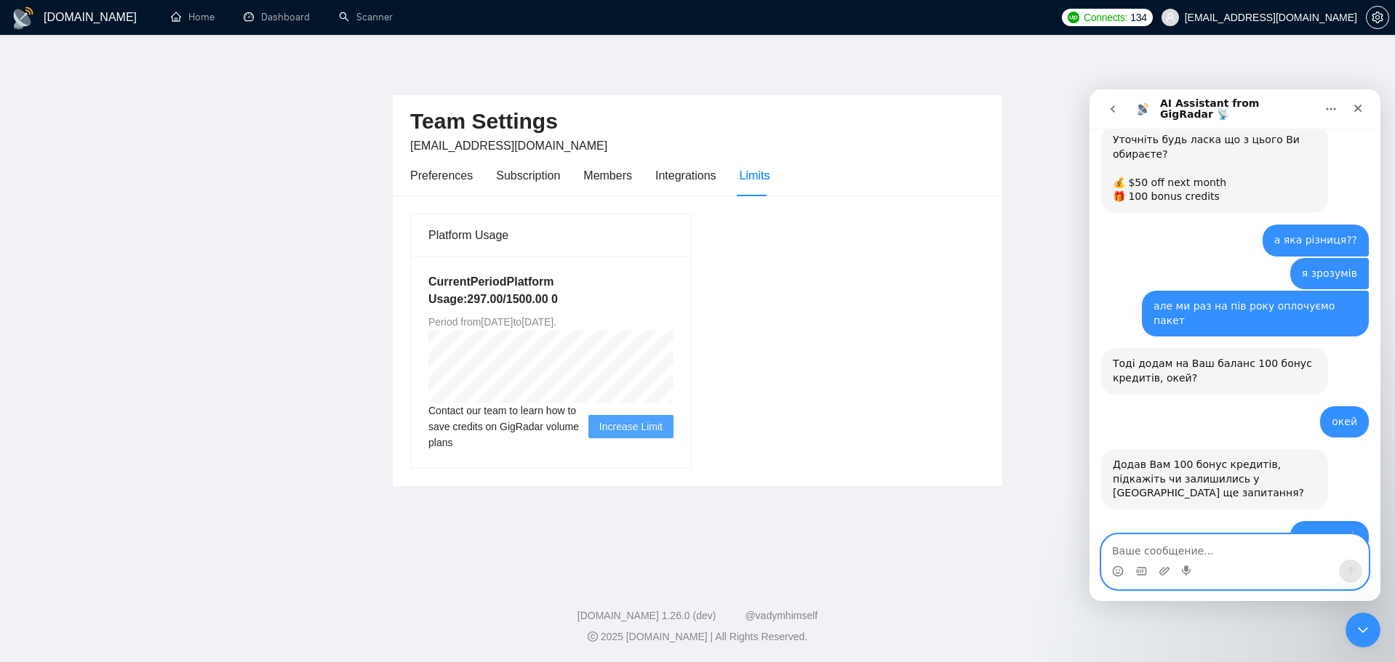
click at [1294, 551] on textarea "Ваше сообщение..." at bounding box center [1235, 547] width 266 height 25
type textarea "Т"
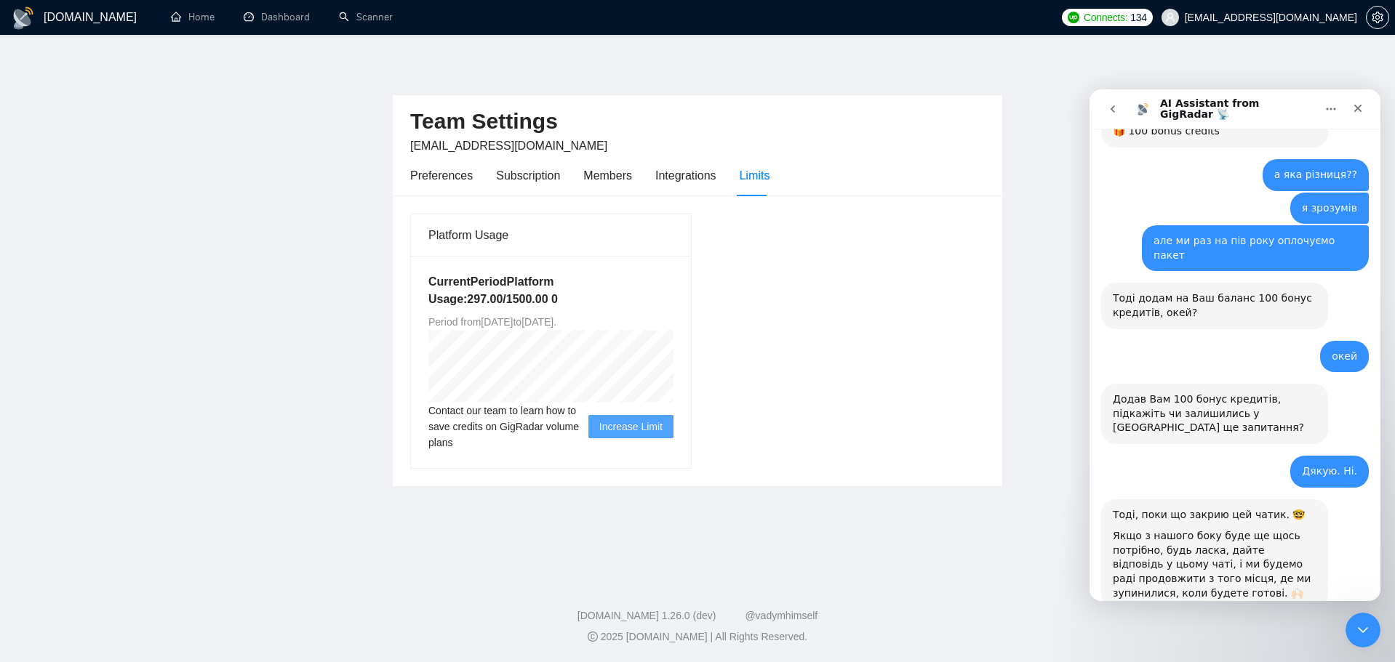
scroll to position [3369, 0]
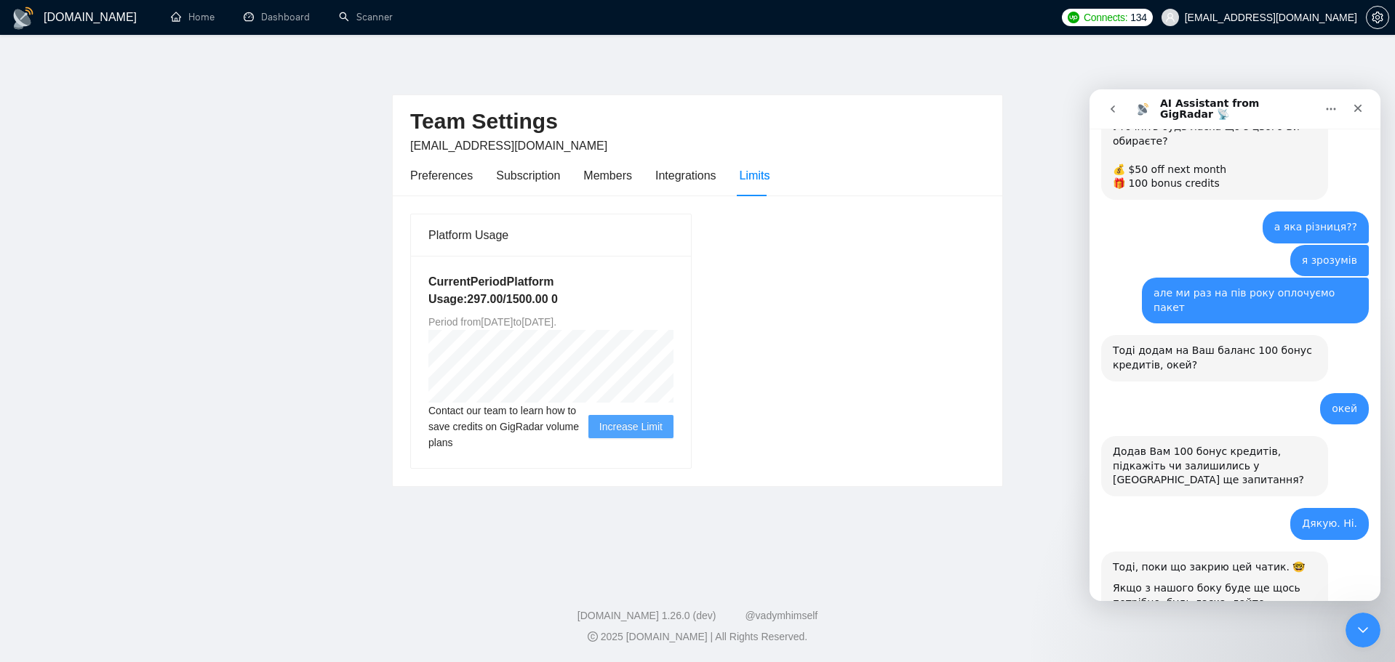
drag, startPoint x: 1258, startPoint y: 546, endPoint x: 1267, endPoint y: 550, distance: 10.4
click at [1357, 618] on div "Закрыть службу сообщений Intercom" at bounding box center [1360, 628] width 35 height 35
